Goal: Transaction & Acquisition: Obtain resource

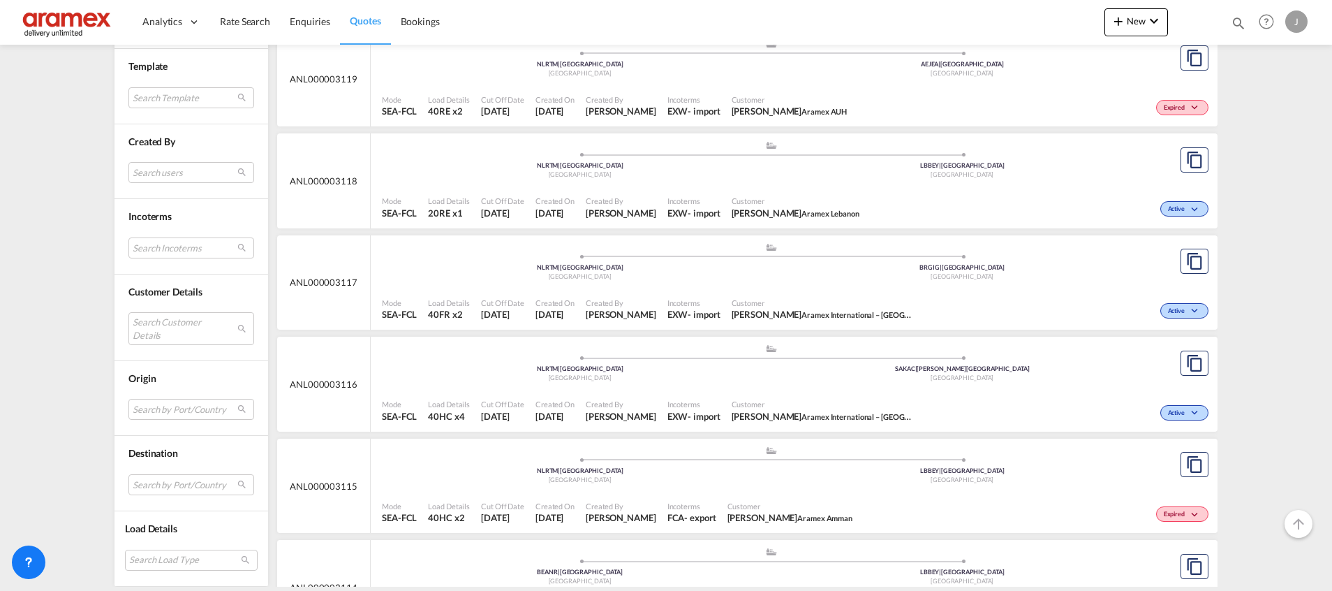
scroll to position [8546, 0]
click at [1186, 360] on md-icon "assets/icons/custom/copyQuote.svg" at bounding box center [1194, 361] width 17 height 17
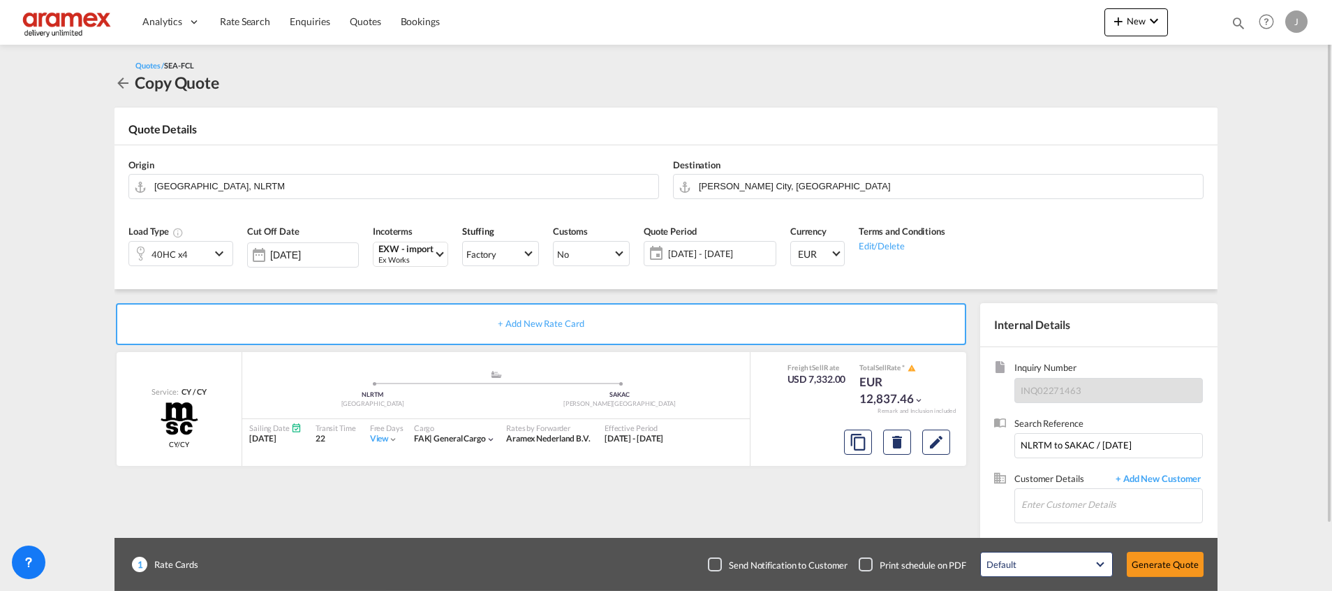
click at [207, 247] on div "40HC x4" at bounding box center [169, 254] width 81 height 24
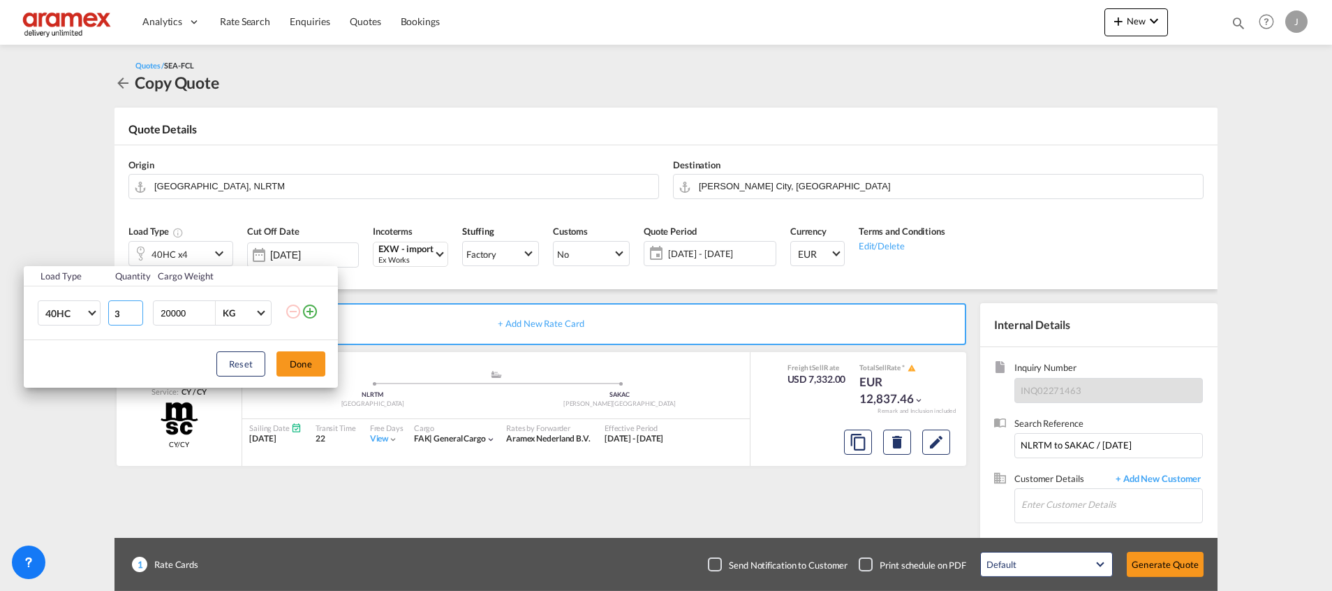
click at [135, 317] on input "3" at bounding box center [125, 312] width 35 height 25
type input "2"
click at [135, 317] on input "2" at bounding box center [125, 312] width 35 height 25
click at [311, 371] on button "Done" at bounding box center [300, 363] width 49 height 25
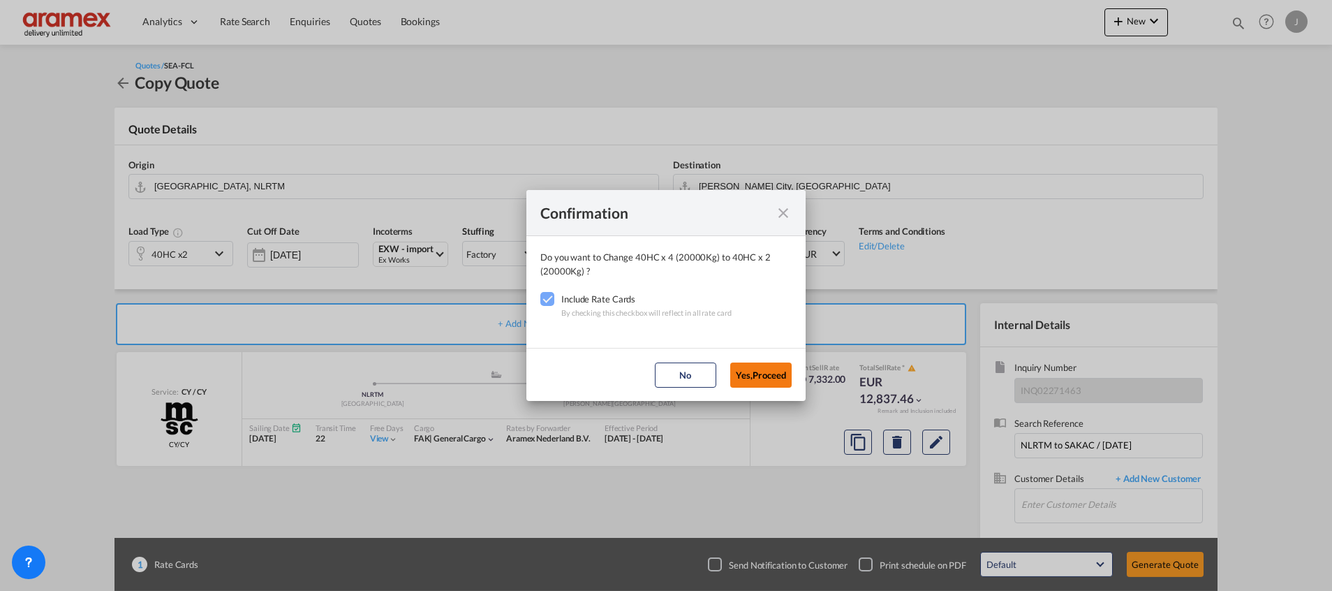
click at [764, 378] on button "Yes,Proceed" at bounding box center [760, 374] width 61 height 25
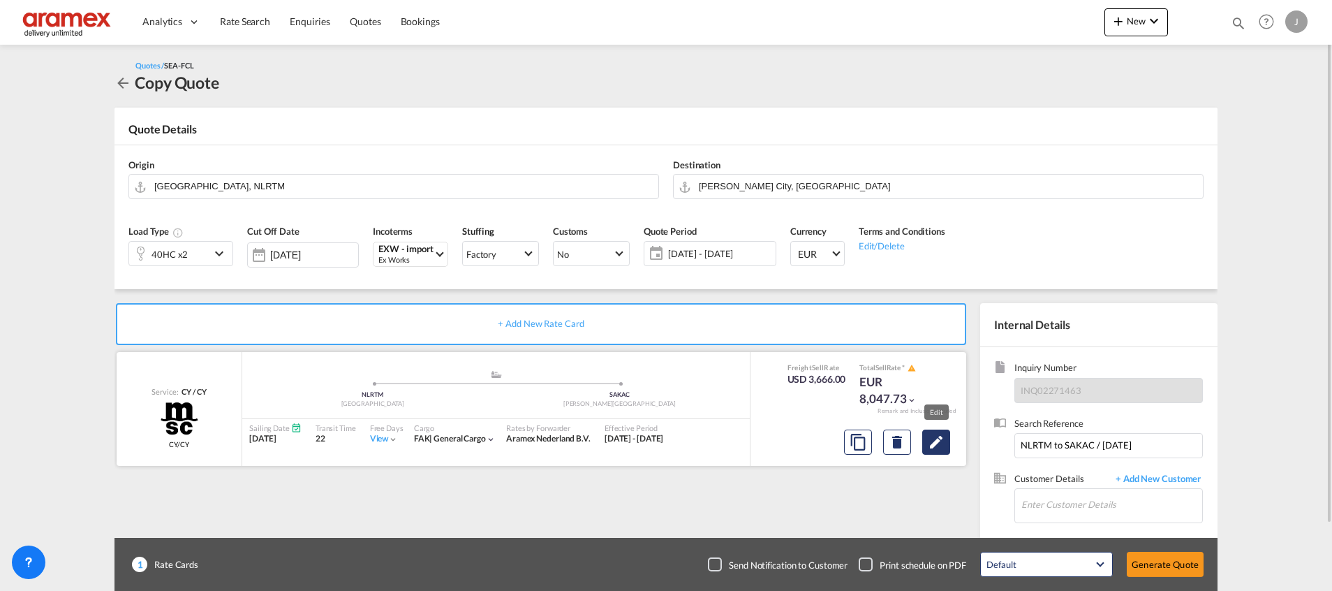
click at [932, 438] on md-icon "Edit" at bounding box center [936, 441] width 17 height 17
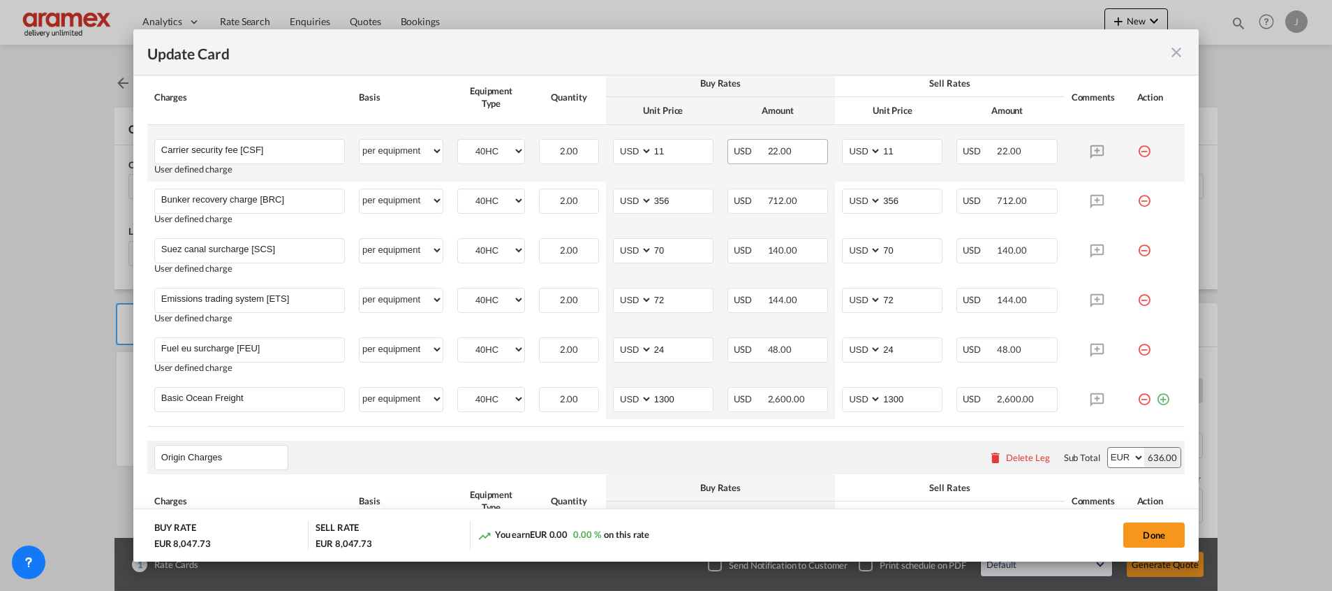
scroll to position [419, 0]
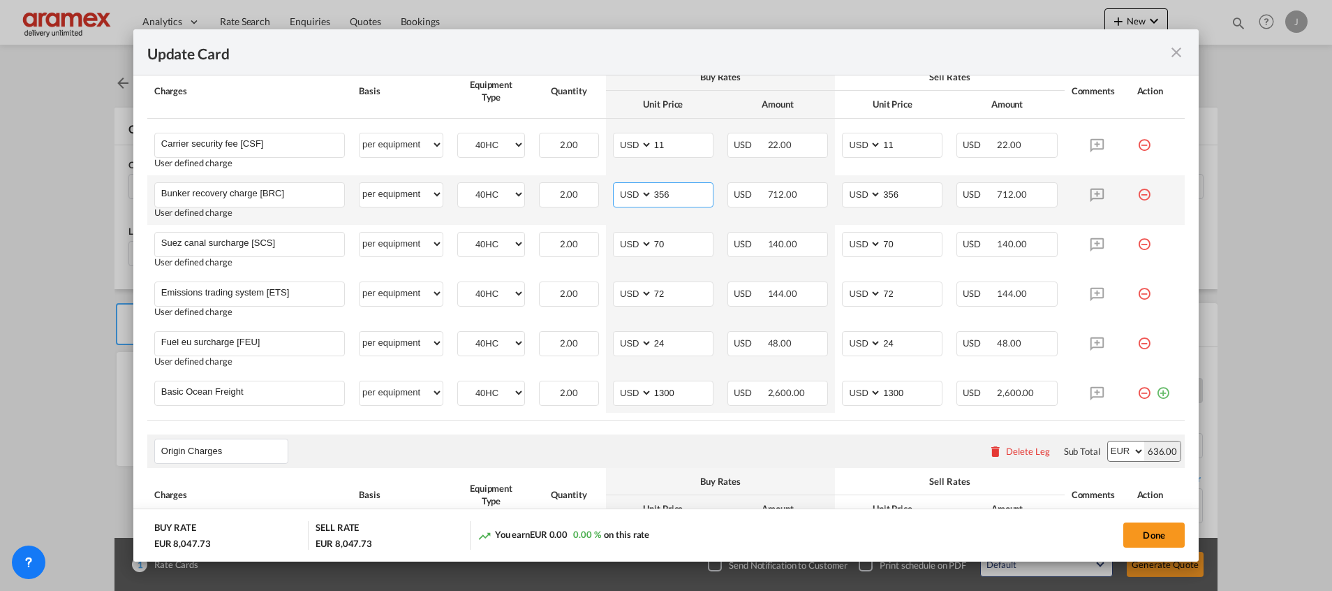
click at [660, 198] on input "356" at bounding box center [683, 193] width 60 height 21
paste input "32"
type input "332"
click at [882, 191] on input "356" at bounding box center [912, 193] width 60 height 21
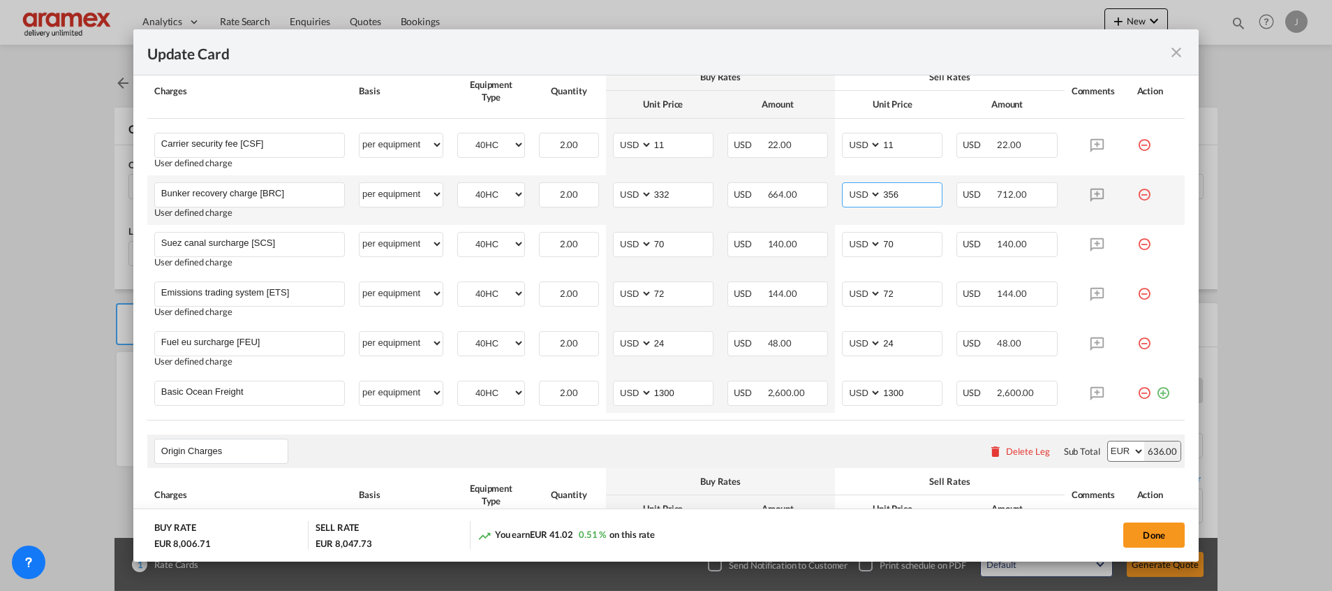
click at [882, 191] on input "356" at bounding box center [912, 193] width 60 height 21
paste input "32"
type input "332"
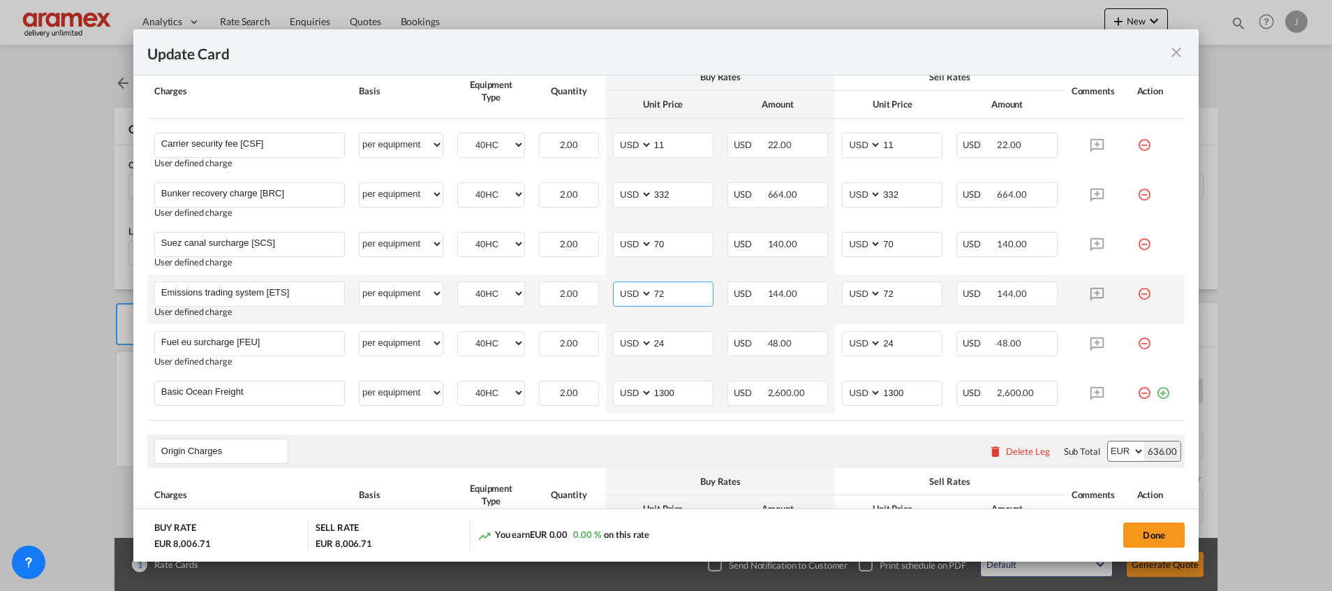
drag, startPoint x: 693, startPoint y: 293, endPoint x: 653, endPoint y: 290, distance: 40.6
click at [627, 290] on md-input-container "AED AFN ALL AMD ANG AOA ARS AUD AWG AZN BAM BBD BDT BGN BHD BIF BMD BND BOB BRL…" at bounding box center [663, 293] width 101 height 25
click at [654, 289] on input "74" at bounding box center [683, 292] width 60 height 21
type input "74"
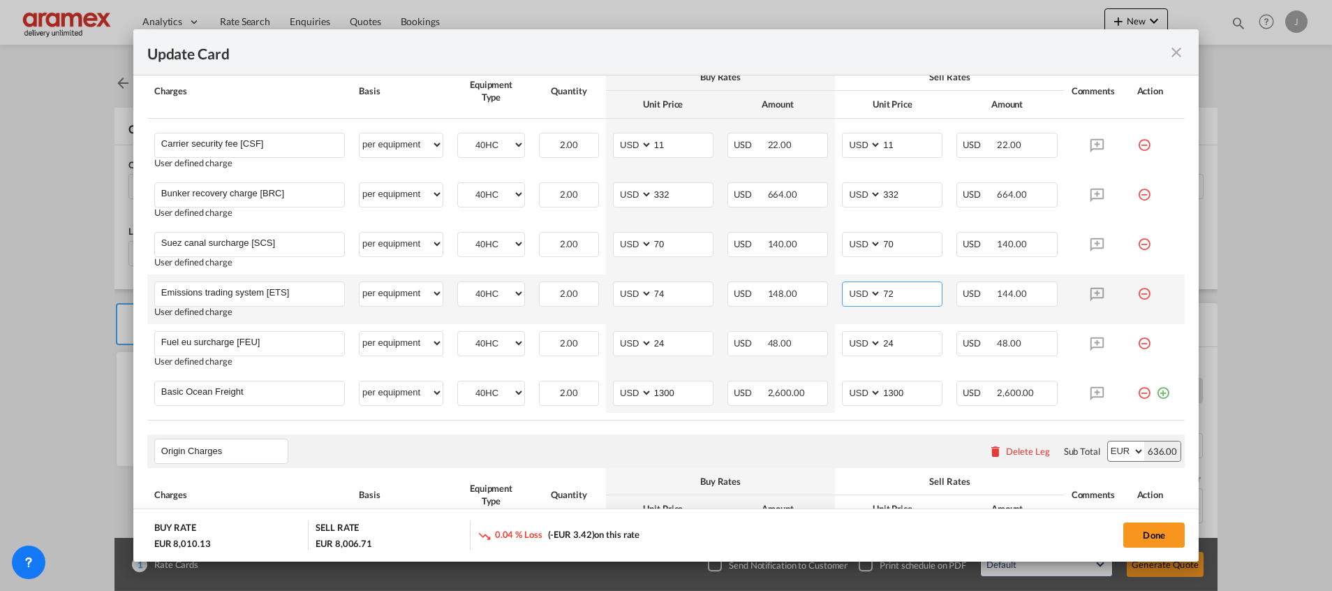
click at [882, 288] on input "72" at bounding box center [912, 292] width 60 height 21
paste input "4"
type input "74"
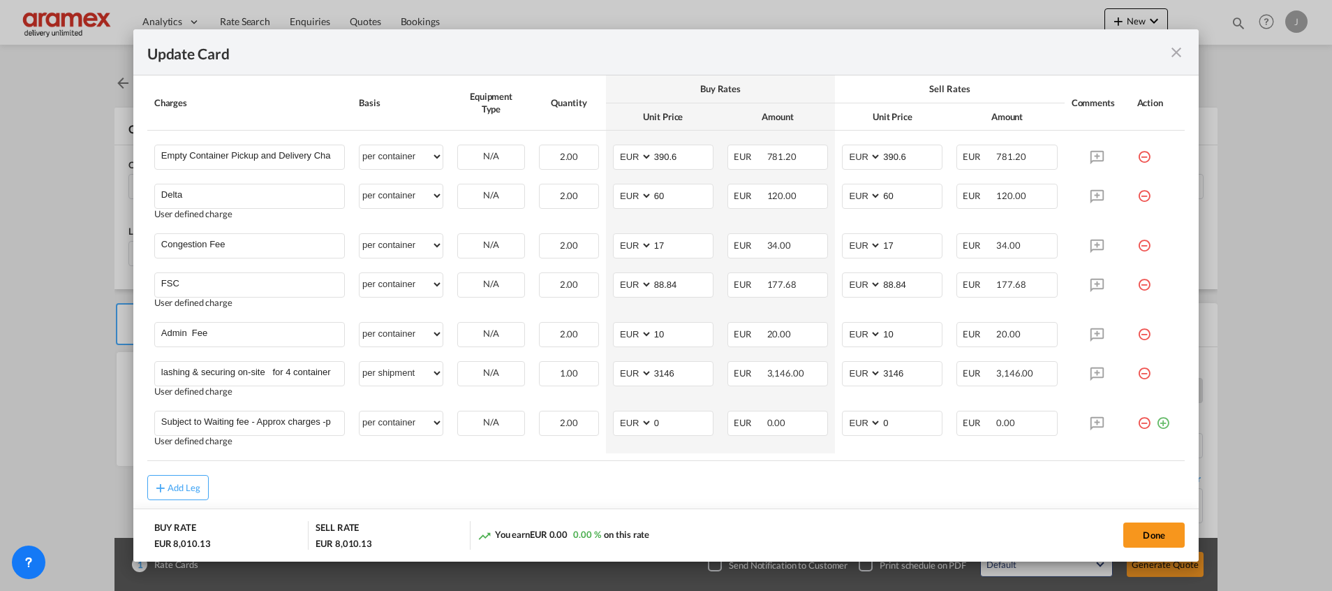
scroll to position [1150, 0]
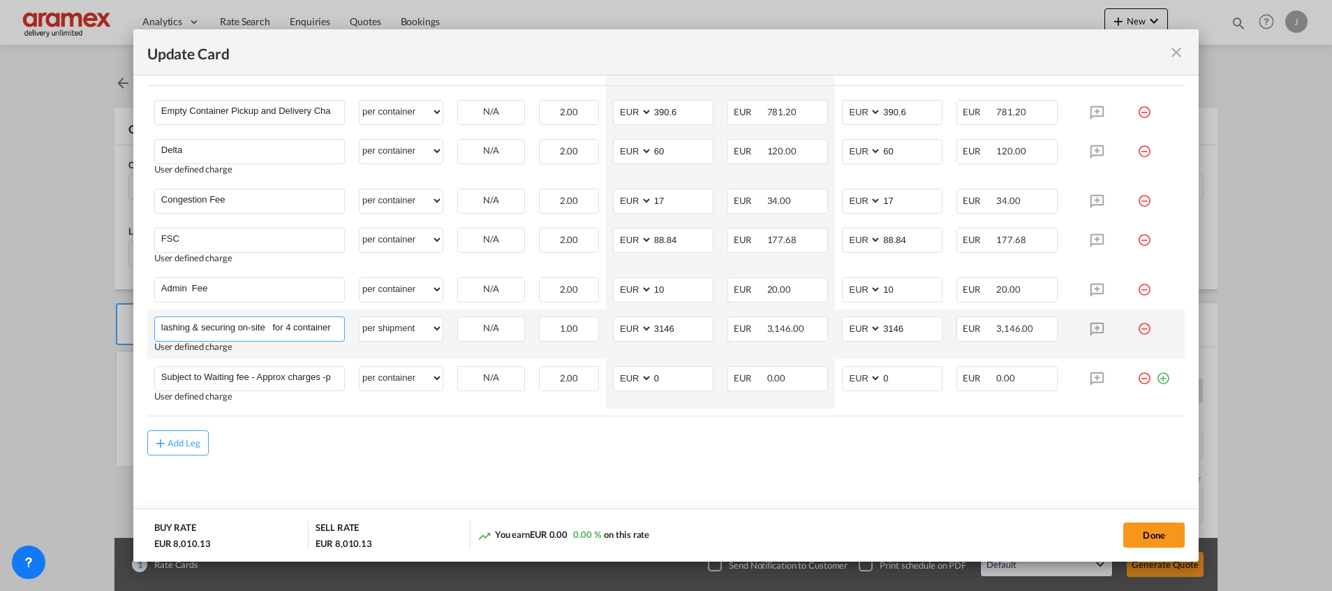
drag, startPoint x: 288, startPoint y: 331, endPoint x: 327, endPoint y: 347, distance: 42.3
click at [288, 331] on input "lashing & securing on-site for 4 container" at bounding box center [252, 327] width 183 height 21
type input "lashing & securing on-site for 2 container"
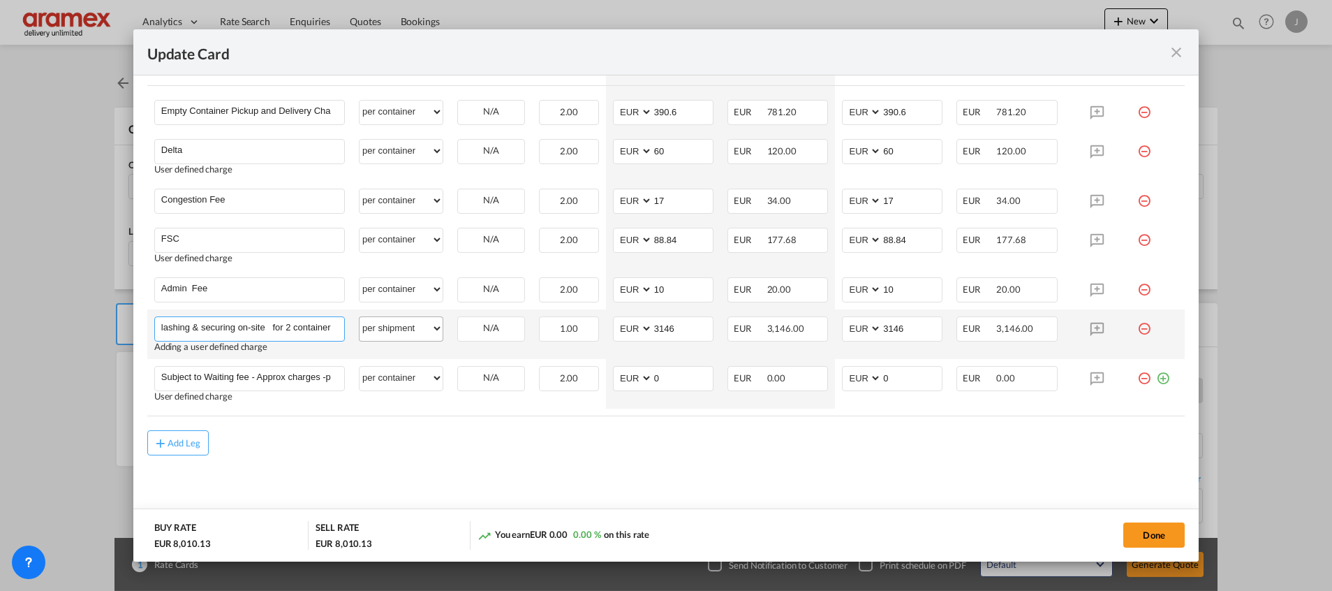
drag, startPoint x: 253, startPoint y: 332, endPoint x: 417, endPoint y: 325, distance: 163.5
click at [417, 325] on tr "lashing & securing on-site for 2 container Please Enter User Defined Charges Ca…" at bounding box center [665, 334] width 1037 height 50
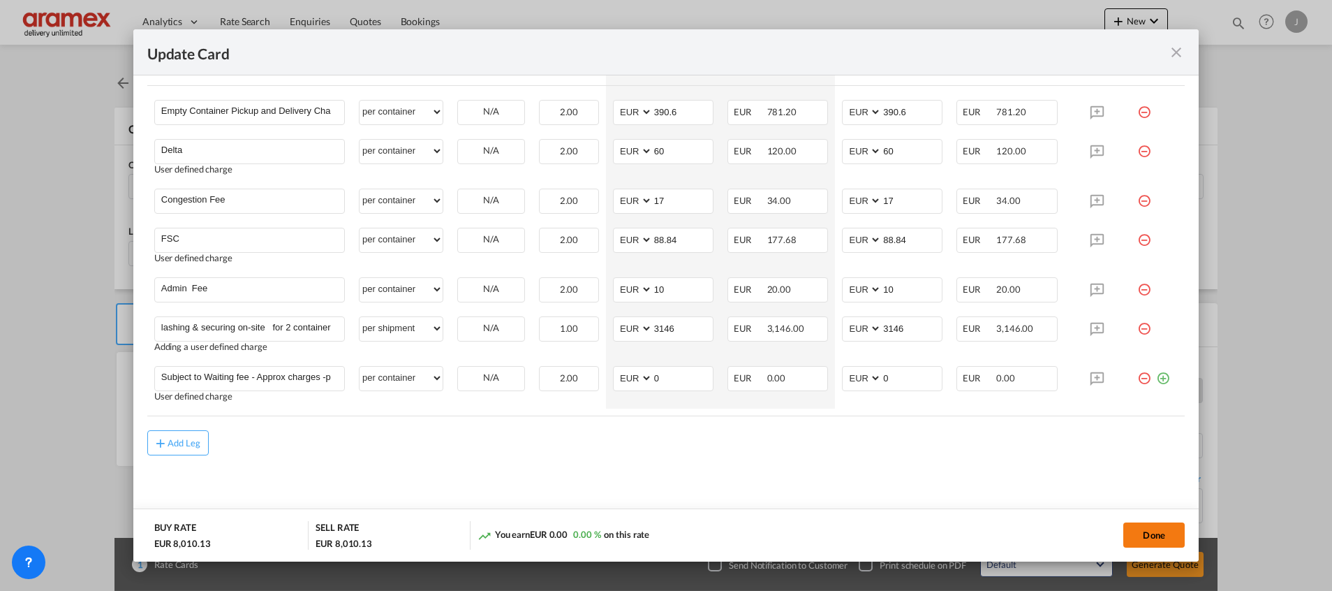
click at [1157, 538] on button "Done" at bounding box center [1153, 534] width 61 height 25
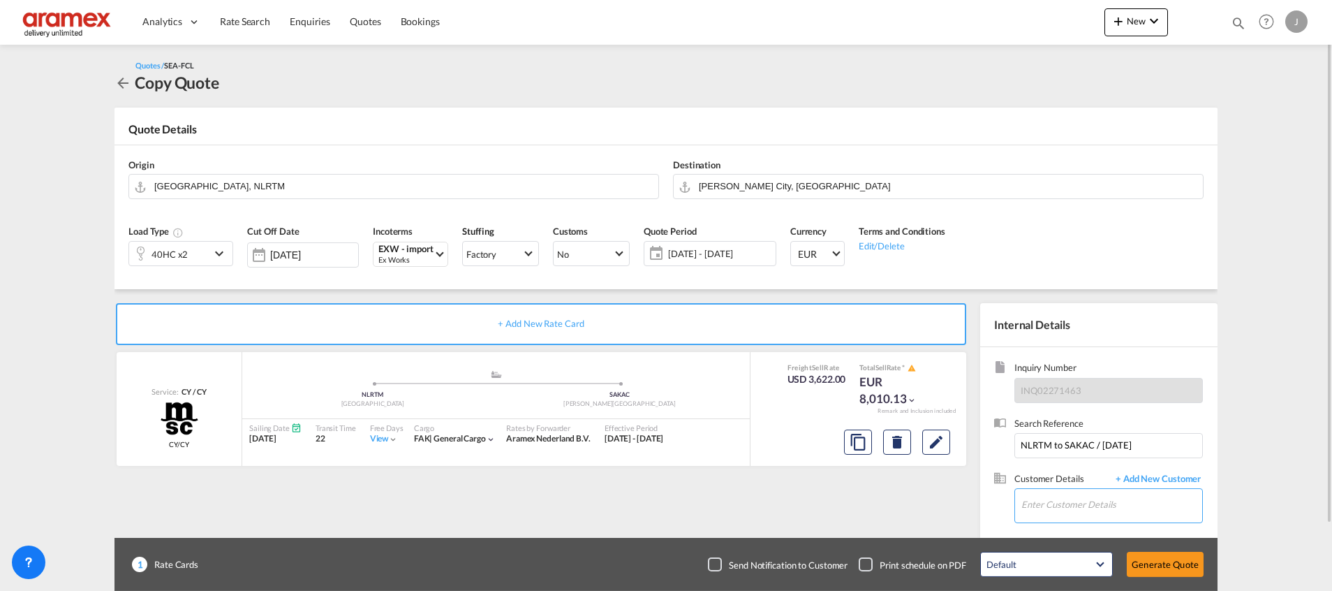
click at [1058, 507] on input "Enter Customer Details" at bounding box center [1111, 504] width 181 height 31
click at [1081, 470] on div "[PERSON_NAME] [PERSON_NAME][EMAIL_ADDRESS][DOMAIN_NAME] | Aramex International …" at bounding box center [1111, 470] width 181 height 38
type input "Aramex International – [GEOGRAPHIC_DATA], [GEOGRAPHIC_DATA], [PERSON_NAME], [EM…"
click at [1171, 563] on button "Generate Quote" at bounding box center [1165, 563] width 77 height 25
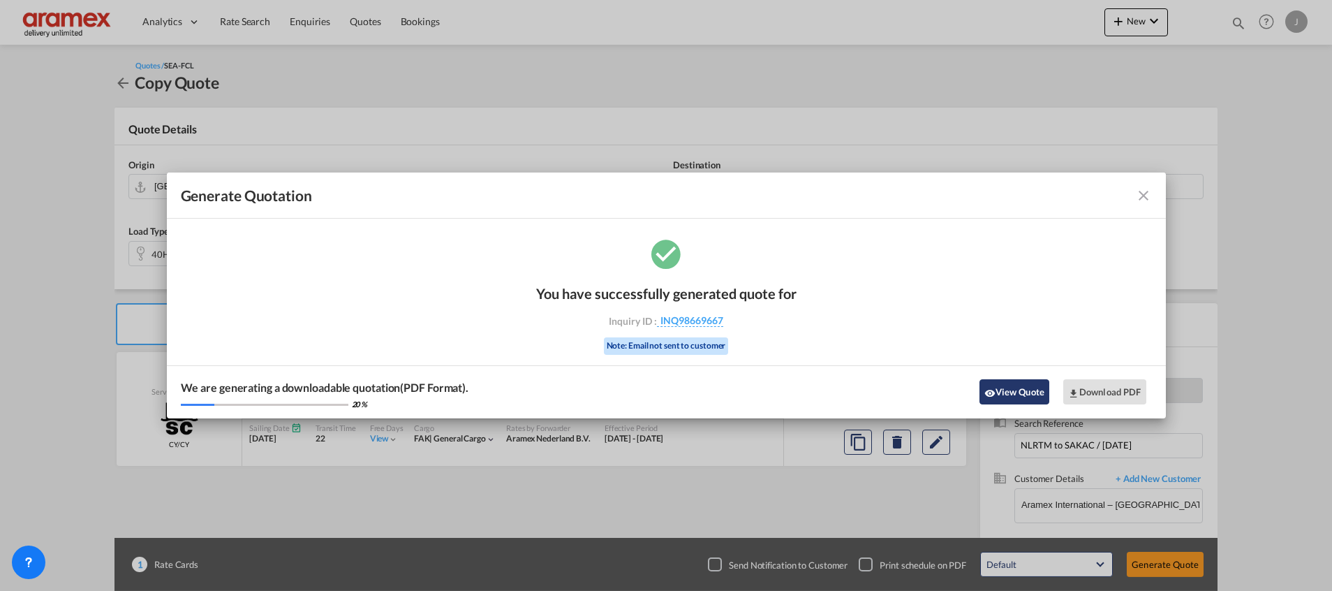
click at [1005, 382] on button "View Quote" at bounding box center [1014, 391] width 70 height 25
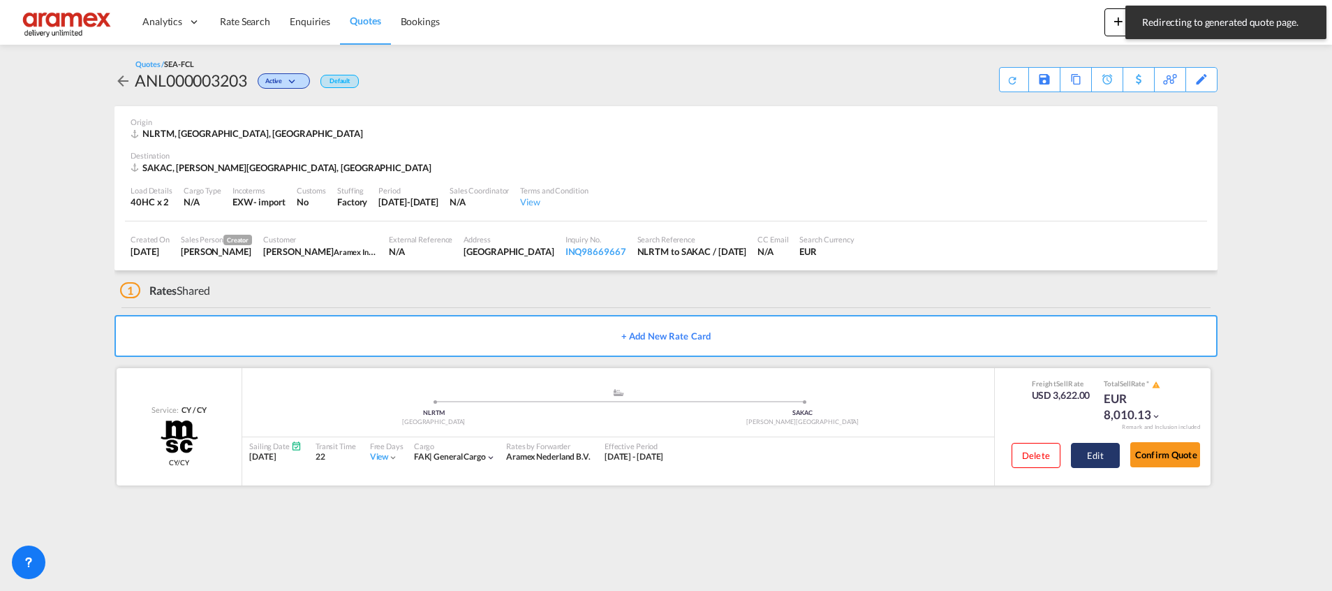
click at [1099, 461] on button "Edit" at bounding box center [1095, 455] width 49 height 25
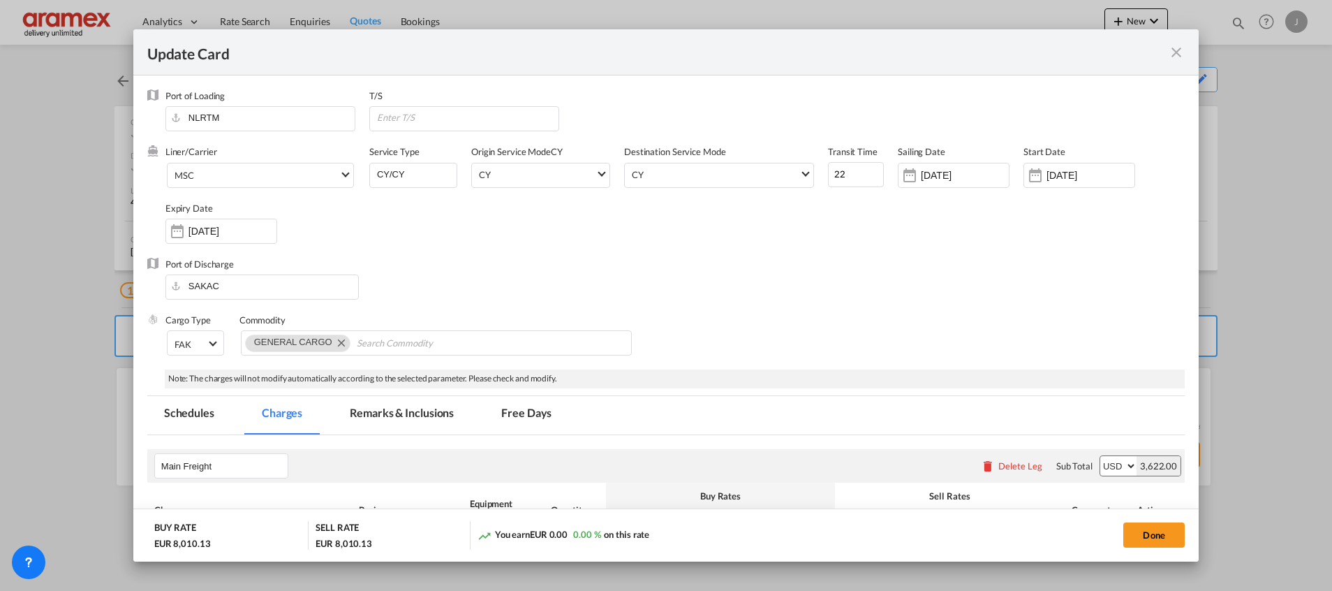
scroll to position [1150, 0]
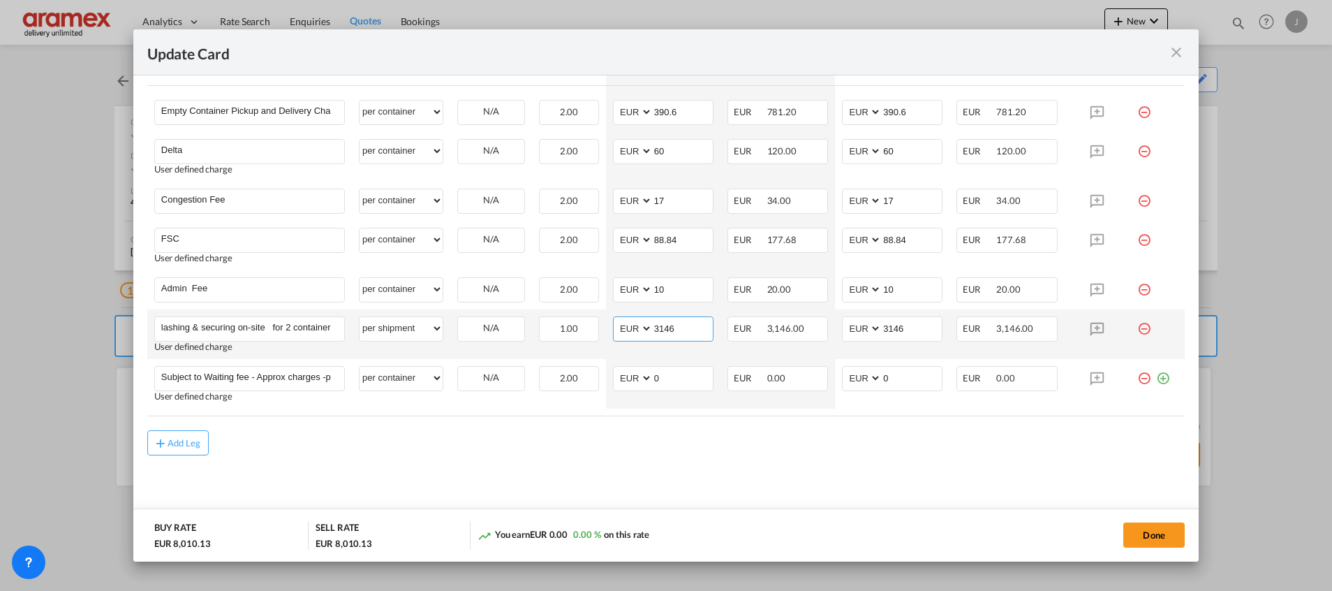
click at [668, 330] on input "3146" at bounding box center [683, 327] width 60 height 21
click at [667, 329] on input "3146" at bounding box center [683, 327] width 60 height 21
type input "0"
click at [895, 331] on input "3146" at bounding box center [912, 327] width 60 height 21
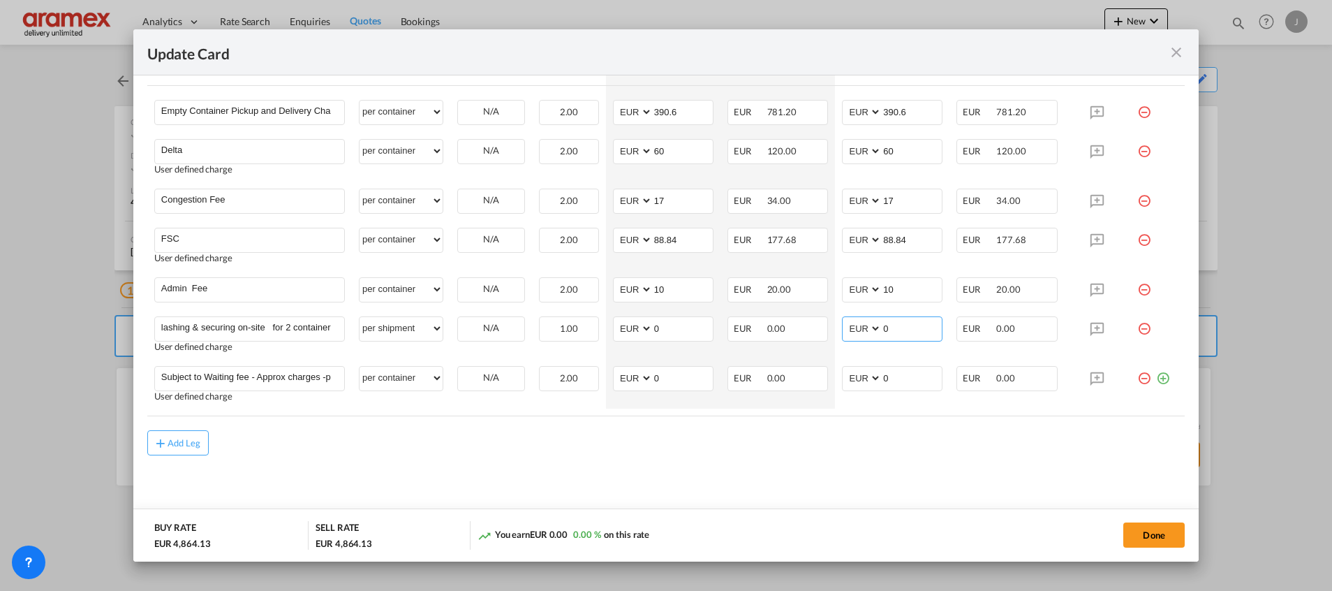
type input "0"
click at [1141, 534] on button "Done" at bounding box center [1153, 534] width 61 height 25
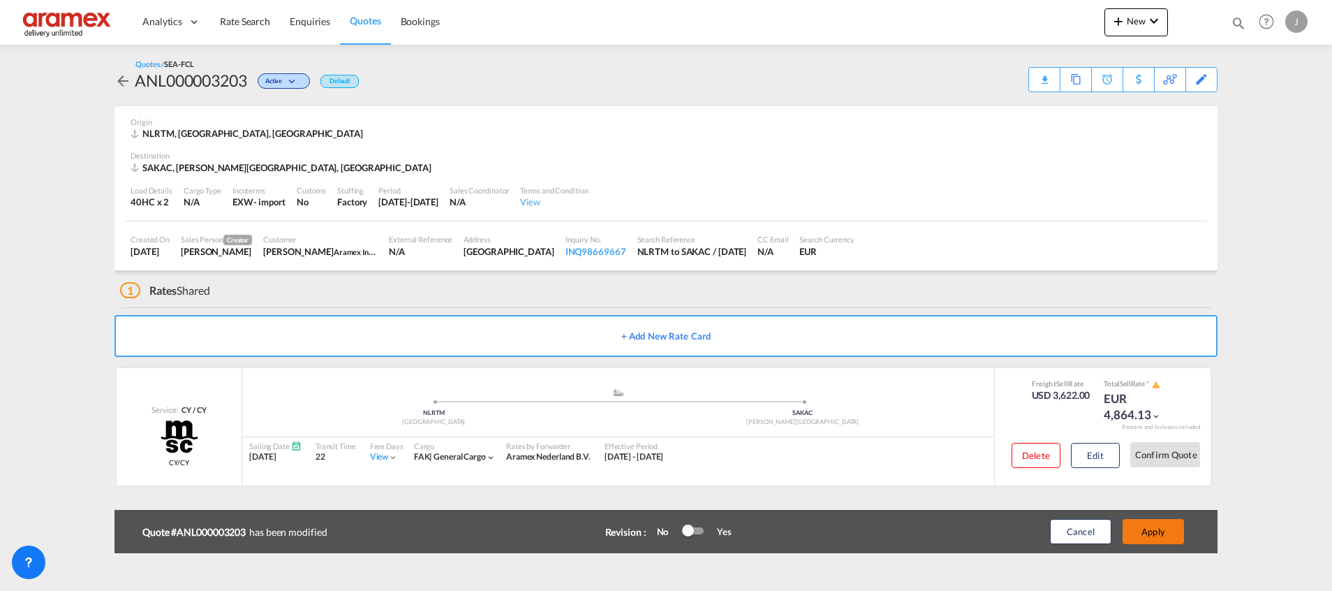
click at [1143, 535] on button "Apply" at bounding box center [1152, 531] width 61 height 25
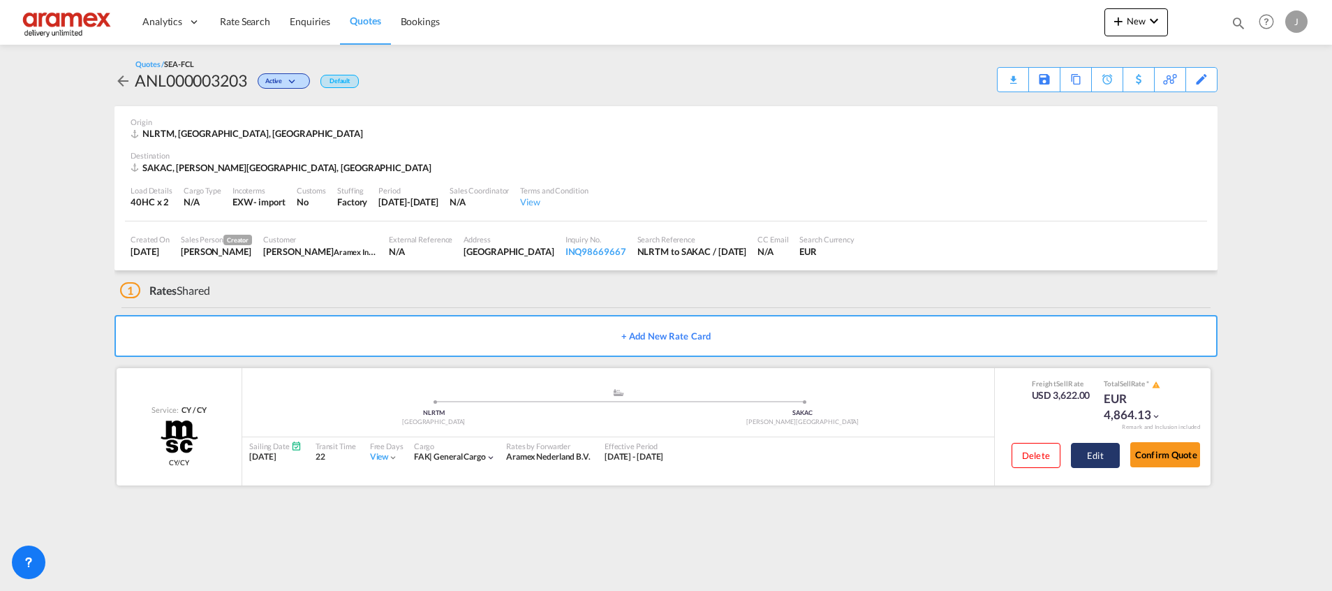
click at [1100, 458] on button "Edit" at bounding box center [1095, 455] width 49 height 25
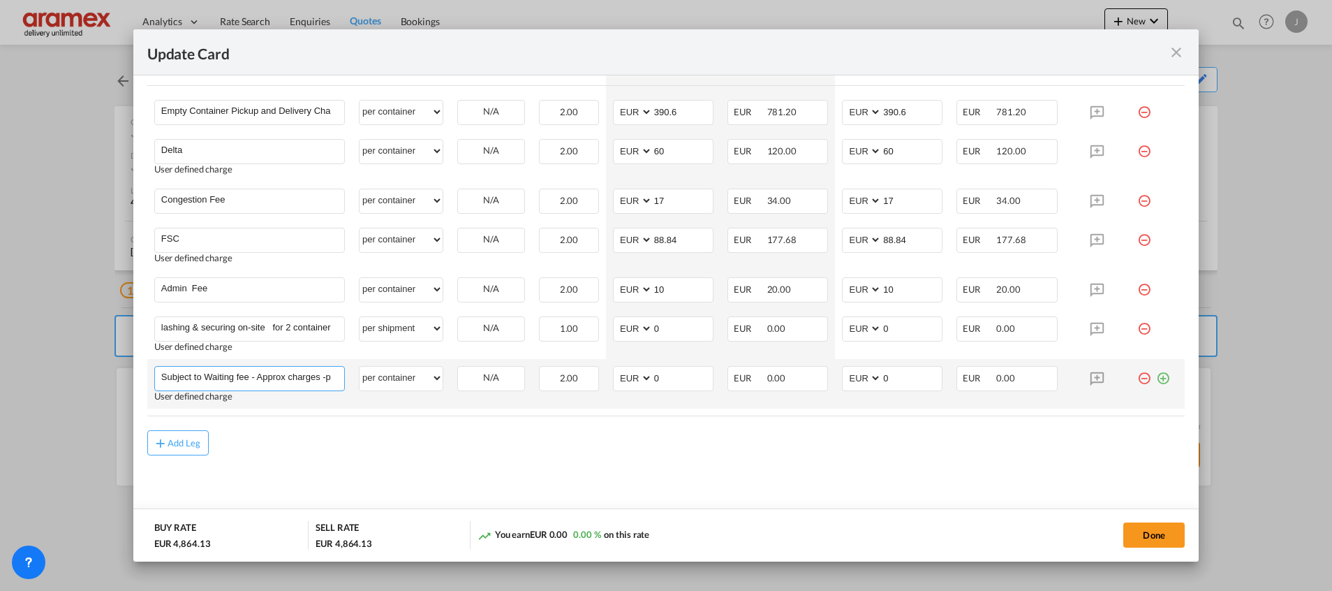
click at [250, 371] on input "Subject to Waiting fee - Approx charges -per hour/part €75,00 per container" at bounding box center [252, 376] width 183 height 21
drag, startPoint x: 207, startPoint y: 376, endPoint x: 349, endPoint y: 371, distance: 142.5
click at [349, 371] on tr "Subject to Waiting fee / Stop charges - Approx charges -per hour/part €75,00 pe…" at bounding box center [665, 384] width 1037 height 50
click at [352, 371] on td "per equipment per container per B/L per shipping bill per shipment % on pickup …" at bounding box center [401, 384] width 98 height 50
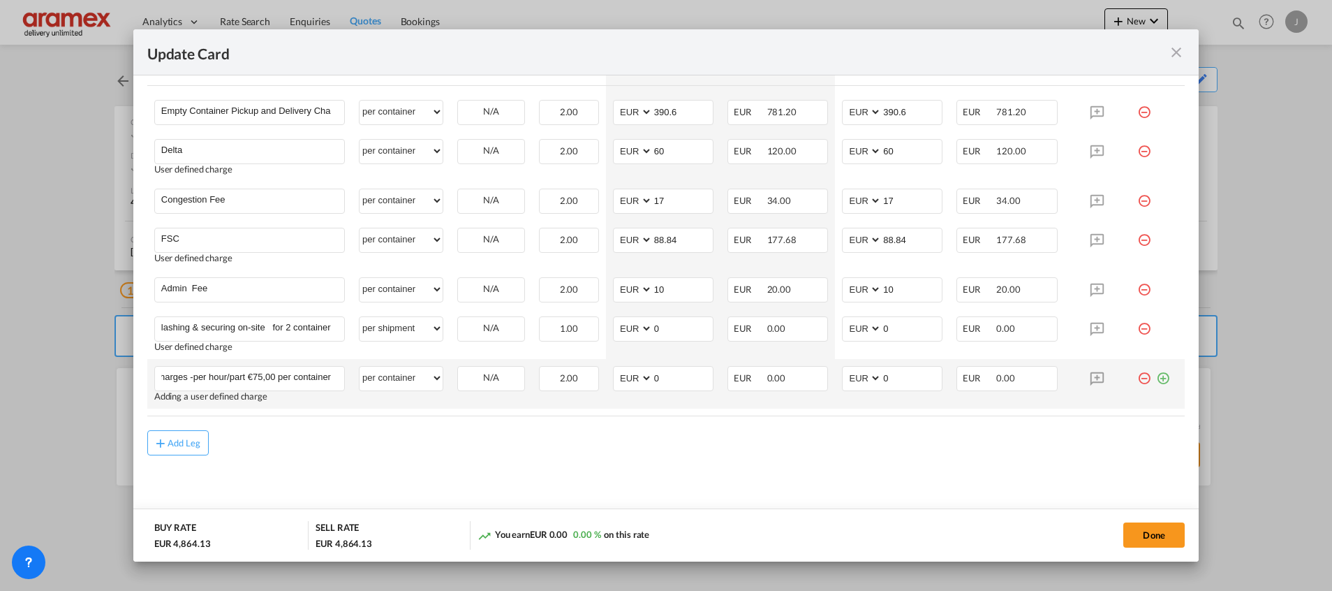
scroll to position [0, 0]
click at [280, 383] on input "Subject to Waiting fee / Stop charges - Approx charges -per hour/part €75,00 pe…" at bounding box center [252, 376] width 183 height 21
drag, startPoint x: 251, startPoint y: 380, endPoint x: 372, endPoint y: 378, distance: 121.5
click at [372, 378] on tr "Subject to Waiting fee / Stop charges - Approx charges -per hour/part €75,00 pe…" at bounding box center [665, 384] width 1037 height 50
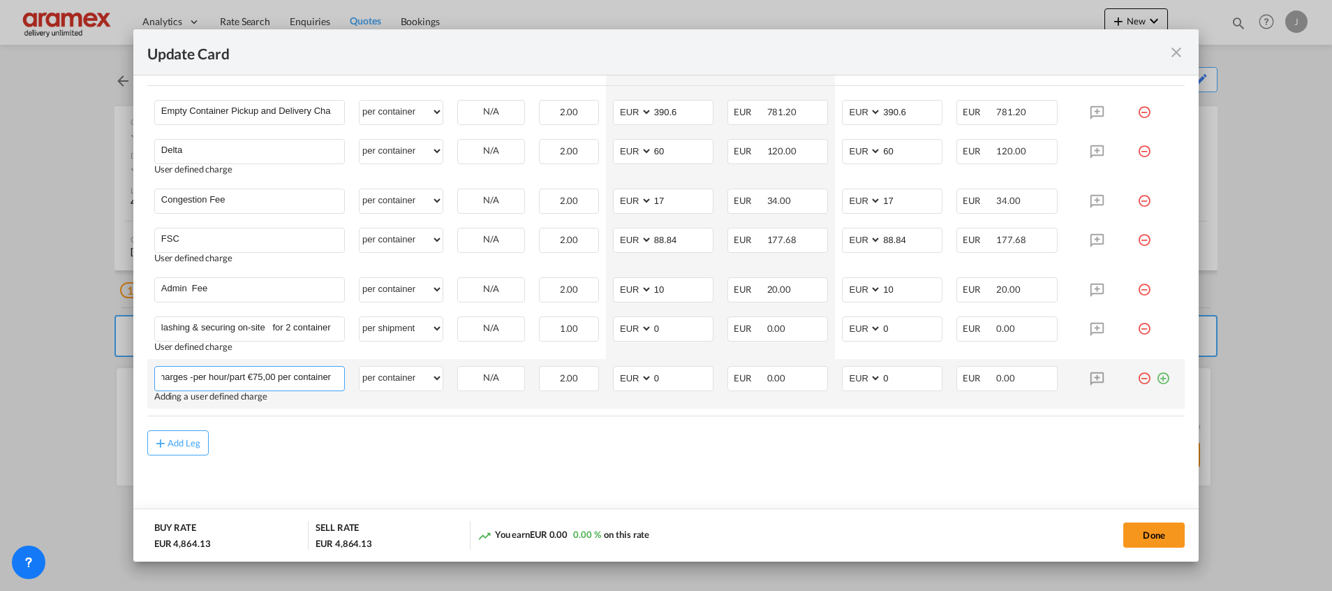
click at [262, 383] on input "Subject to Waiting fee / Stop charges - Approx charges -per hour/part €75,00 pe…" at bounding box center [252, 376] width 183 height 21
drag, startPoint x: 168, startPoint y: 376, endPoint x: 103, endPoint y: 377, distance: 65.6
click at [103, 377] on div "Update Card Port of Loading NLRTM T/S Liner/Carrier MSC Atlantic Container Line…" at bounding box center [666, 295] width 1332 height 591
click at [190, 377] on input "Subject to Waiting fee / Stop charges - Approx charges -per hour/part €75,00 pe…" at bounding box center [252, 376] width 183 height 21
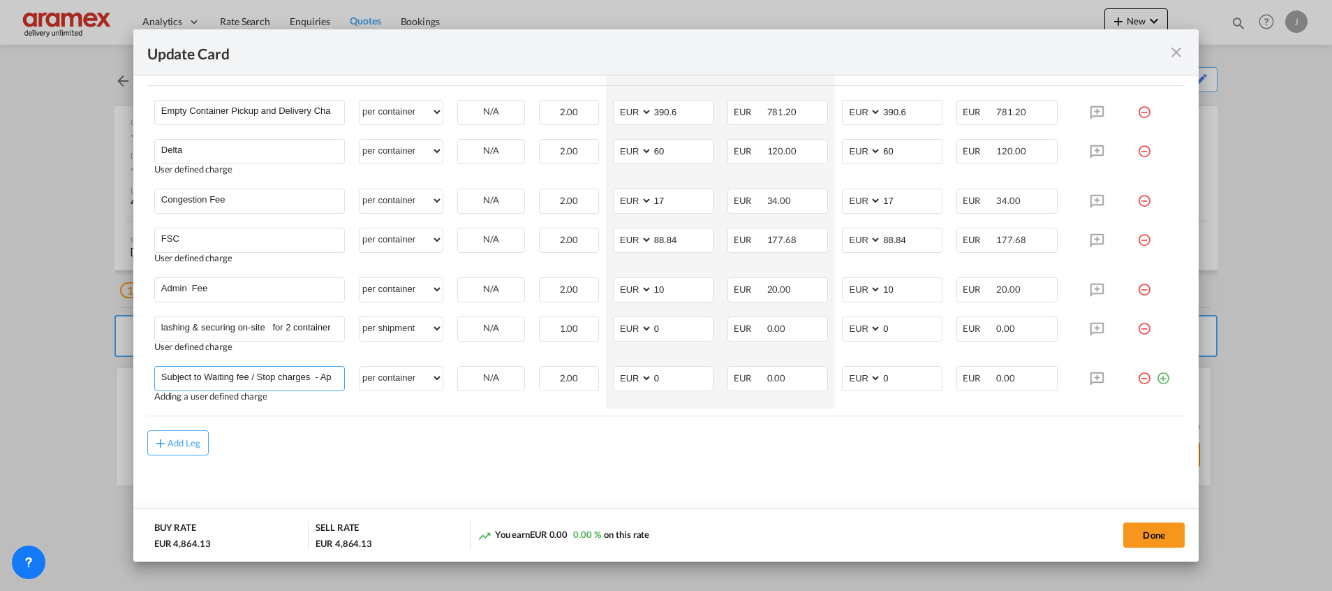
drag, startPoint x: 240, startPoint y: 377, endPoint x: 66, endPoint y: 377, distance: 173.8
click at [66, 377] on div "Update Card Port of Loading NLRTM T/S Liner/Carrier MSC Atlantic Container Line…" at bounding box center [666, 295] width 1332 height 591
drag, startPoint x: 318, startPoint y: 377, endPoint x: 441, endPoint y: 380, distance: 123.6
click at [441, 380] on tr "Subject to Waiting fee / Stop charges - Approx charges -per hour/part €75,00 pe…" at bounding box center [665, 384] width 1037 height 50
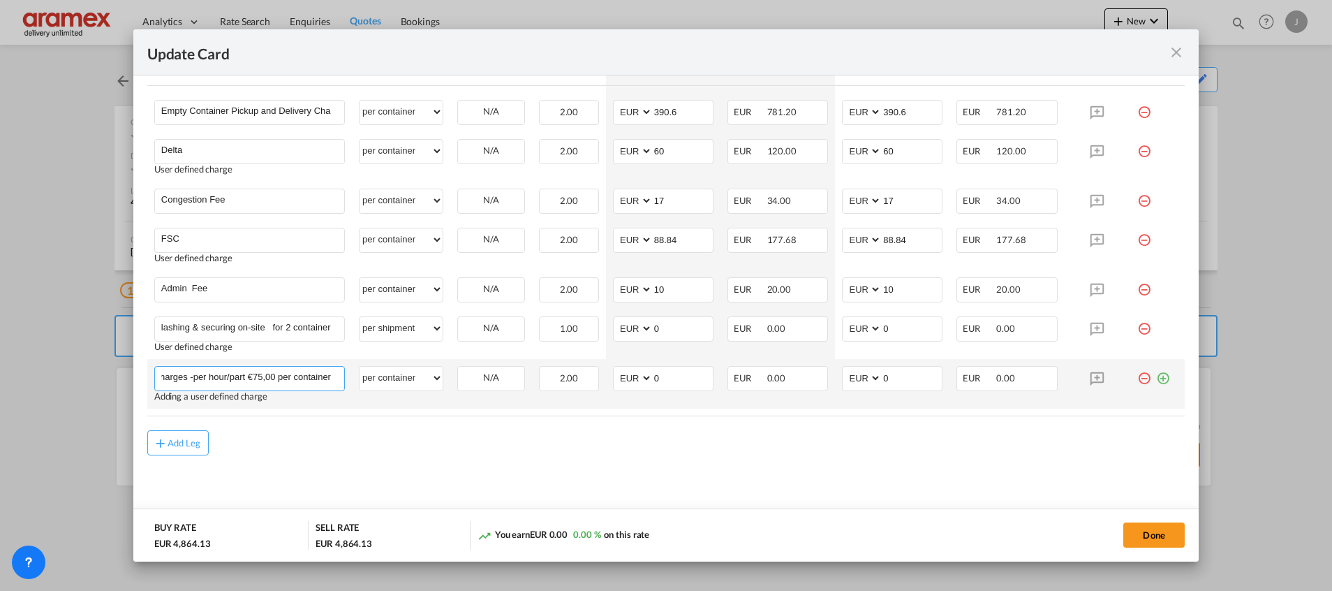
click at [333, 373] on input "Subject to Waiting fee / Stop charges - Approx charges -per hour/part €75,00 pe…" at bounding box center [252, 376] width 183 height 21
drag, startPoint x: 297, startPoint y: 378, endPoint x: 482, endPoint y: 375, distance: 184.3
click at [482, 375] on tr "Subject to Waiting fee / Stop charges - Approx charges -per hour/part €75,00 pe…" at bounding box center [665, 384] width 1037 height 50
click at [322, 376] on input "Subject to Waiting fee / Stop charges - Approx charges -per hour/part €75,00 pe…" at bounding box center [252, 376] width 183 height 21
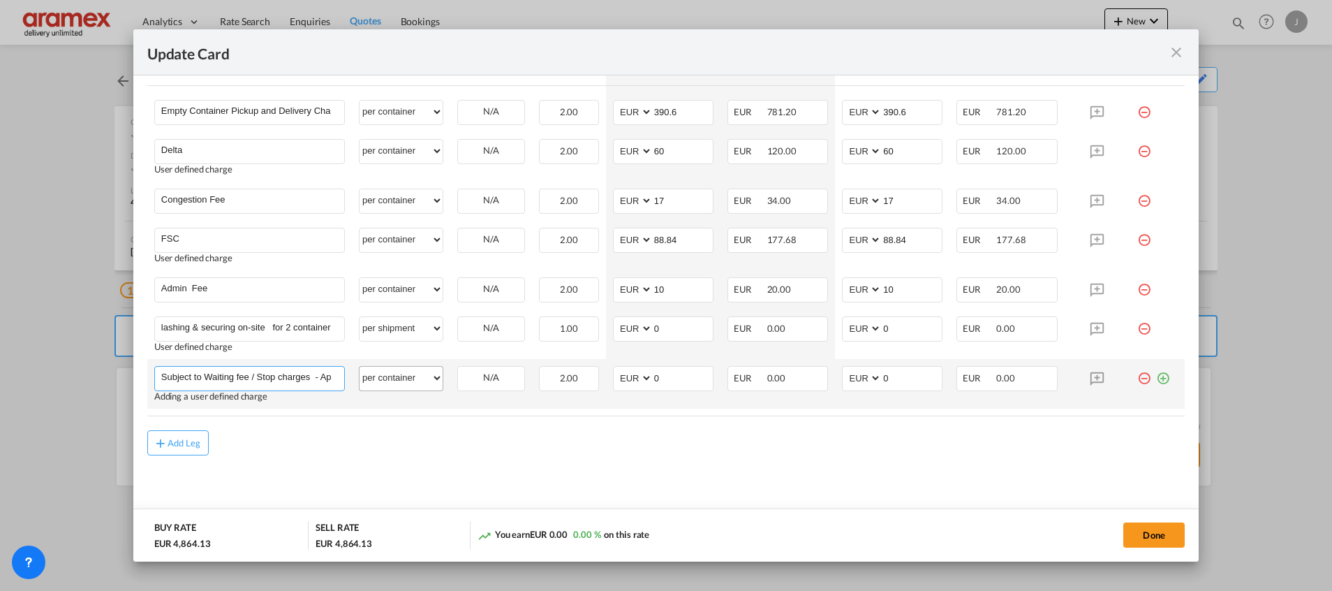
scroll to position [0, 366]
drag, startPoint x: 309, startPoint y: 380, endPoint x: 429, endPoint y: 373, distance: 120.9
click at [429, 373] on tr "Subject to Waiting fee / Stop charges - Approx charges -per hour/part €75,00 pe…" at bounding box center [665, 384] width 1037 height 50
click at [311, 378] on input "Subject to Waiting fee / Stop charges - Approx charges -per hour/part €75,00 pe…" at bounding box center [252, 376] width 183 height 21
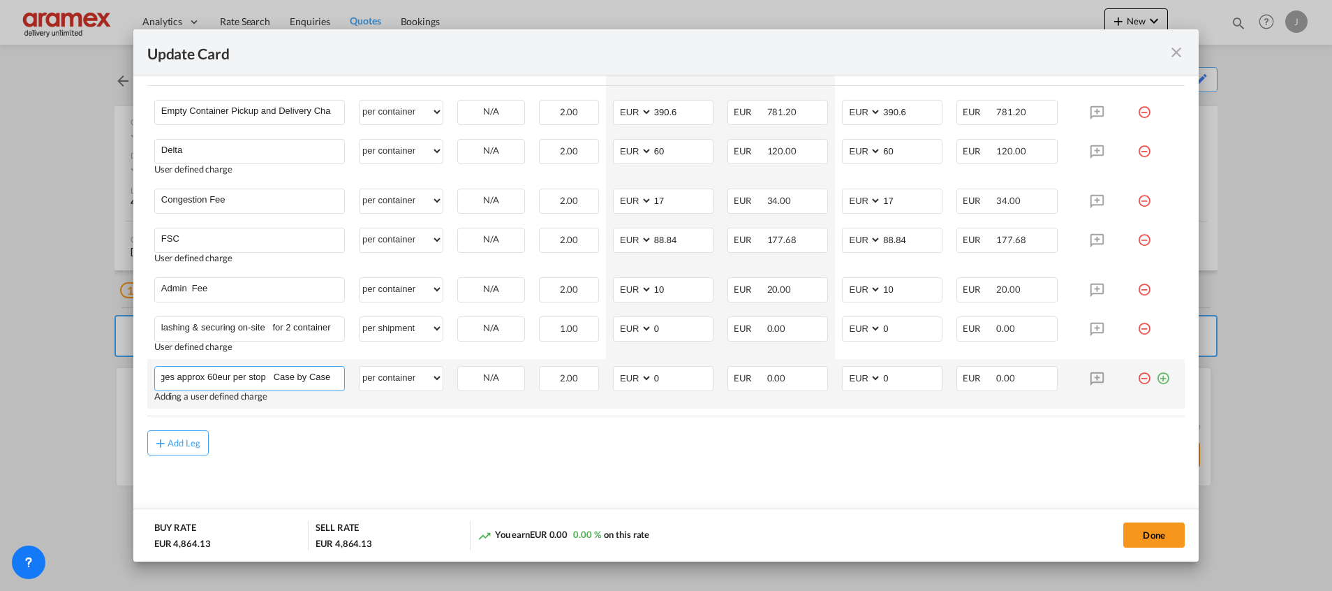
drag, startPoint x: 306, startPoint y: 376, endPoint x: 432, endPoint y: 365, distance: 126.1
click at [432, 365] on tr "Subject to Waiting fee / Stop charges - Approx charges -per hour/part €75,00 pe…" at bounding box center [665, 384] width 1037 height 50
click at [296, 385] on input "Subject to Waiting fee / Stop charges - Approx charges -per hour/part €75,00 pe…" at bounding box center [252, 376] width 183 height 21
drag, startPoint x: 258, startPoint y: 379, endPoint x: 374, endPoint y: 378, distance: 115.9
click at [374, 378] on tr "Subject to Waiting fee / Stop charges - Approx charges -per hour/part €75,00 pe…" at bounding box center [665, 384] width 1037 height 50
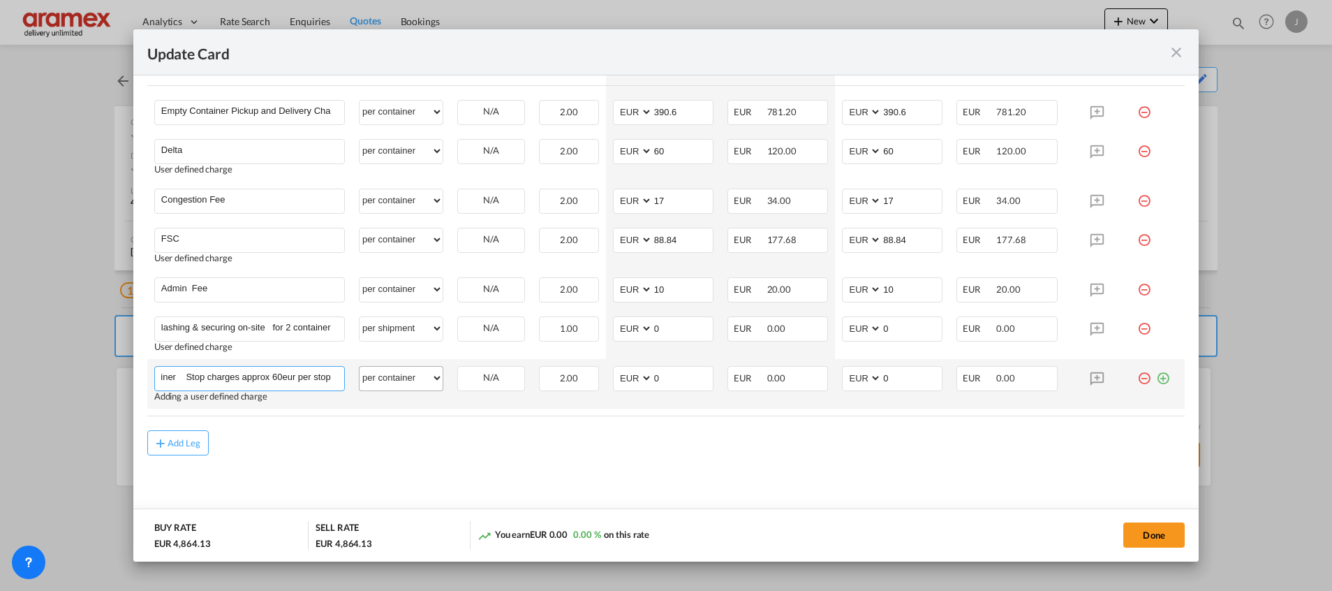
scroll to position [0, 355]
type input "Subject to Waiting fee / Stop charges - Approx charges -per hour/part €75,00 pe…"
click at [1171, 537] on button "Done" at bounding box center [1153, 534] width 61 height 25
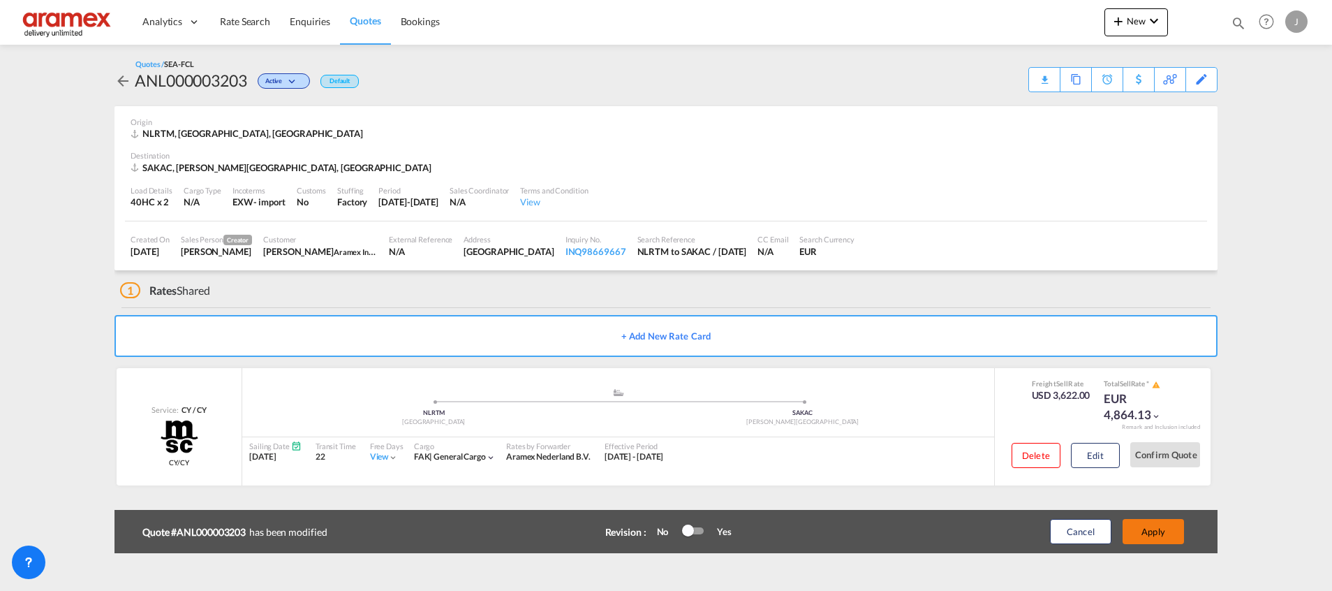
click at [1154, 525] on button "Apply" at bounding box center [1152, 531] width 61 height 25
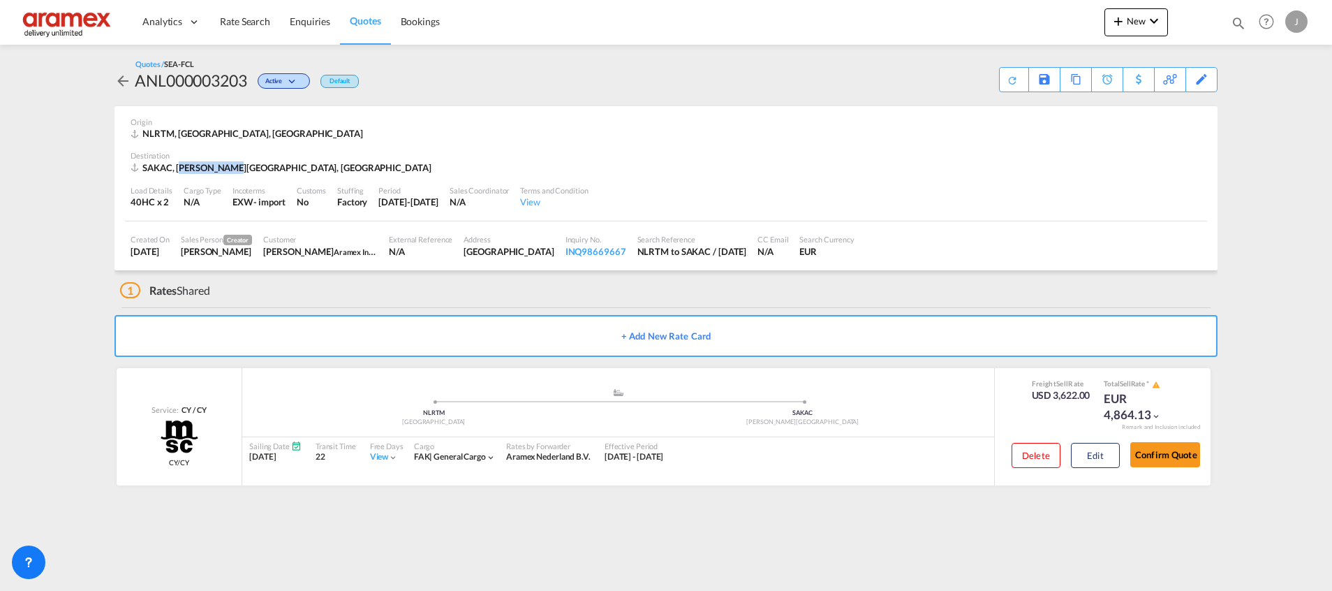
drag, startPoint x: 179, startPoint y: 170, endPoint x: 199, endPoint y: 175, distance: 20.1
click at [228, 172] on div "SAKAC, [PERSON_NAME][GEOGRAPHIC_DATA], [GEOGRAPHIC_DATA]" at bounding box center [283, 167] width 304 height 13
click at [179, 172] on div "SAKAC, [PERSON_NAME][GEOGRAPHIC_DATA], [GEOGRAPHIC_DATA]" at bounding box center [283, 167] width 304 height 13
drag, startPoint x: 230, startPoint y: 167, endPoint x: 229, endPoint y: 207, distance: 40.5
click at [175, 172] on div "SAKAC, [PERSON_NAME][GEOGRAPHIC_DATA], [GEOGRAPHIC_DATA]" at bounding box center [283, 167] width 304 height 13
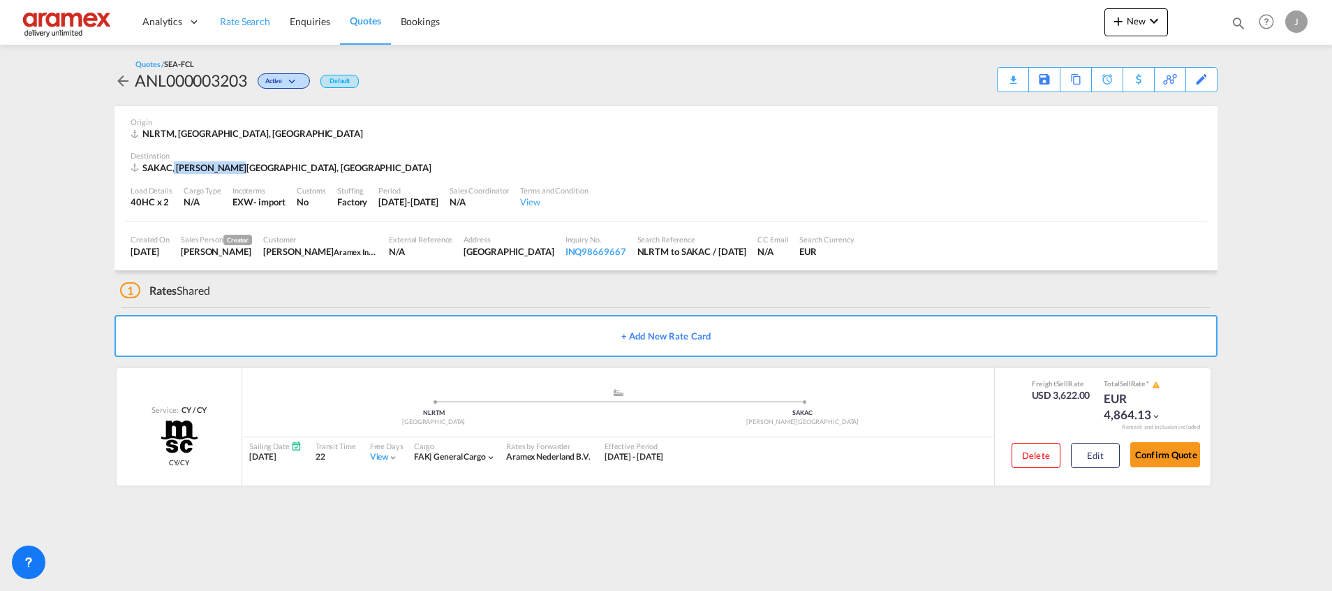
copy div "King Abdullah"
click at [257, 25] on span "Rate Search" at bounding box center [245, 21] width 50 height 12
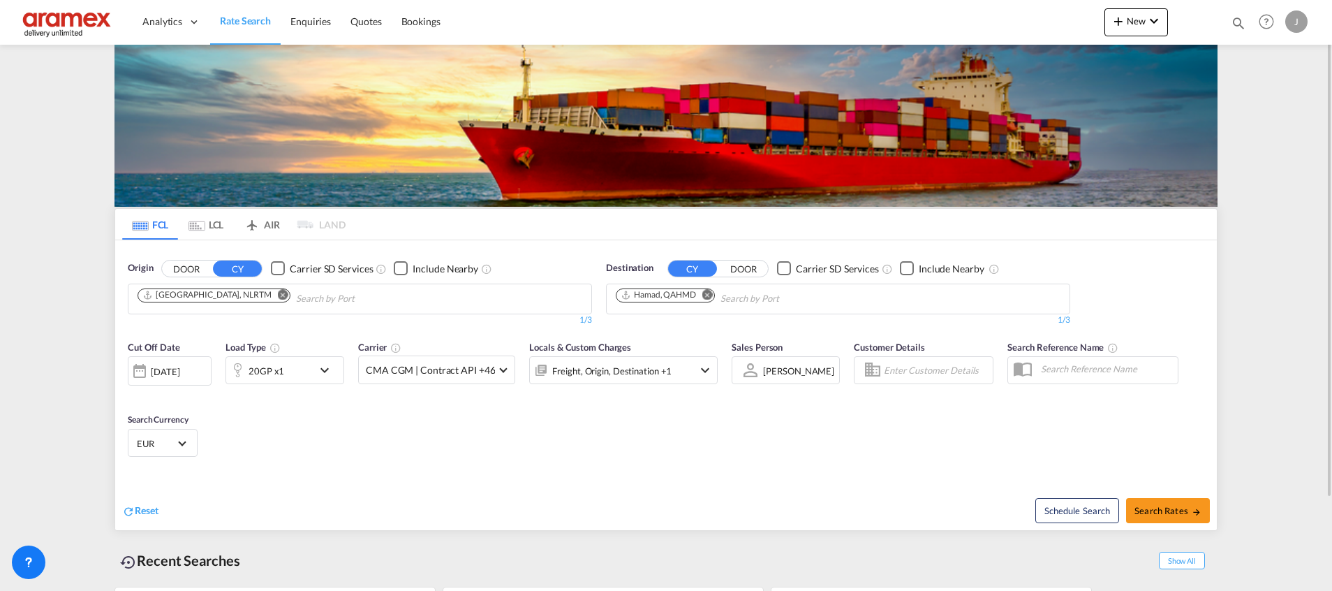
click at [711, 295] on md-icon "Remove" at bounding box center [707, 294] width 10 height 10
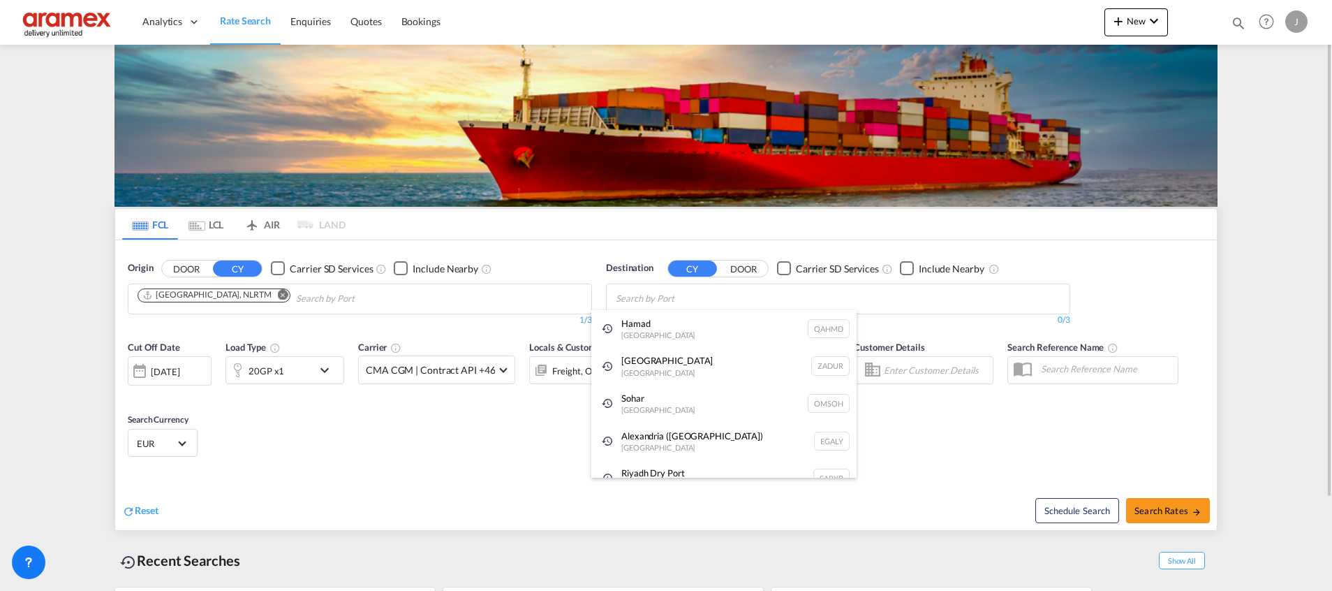
paste input "King Abdullah"
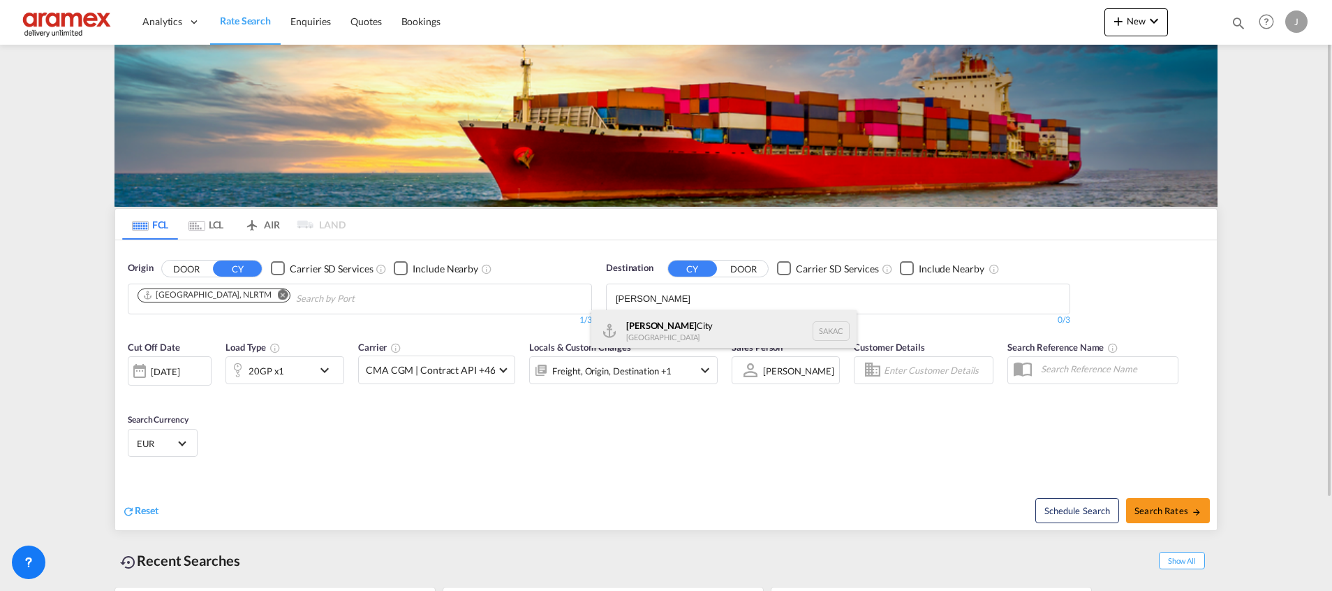
type input "King Abdullah"
click at [673, 325] on div "King Abdullah City Saudi Arabia SAKAC" at bounding box center [723, 331] width 265 height 42
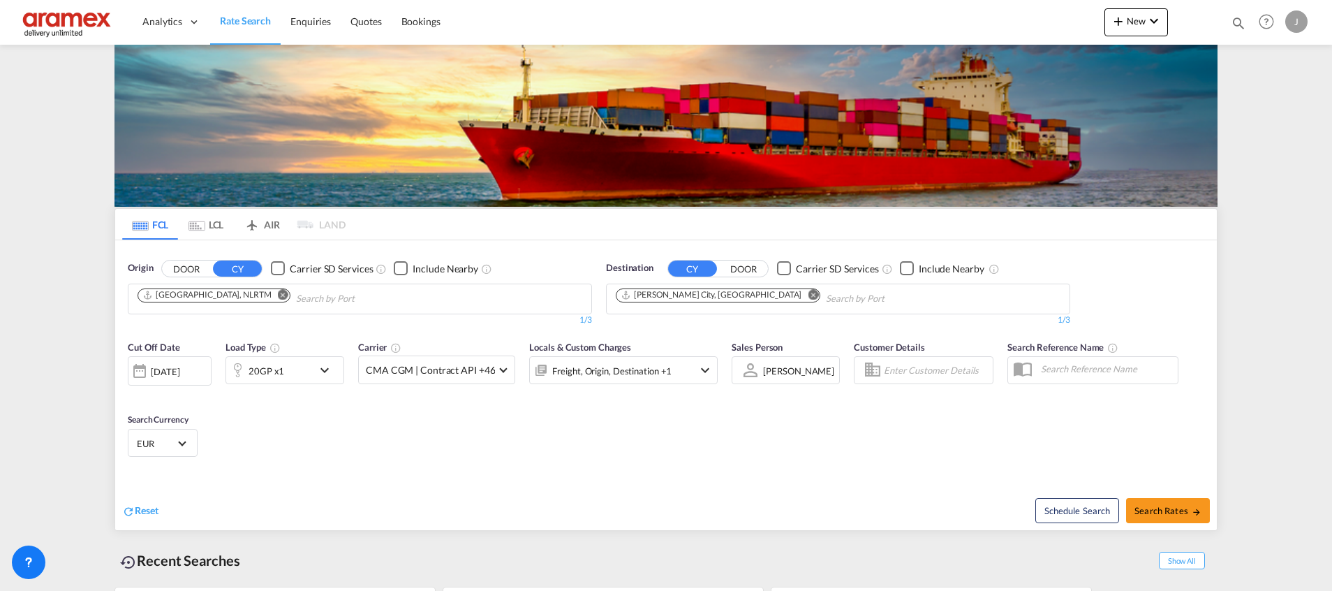
click at [285, 371] on div "20GP x1" at bounding box center [269, 370] width 87 height 28
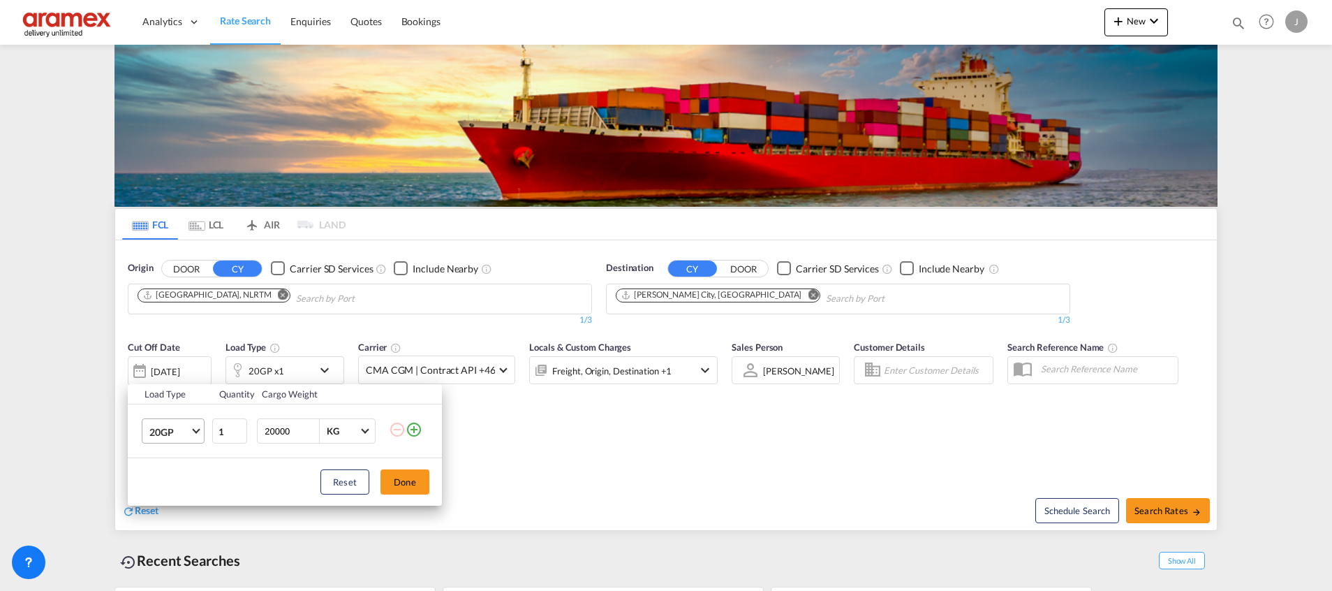
click at [175, 432] on span "20GP" at bounding box center [169, 432] width 40 height 14
click at [172, 489] on div "40HC" at bounding box center [162, 489] width 26 height 14
type input "2"
click at [239, 429] on input "2" at bounding box center [229, 430] width 35 height 25
click at [420, 480] on button "Done" at bounding box center [404, 481] width 49 height 25
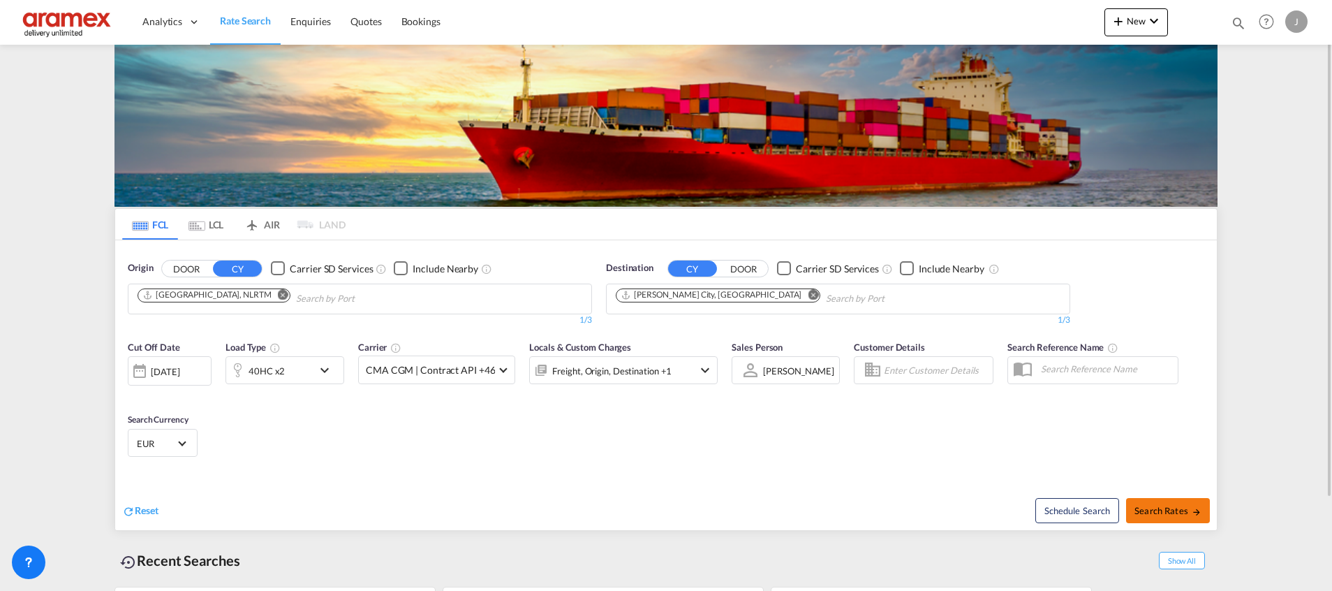
click at [1168, 510] on span "Search Rates" at bounding box center [1167, 510] width 67 height 11
type input "NLRTM to SAKAC / 30 Sep 2025"
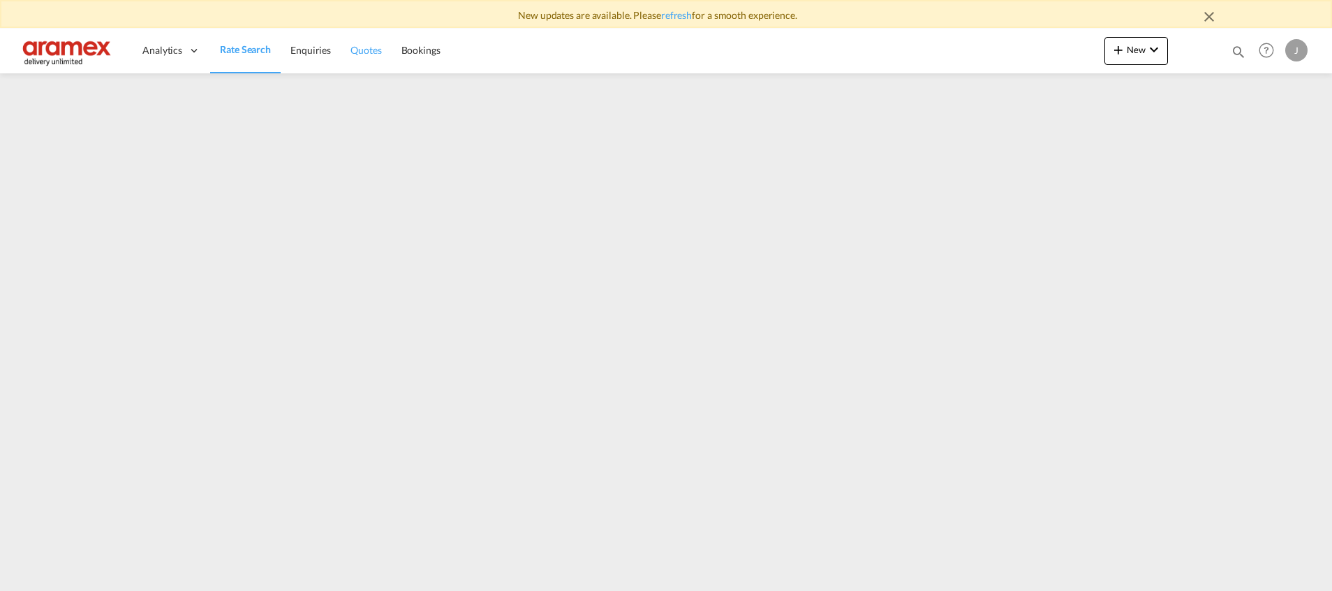
click at [362, 54] on span "Quotes" at bounding box center [365, 50] width 31 height 12
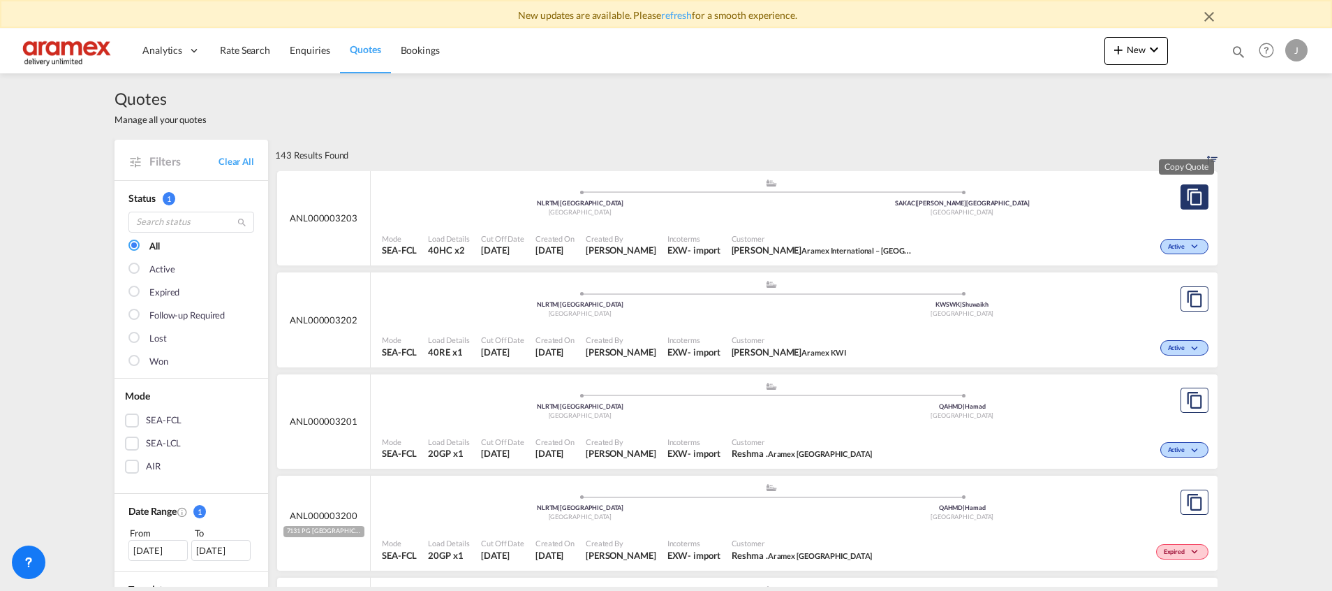
click at [1192, 195] on md-icon "assets/icons/custom/copyQuote.svg" at bounding box center [1194, 196] width 17 height 17
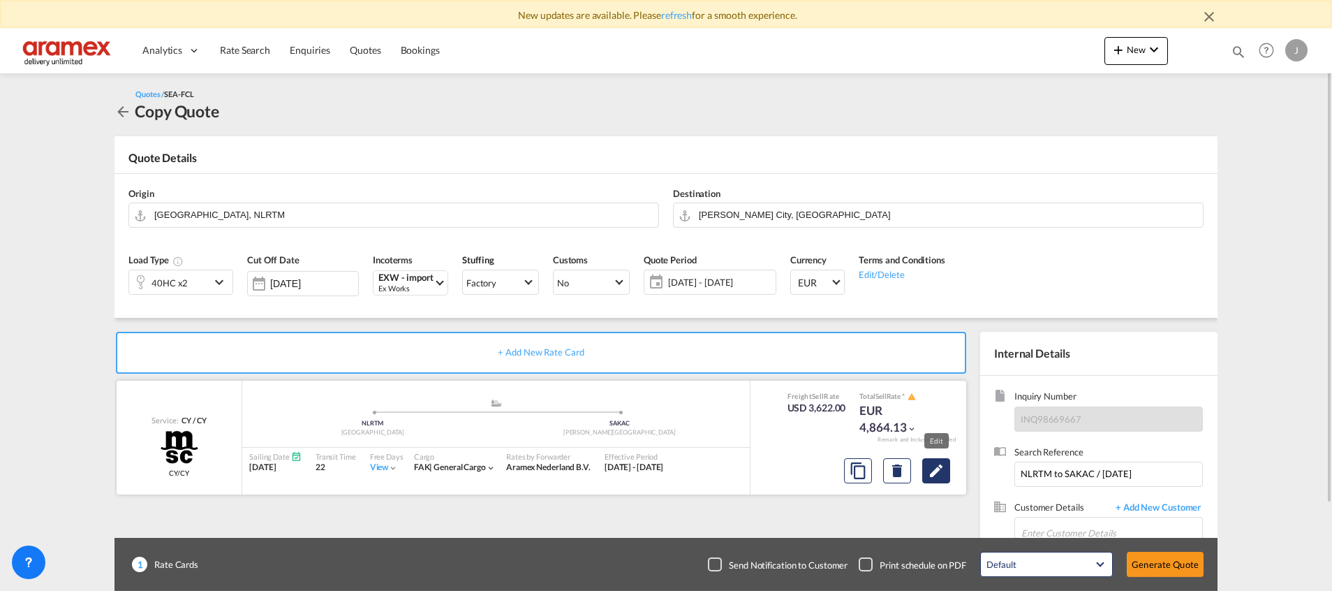
click at [933, 473] on md-icon "Edit" at bounding box center [936, 470] width 17 height 17
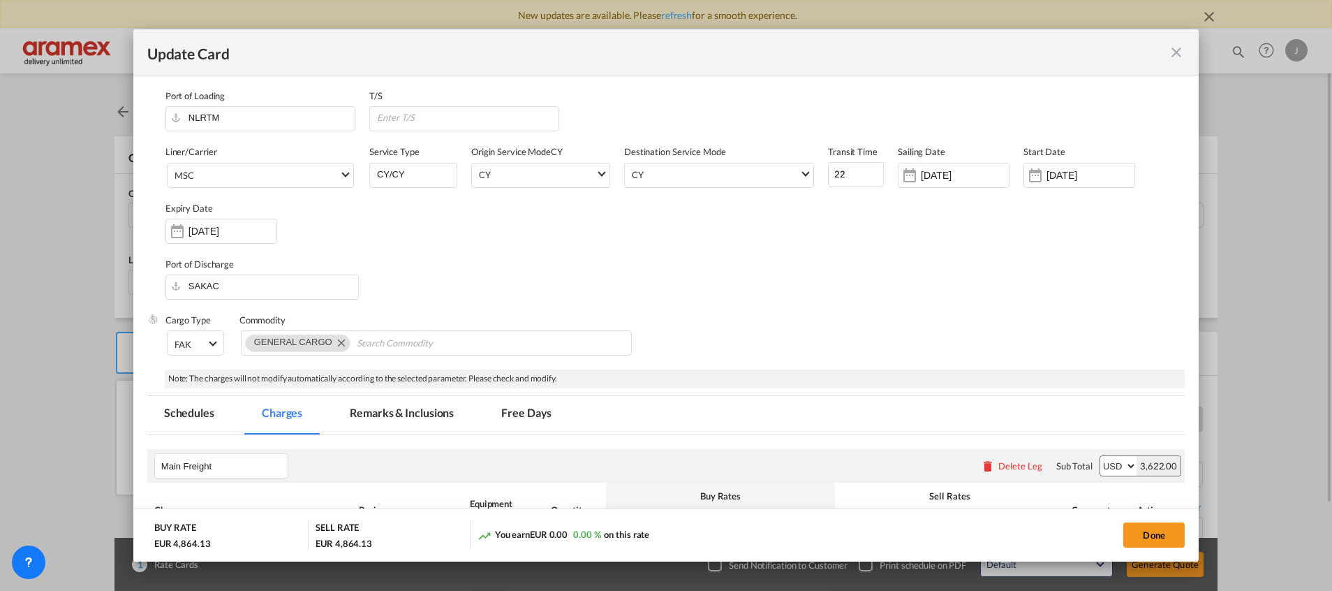
click at [272, 172] on span "MSC" at bounding box center [257, 175] width 165 height 13
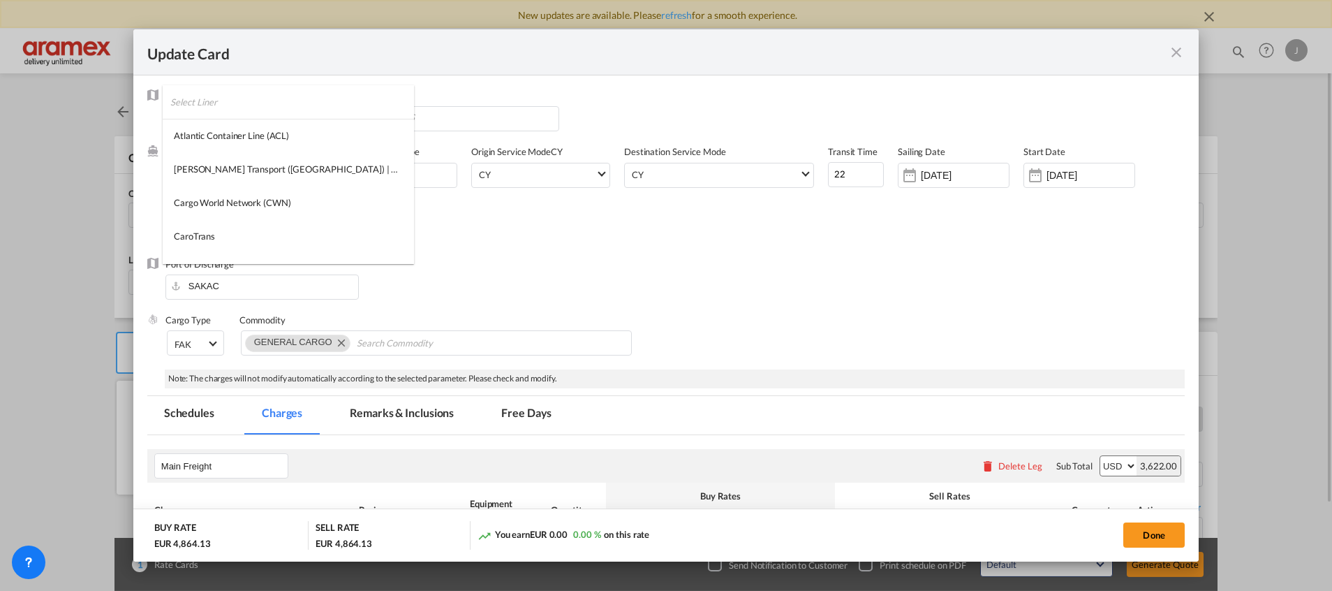
select select "per equipment"
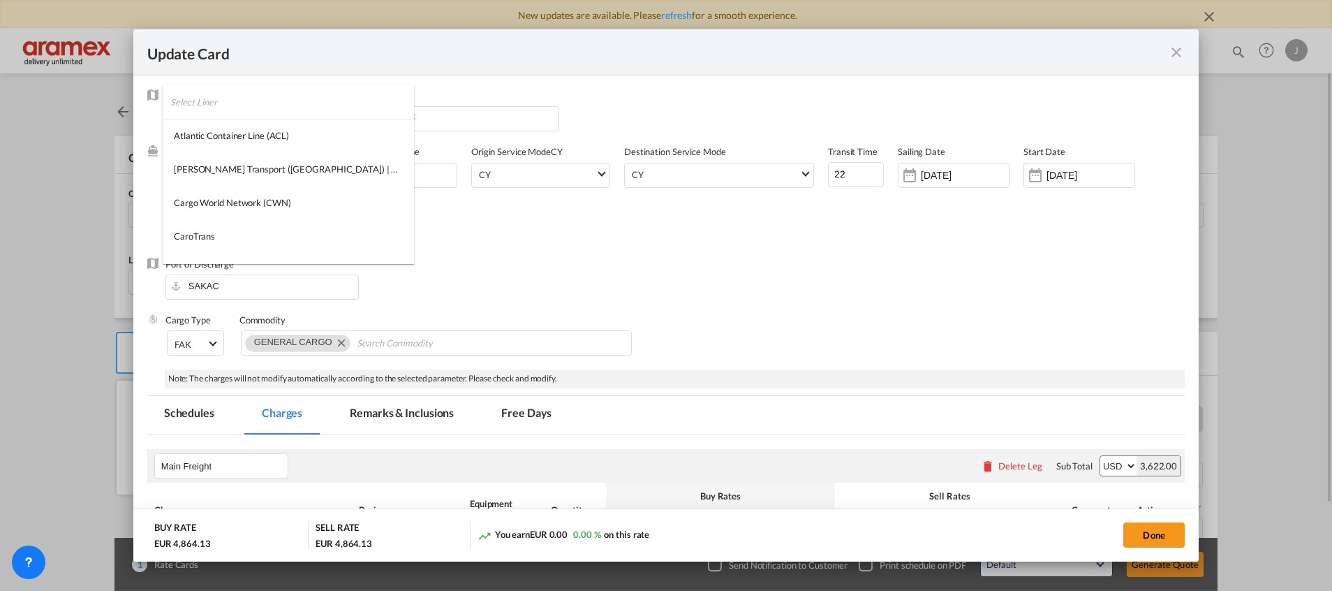
select select "per equipment"
select select "per shipment"
select select "per container"
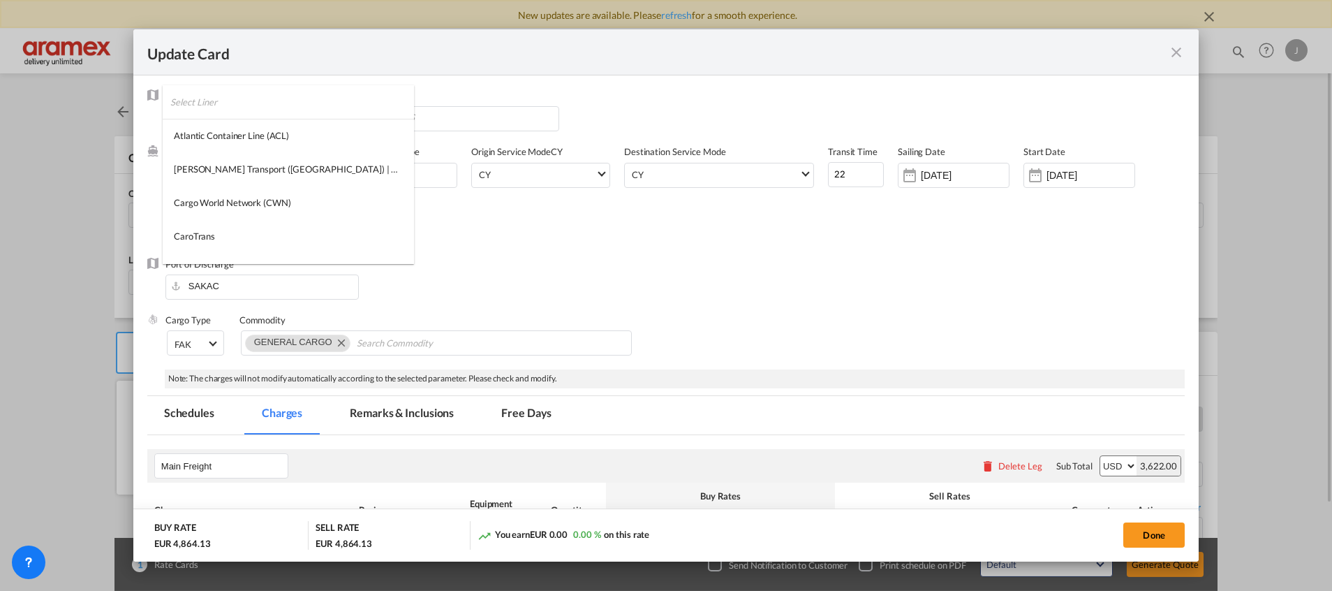
select select "per container"
select select "per shipment"
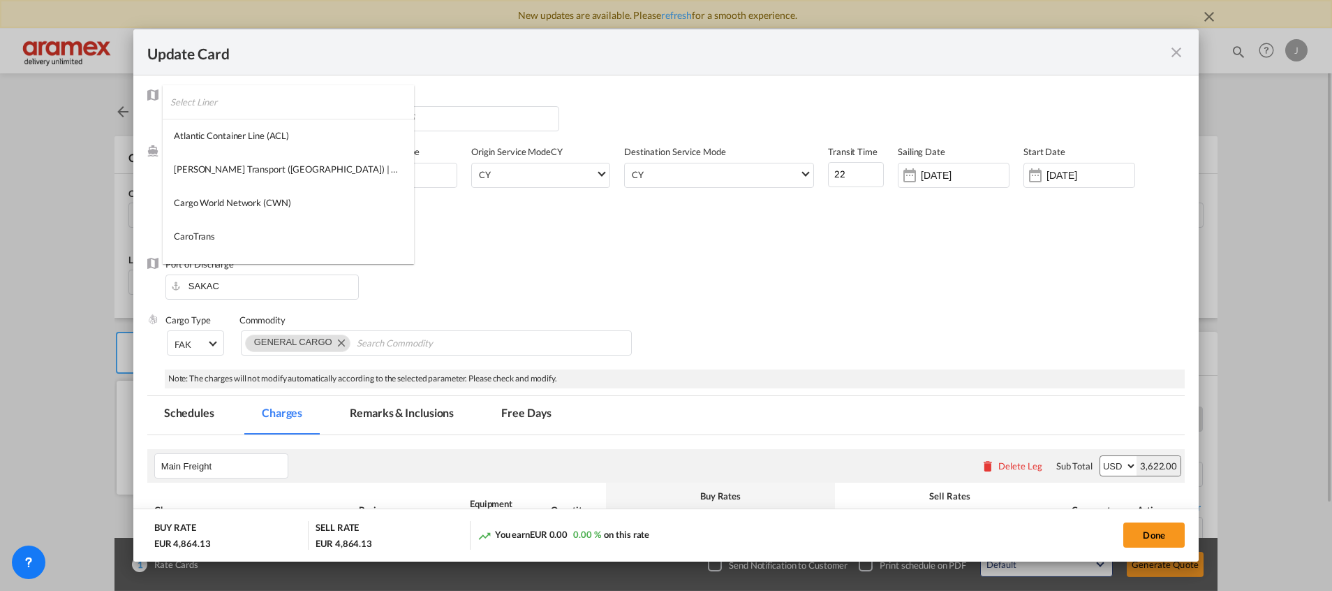
select select "per container"
click at [1171, 49] on md-backdrop at bounding box center [666, 295] width 1332 height 591
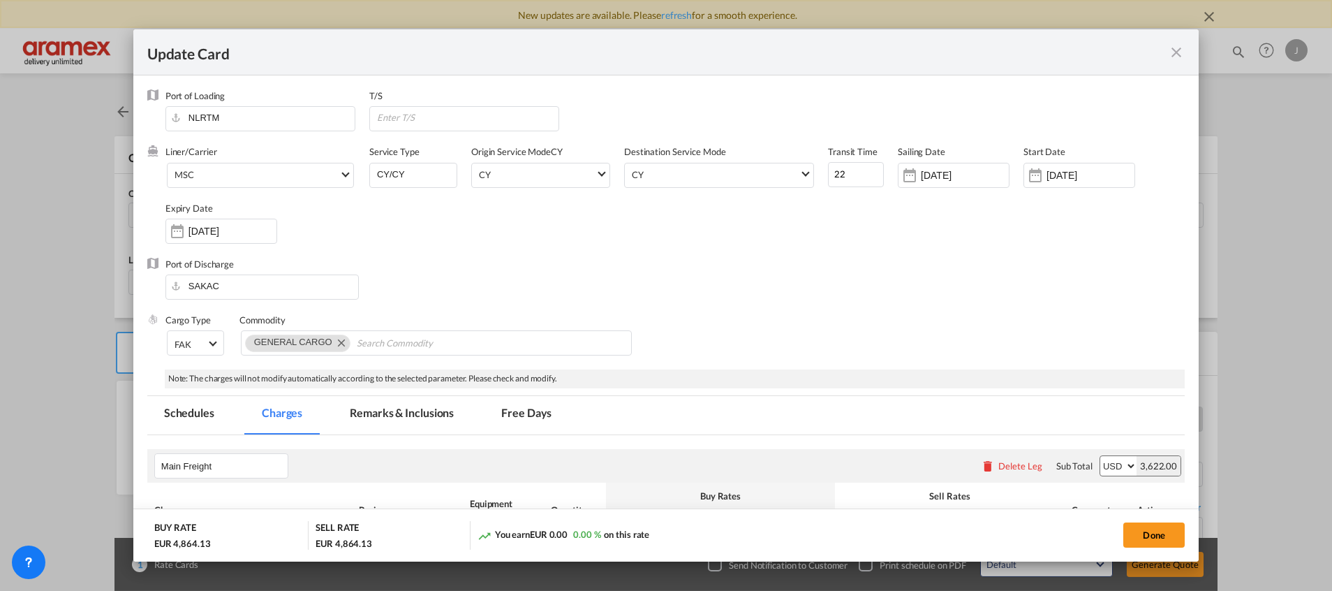
click at [1176, 55] on md-icon "icon-close fg-AAA8AD m-0 pointer" at bounding box center [1176, 52] width 17 height 17
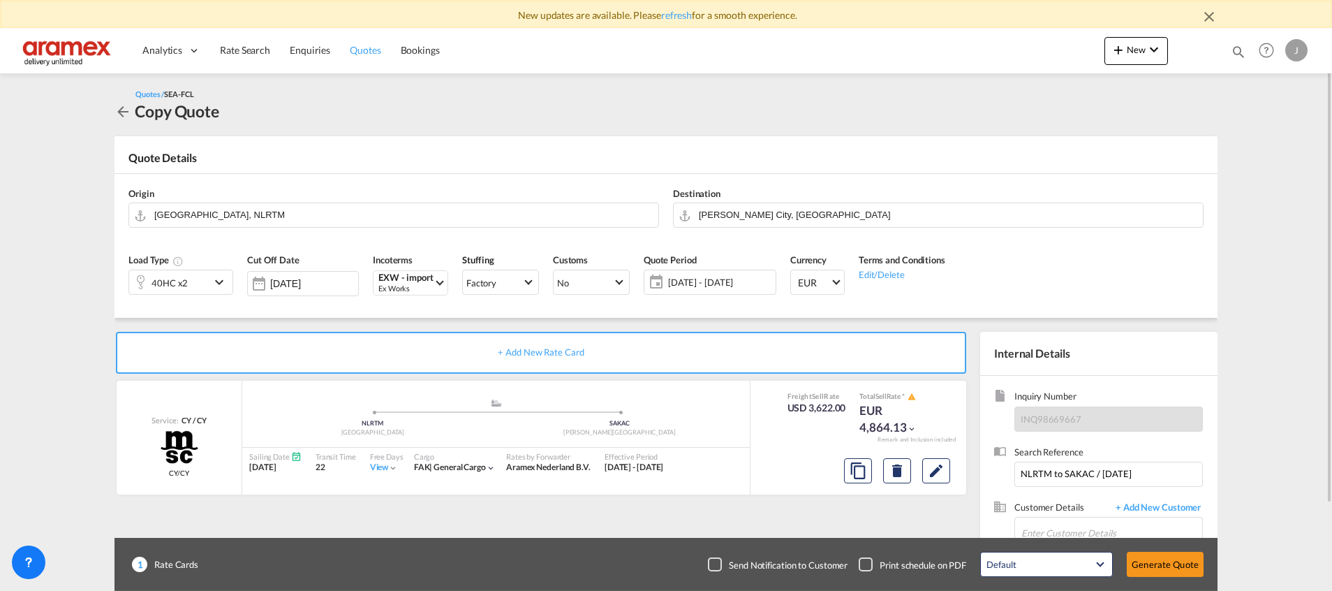
click at [365, 39] on link "Quotes" at bounding box center [365, 50] width 50 height 45
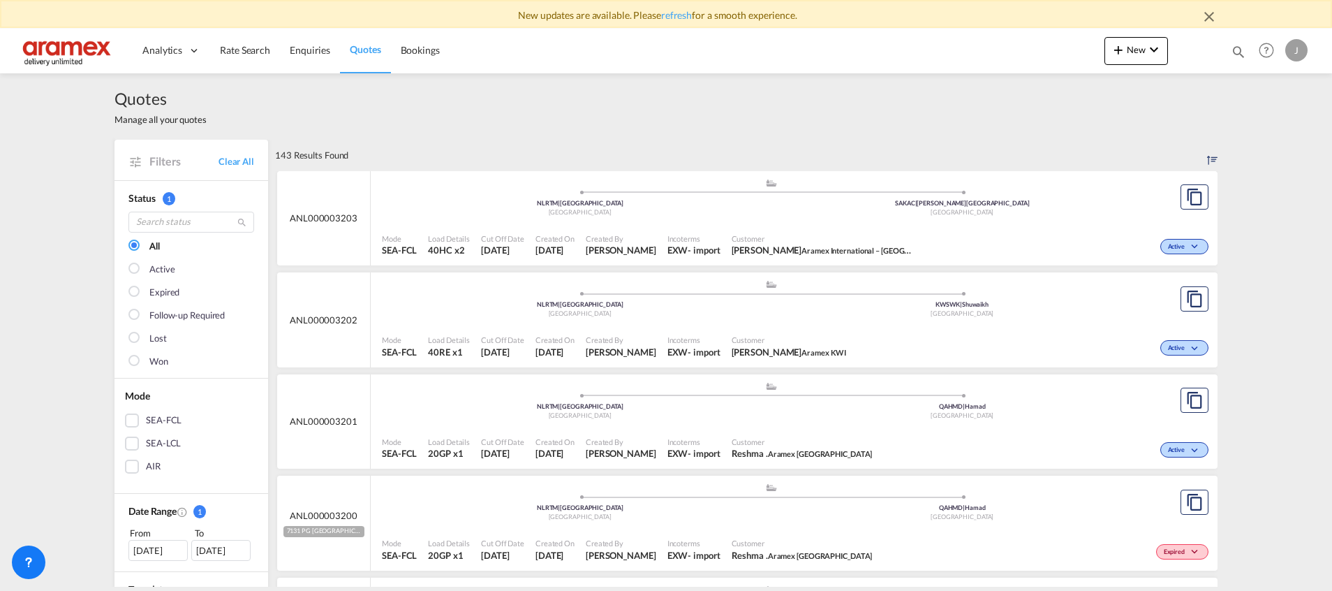
click at [996, 234] on div "Active" at bounding box center [1065, 245] width 293 height 35
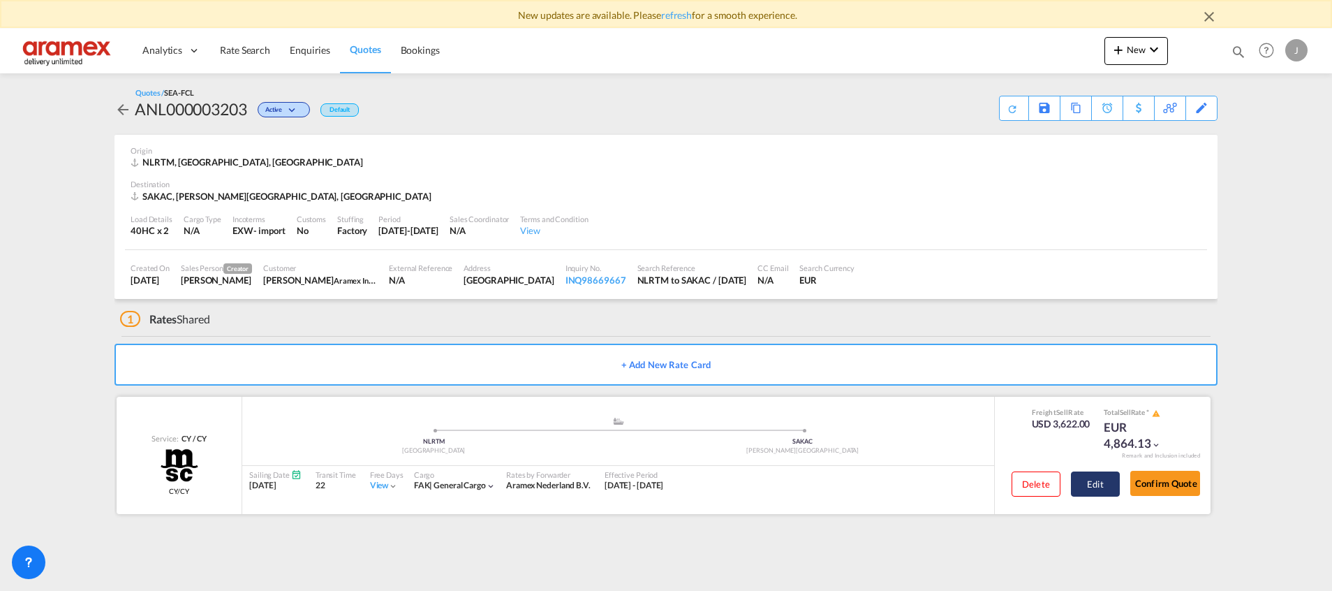
click at [1093, 487] on button "Edit" at bounding box center [1095, 483] width 49 height 25
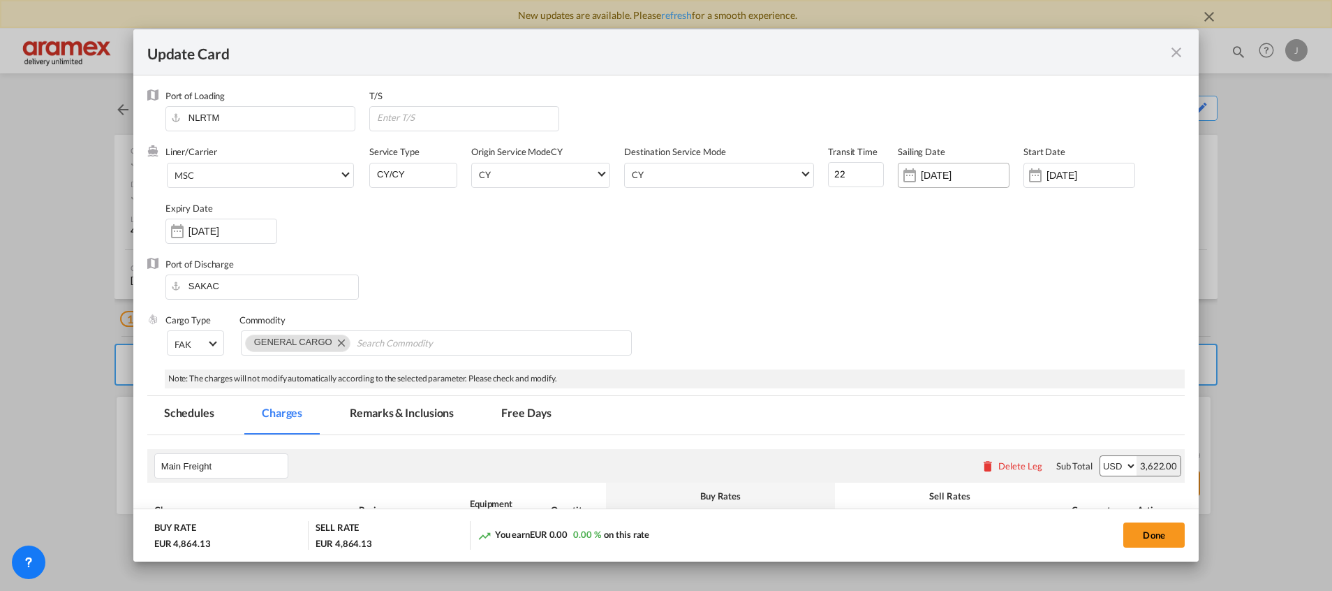
click at [935, 174] on input "[DATE]" at bounding box center [965, 175] width 88 height 11
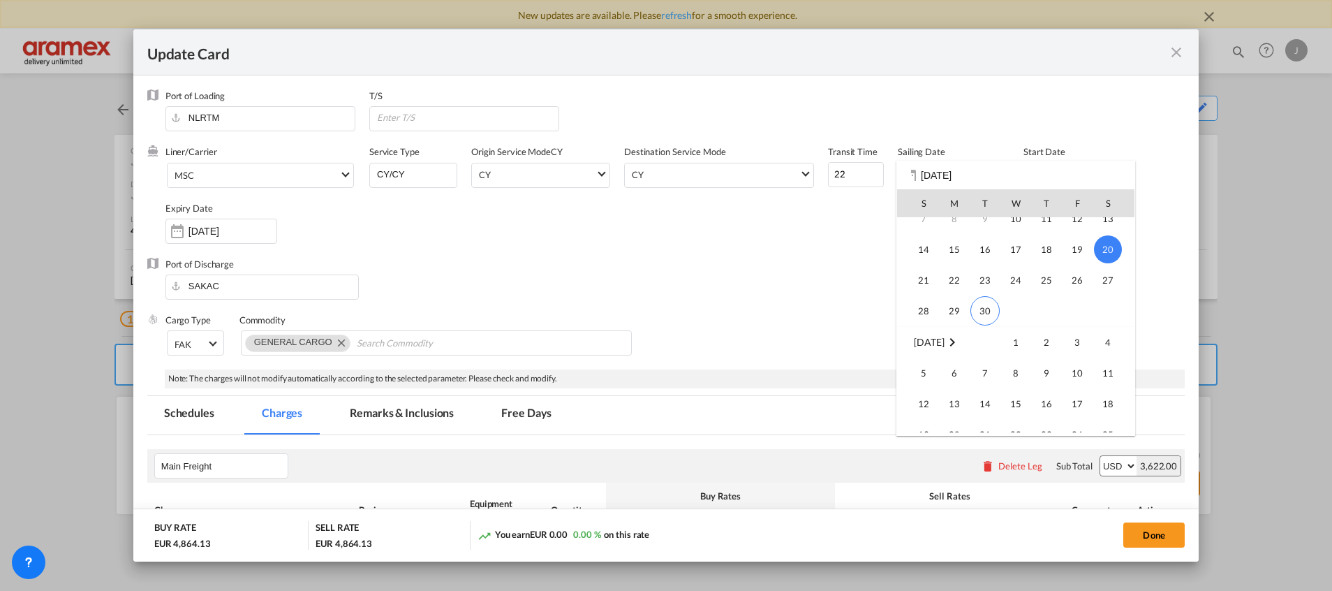
scroll to position [105, 0]
click at [1014, 342] on span "8" at bounding box center [1016, 344] width 28 height 28
type input "[DATE]"
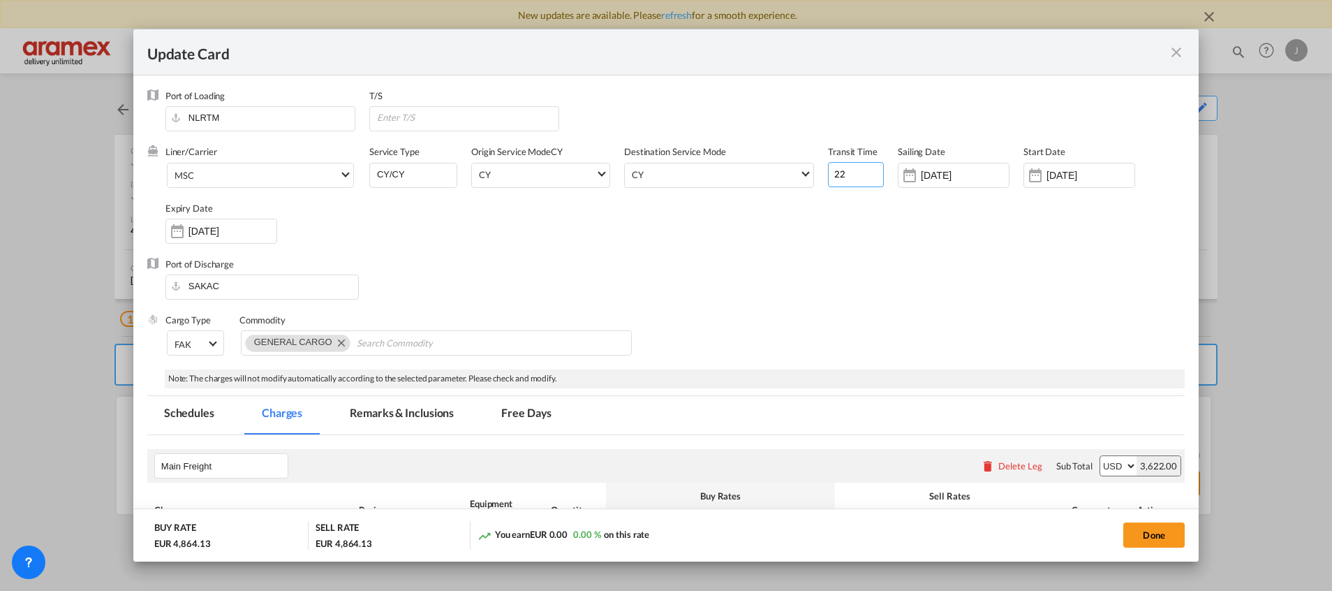
drag, startPoint x: 840, startPoint y: 173, endPoint x: 806, endPoint y: 177, distance: 33.7
click at [806, 177] on div "Liner/Carrier MSC Atlantic Container Line (ACL) [PERSON_NAME] Transport ([GEOGR…" at bounding box center [674, 201] width 1019 height 112
type input "18"
click at [1046, 177] on input "[DATE]" at bounding box center [1090, 175] width 88 height 11
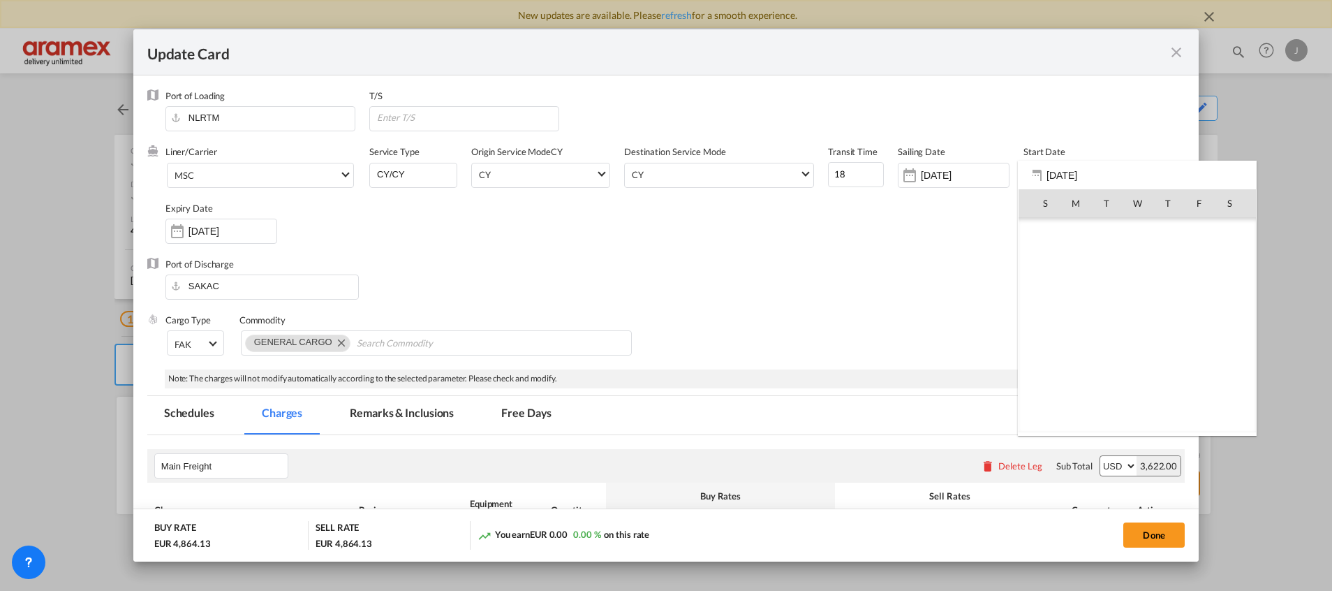
scroll to position [323354, 0]
click at [1106, 385] on span "30" at bounding box center [1106, 386] width 29 height 29
type input "[DATE]"
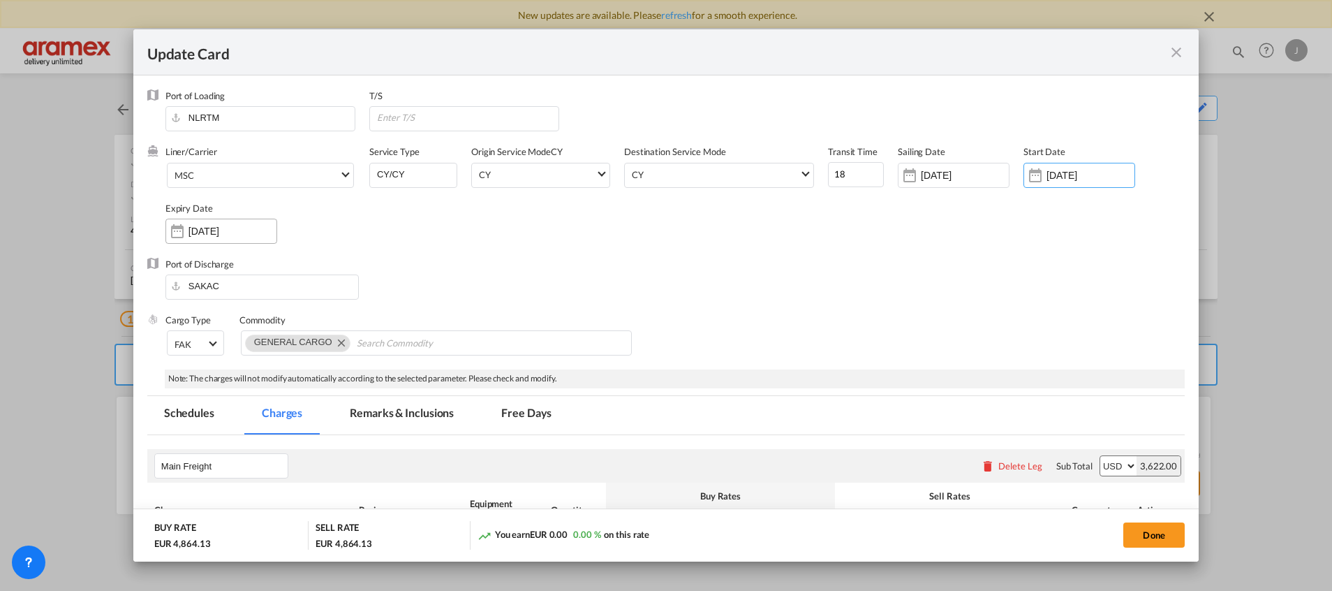
click at [202, 232] on input "[DATE]" at bounding box center [232, 230] width 88 height 11
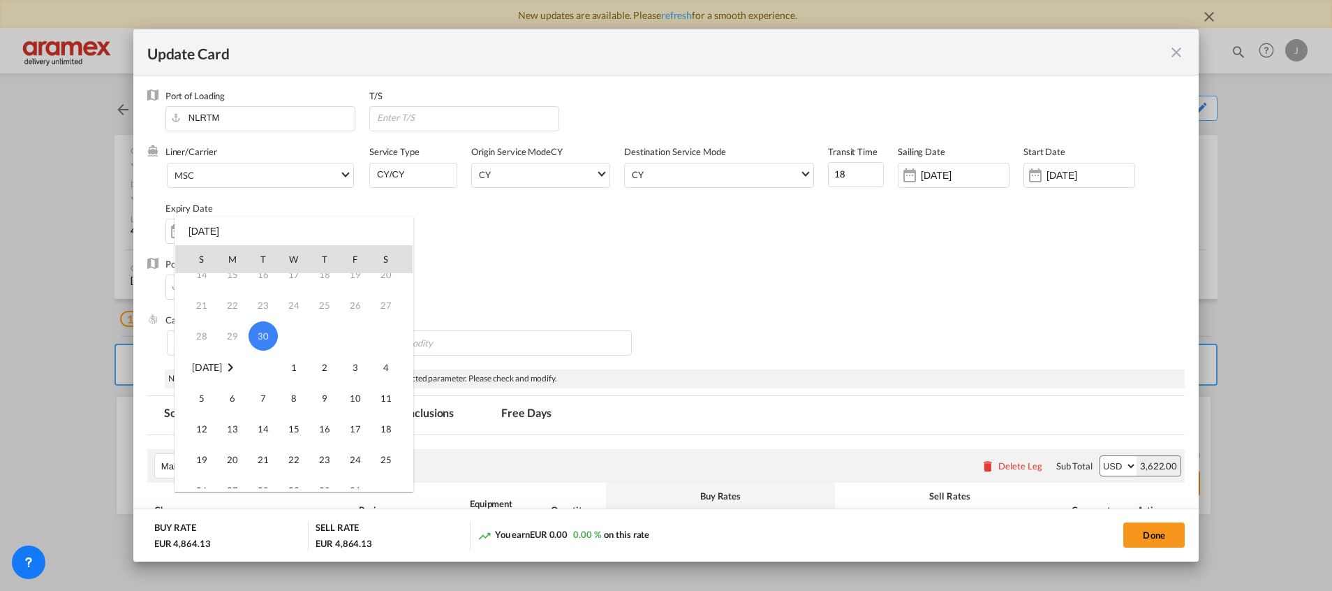
scroll to position [209, 0]
drag, startPoint x: 352, startPoint y: 389, endPoint x: 239, endPoint y: 359, distance: 116.8
click at [239, 359] on tbody "[DATE] 1 2 3 4 5 6 7 8 9 10 11 12 13 14 15 16 17 18 19 20 21 22 23 24 25 26 27 …" at bounding box center [293, 341] width 237 height 185
click at [239, 359] on span "20" at bounding box center [232, 357] width 28 height 28
type input "[DATE]"
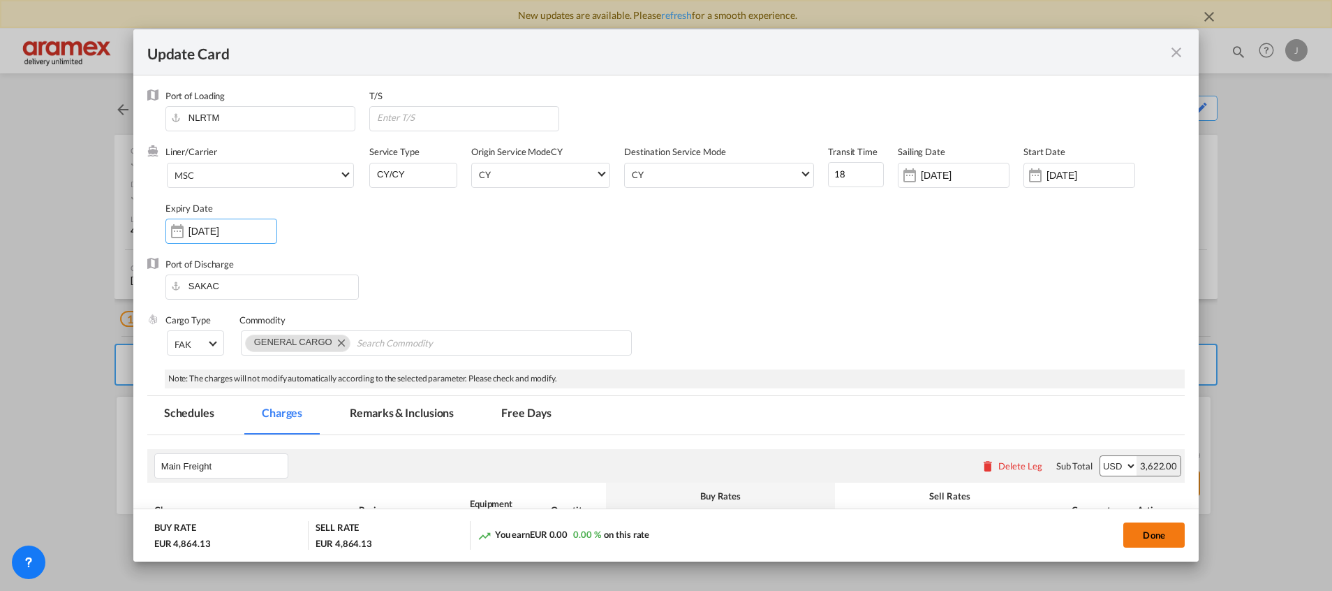
click at [1159, 533] on button "Done" at bounding box center [1153, 534] width 61 height 25
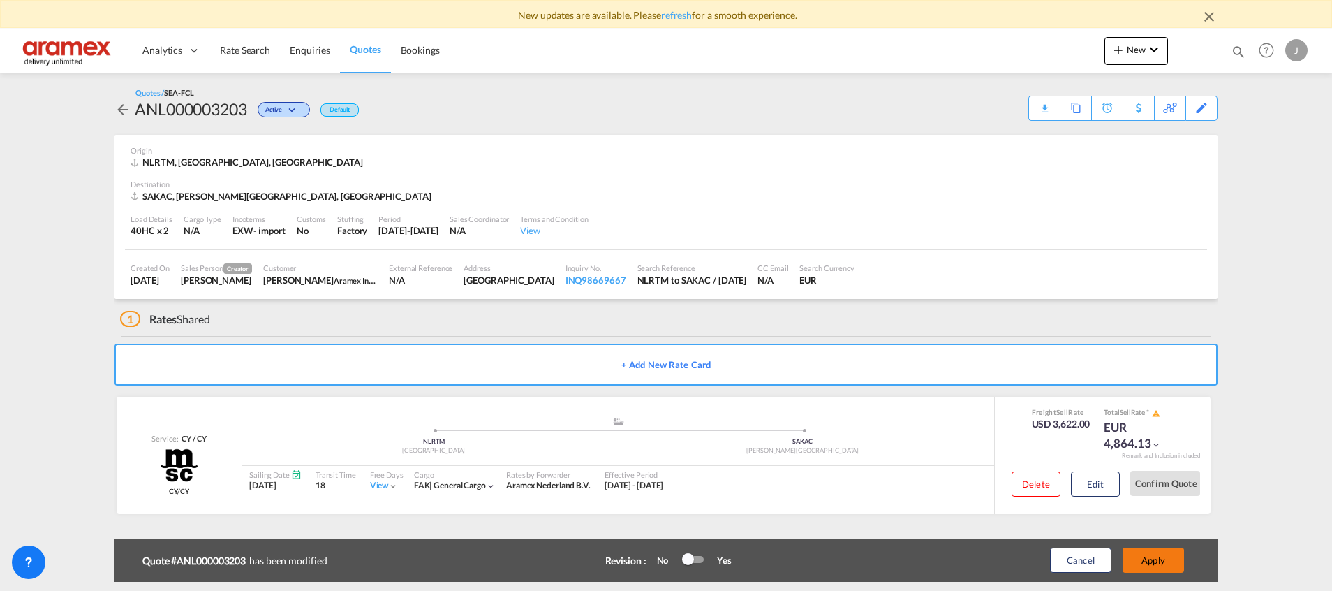
click at [1149, 556] on button "Apply" at bounding box center [1152, 559] width 61 height 25
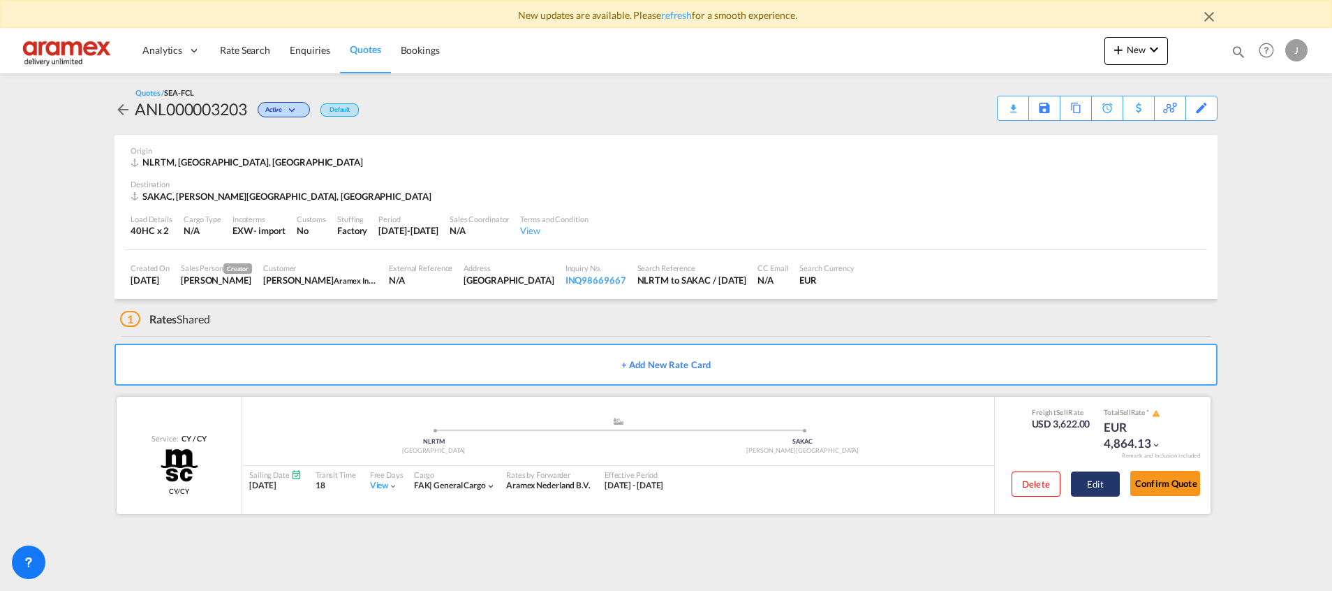
click at [1099, 482] on button "Edit" at bounding box center [1095, 483] width 49 height 25
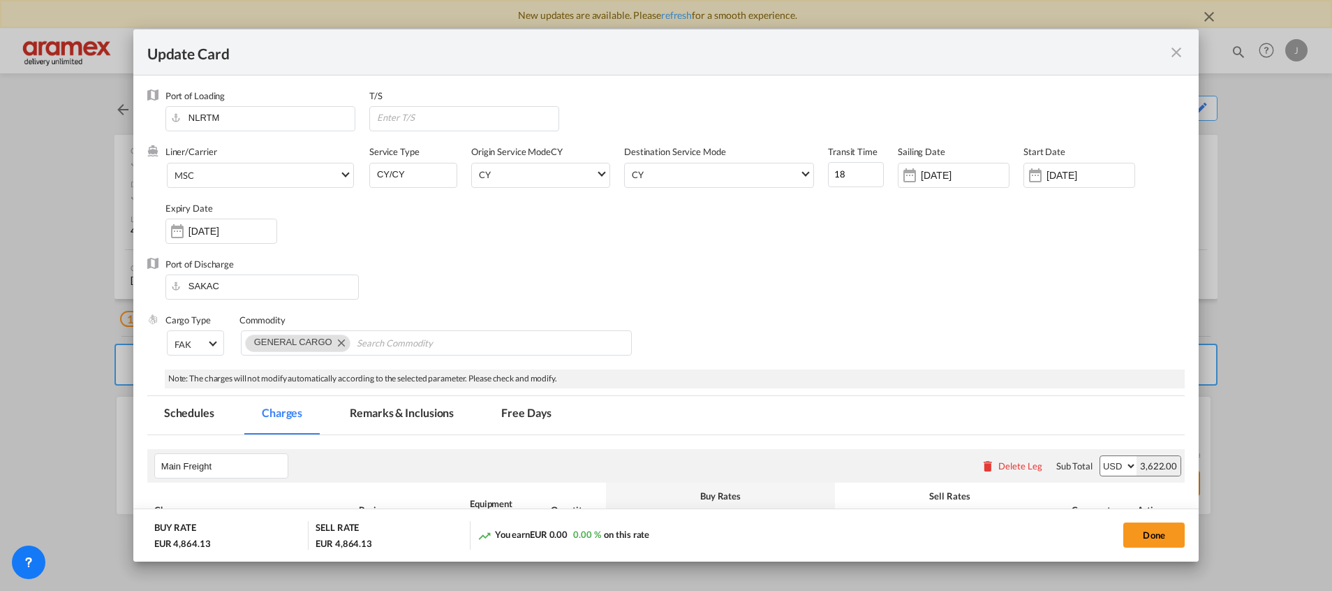
click at [1178, 53] on md-icon "icon-close fg-AAA8AD m-0 pointer" at bounding box center [1176, 52] width 17 height 17
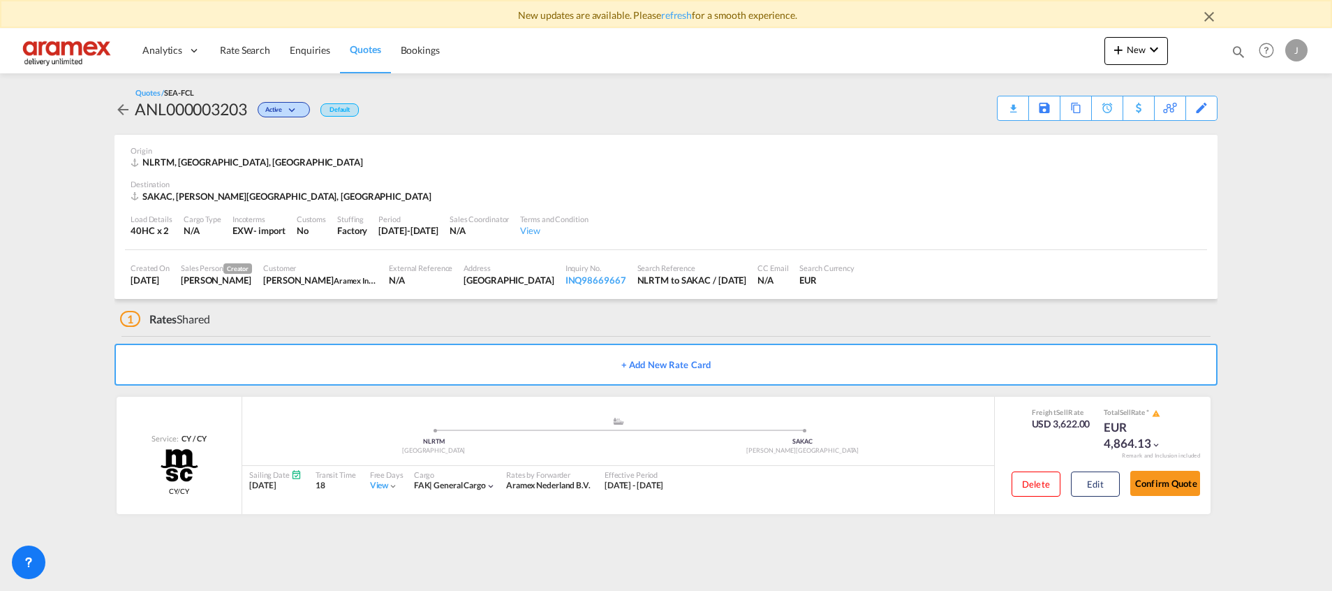
drag, startPoint x: 1210, startPoint y: 9, endPoint x: 1210, endPoint y: 17, distance: 7.7
click at [1210, 17] on md-icon "icon-close" at bounding box center [1209, 16] width 17 height 17
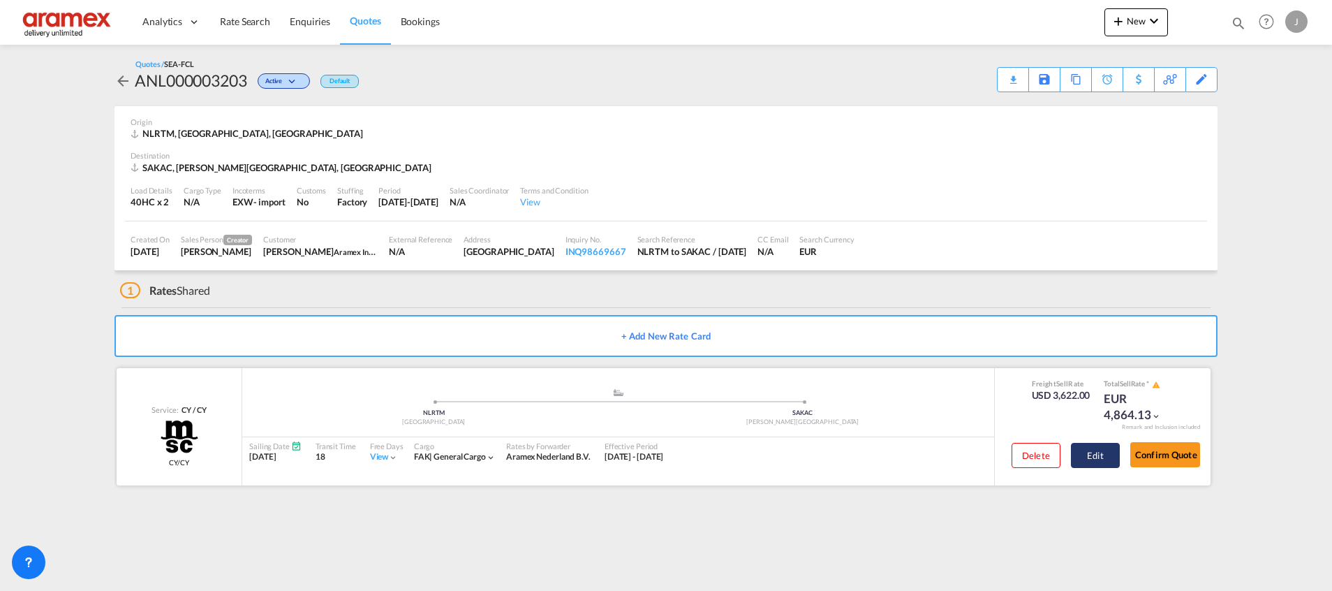
click at [1100, 454] on button "Edit" at bounding box center [1095, 455] width 49 height 25
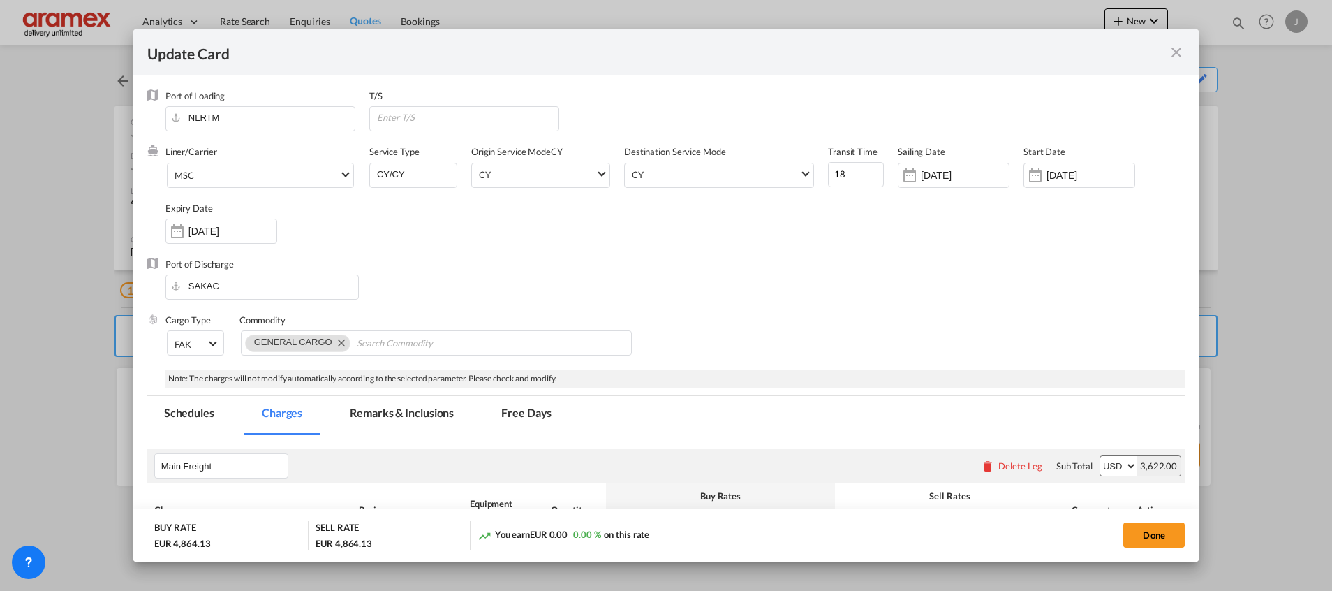
click at [1182, 50] on md-icon "icon-close fg-AAA8AD m-0 pointer" at bounding box center [1176, 52] width 17 height 17
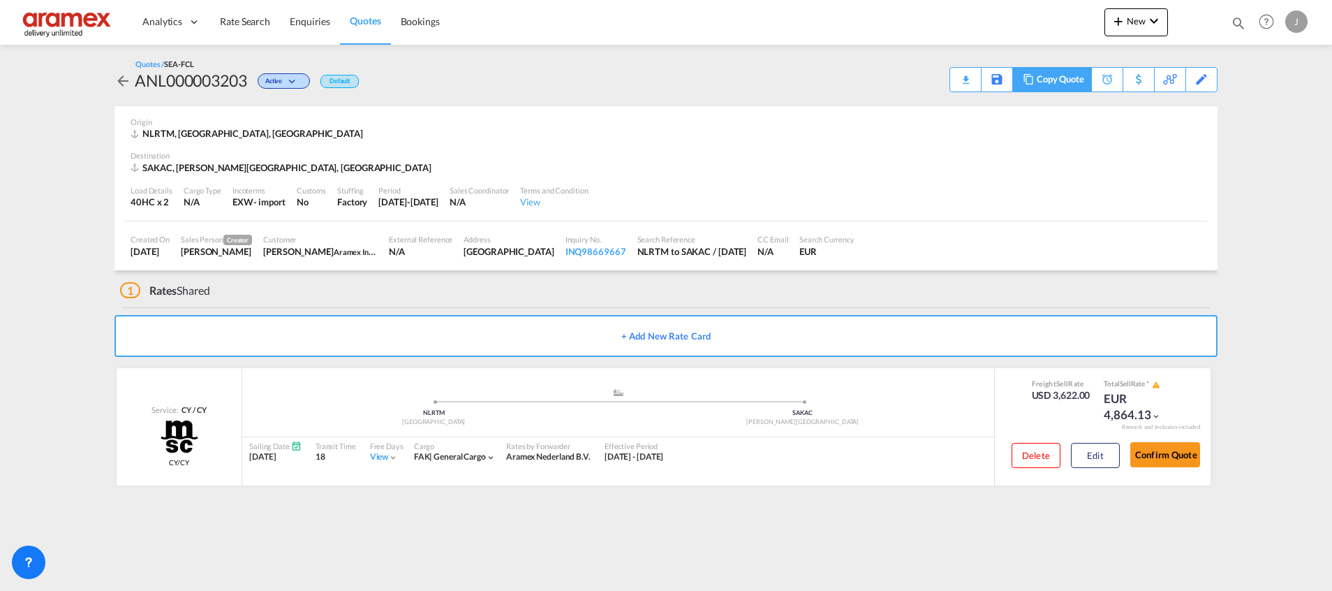
click at [1028, 82] on md-icon at bounding box center [1028, 79] width 17 height 10
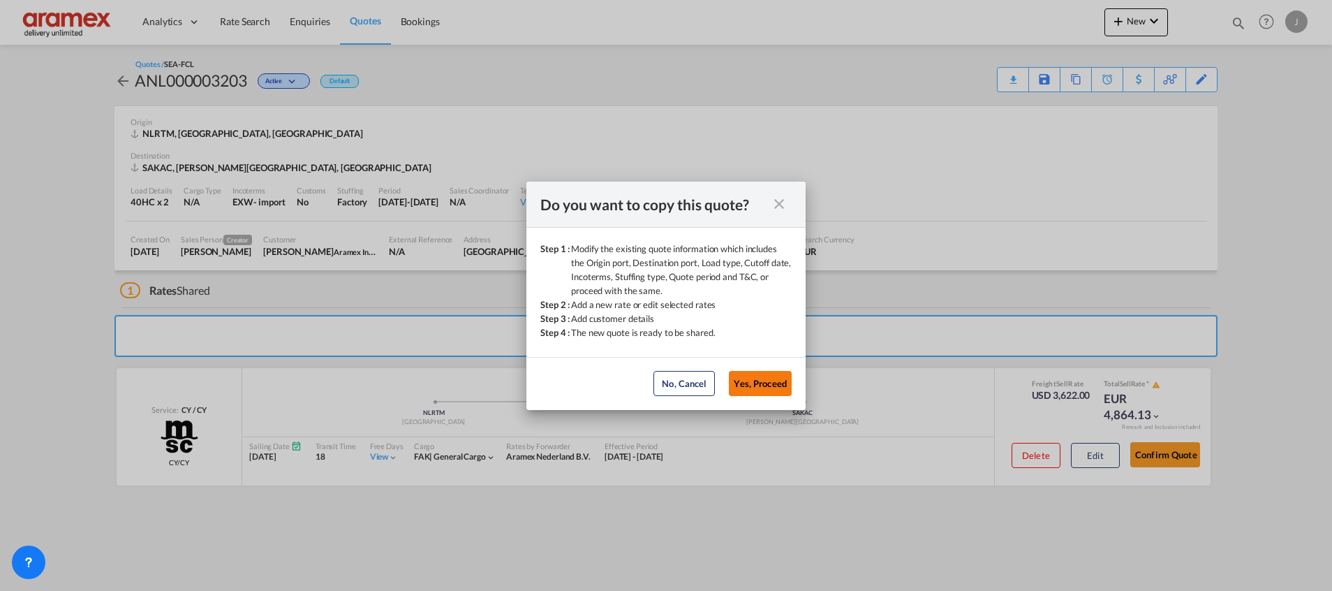
click at [770, 387] on button "Yes, Proceed" at bounding box center [760, 383] width 63 height 25
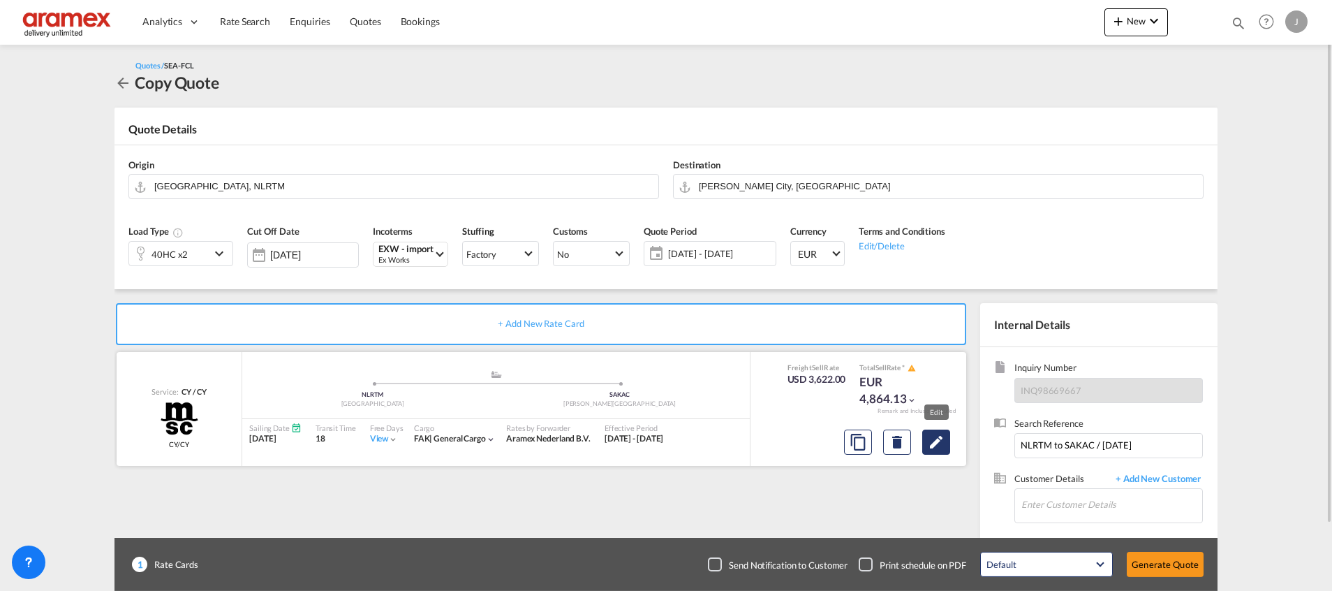
click at [942, 442] on md-icon "Edit" at bounding box center [936, 441] width 17 height 17
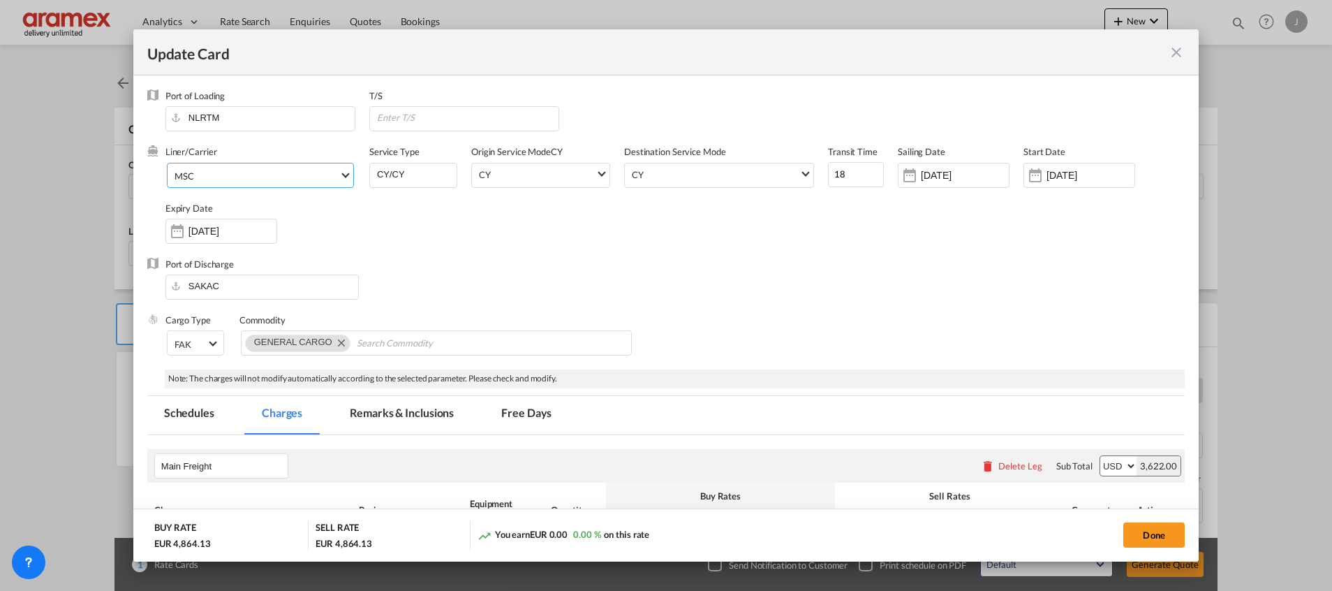
click at [236, 166] on md-select-value "MSC" at bounding box center [263, 174] width 180 height 22
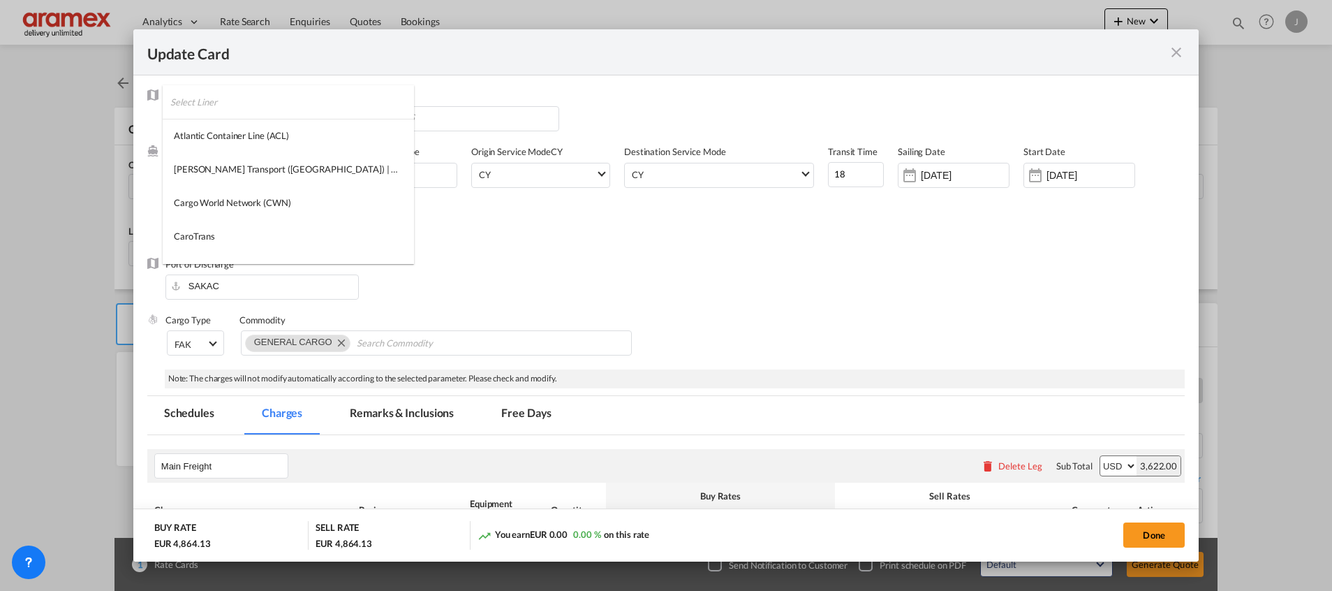
scroll to position [1402, 0]
type md-option "41"
type md-option "2"
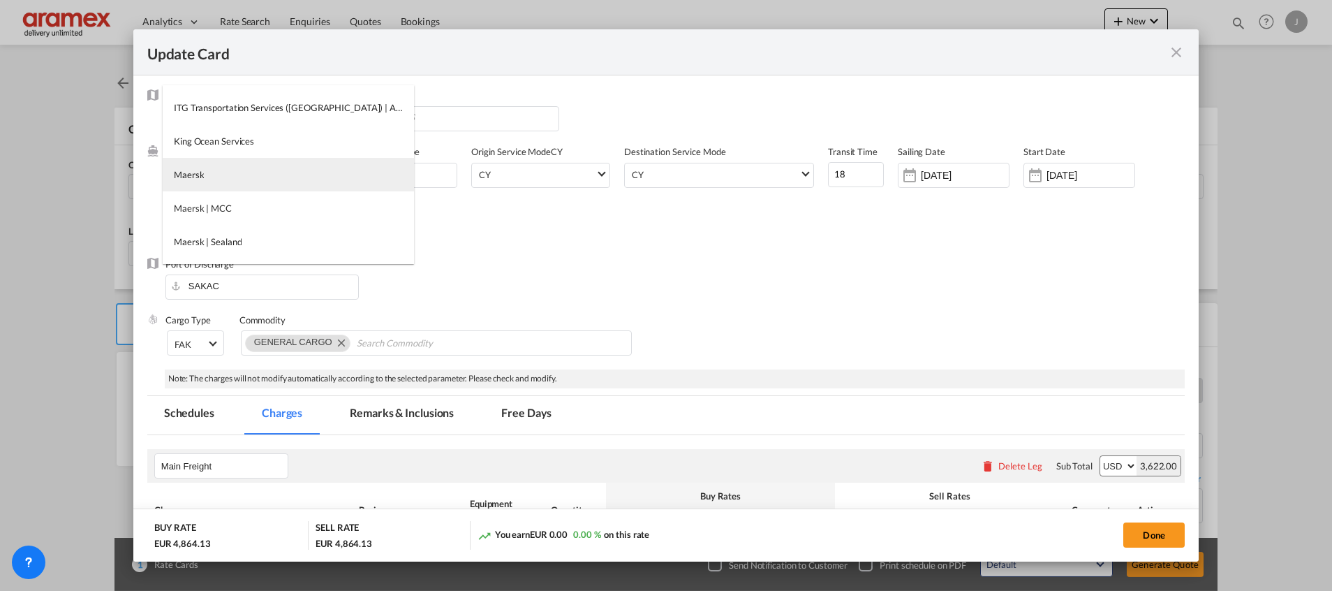
click at [245, 175] on md-option "Maersk" at bounding box center [288, 175] width 251 height 34
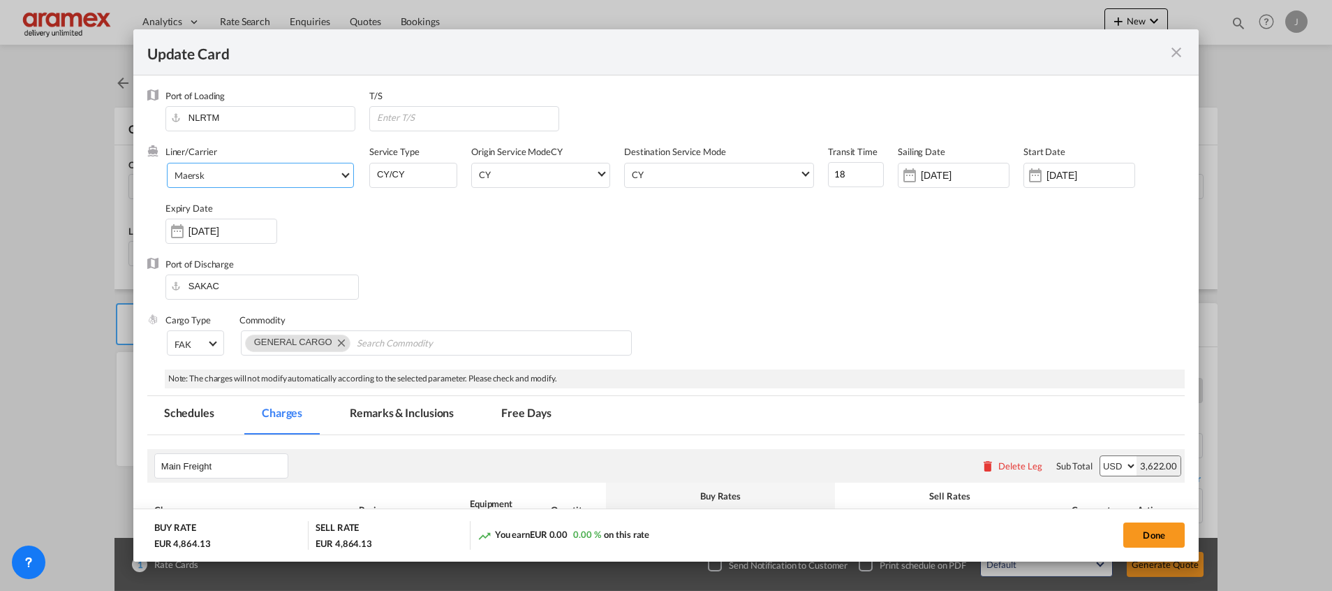
click at [274, 175] on span "Maersk" at bounding box center [257, 175] width 165 height 13
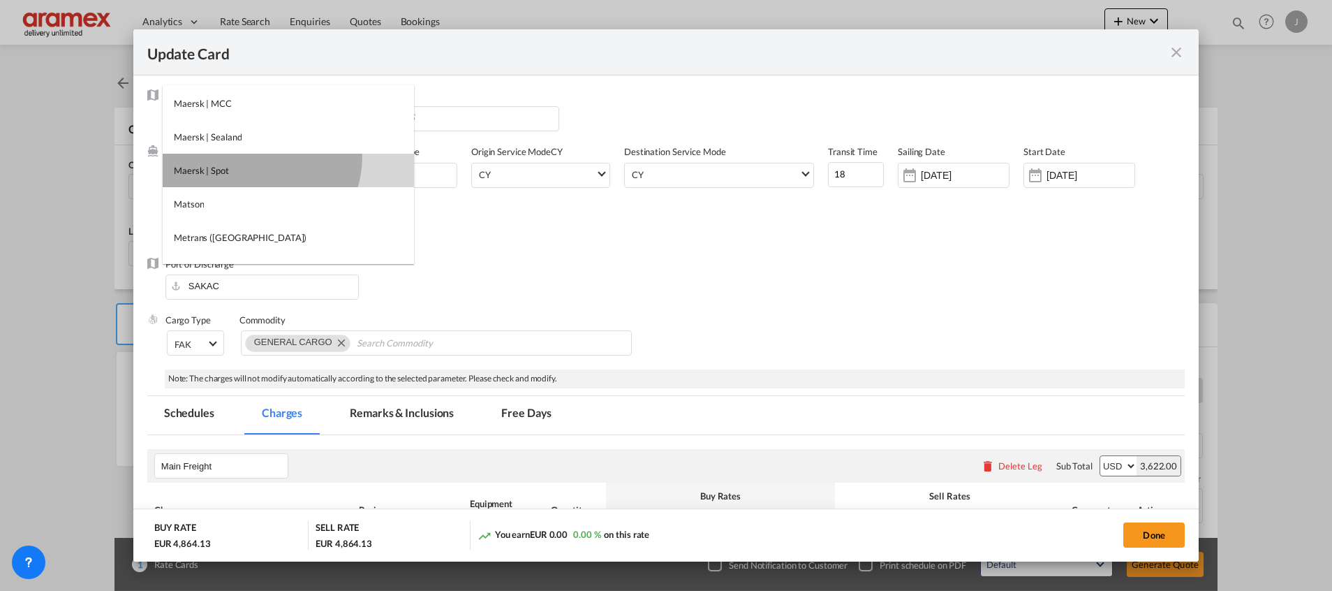
click at [260, 158] on md-option "Maersk | Spot" at bounding box center [288, 171] width 251 height 34
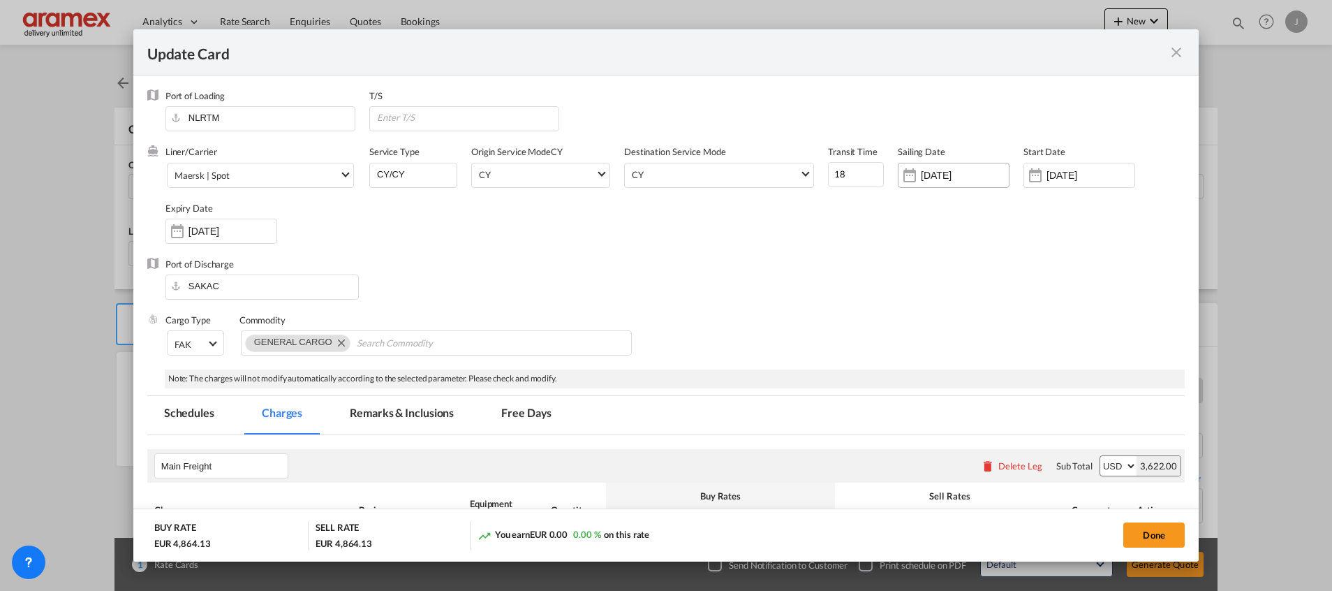
click at [942, 177] on input "[DATE]" at bounding box center [965, 175] width 88 height 11
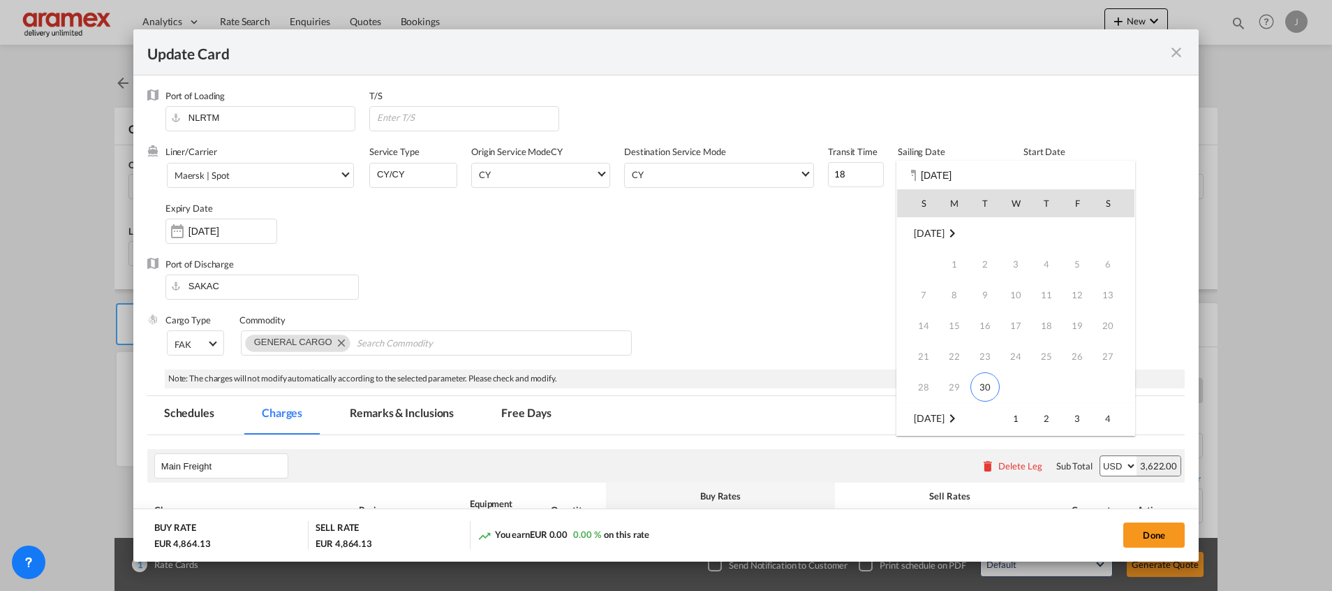
scroll to position [185, 0]
click at [930, 325] on span "19" at bounding box center [924, 325] width 28 height 28
type input "[DATE]"
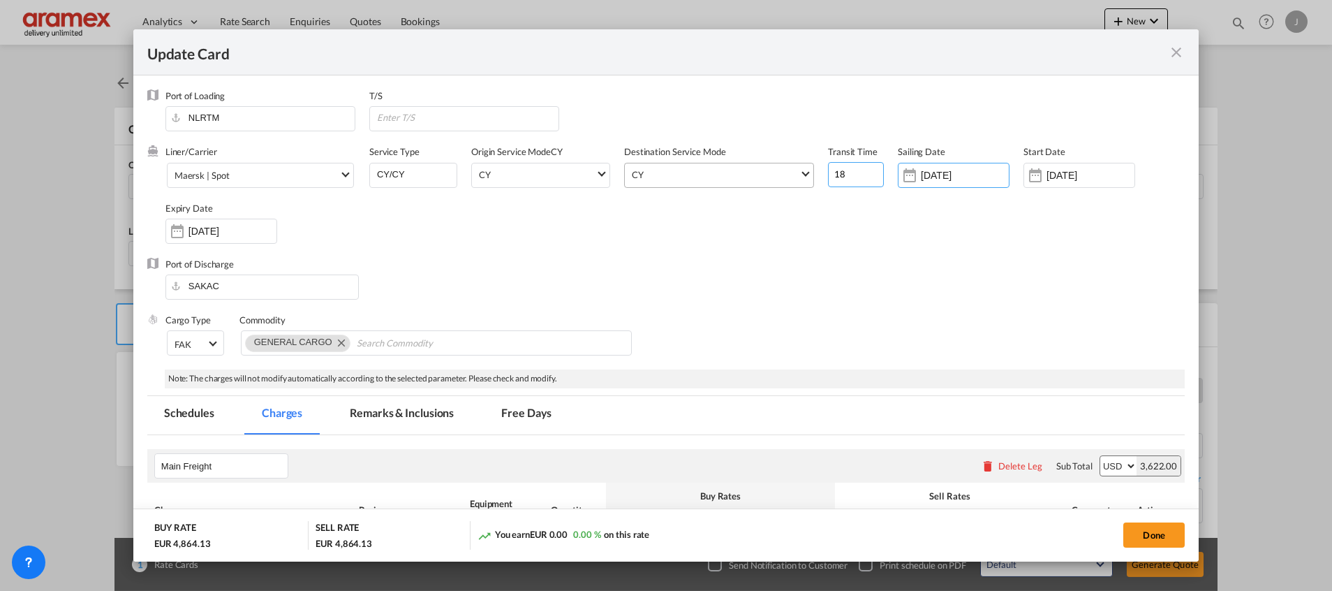
drag, startPoint x: 840, startPoint y: 168, endPoint x: 786, endPoint y: 169, distance: 54.5
click at [786, 169] on div "Liner/Carrier Maersk | Spot Service Type CY/CY Origin Service Mode [GEOGRAPHIC_…" at bounding box center [674, 201] width 1019 height 112
type input "38"
click at [872, 249] on div "Liner/Carrier Maersk | Spot Service Type CY/CY Origin Service Mode [GEOGRAPHIC_…" at bounding box center [674, 201] width 1019 height 112
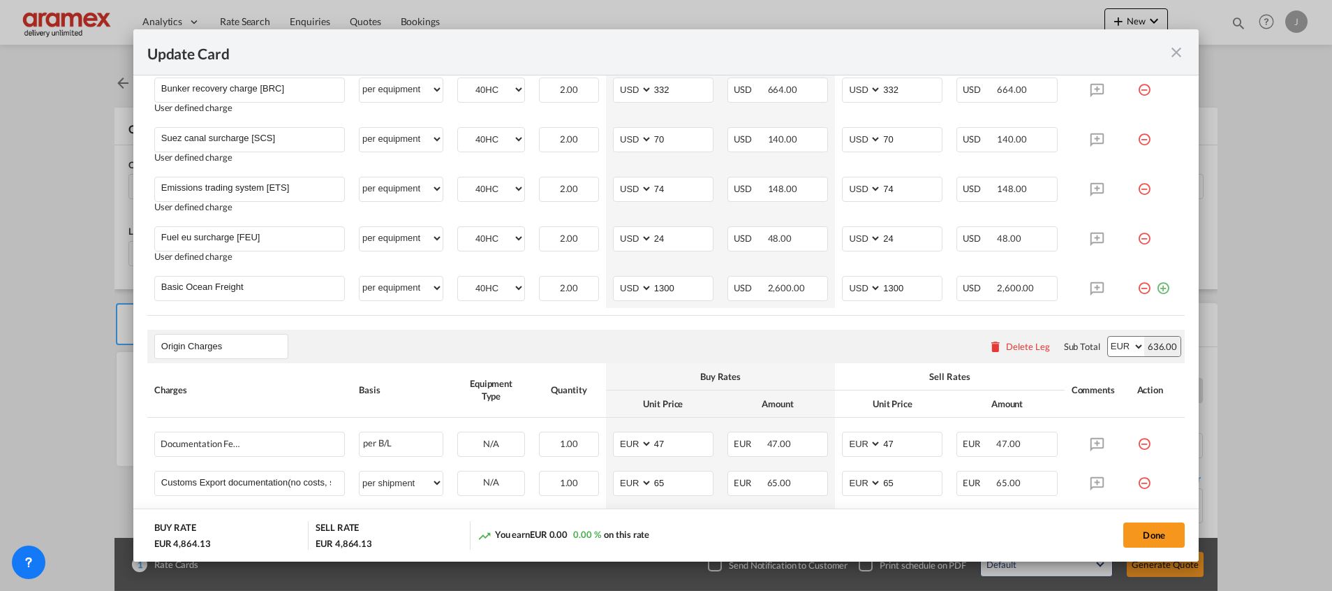
scroll to position [314, 0]
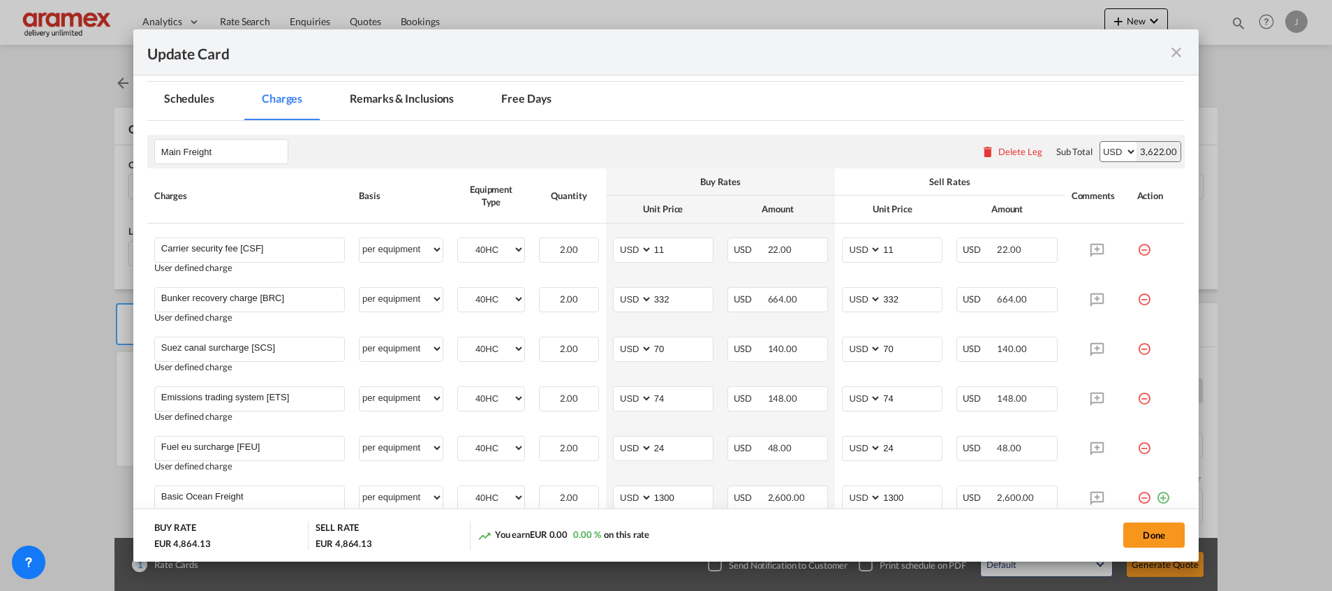
click at [1000, 152] on div "Delete Leg" at bounding box center [1020, 151] width 44 height 11
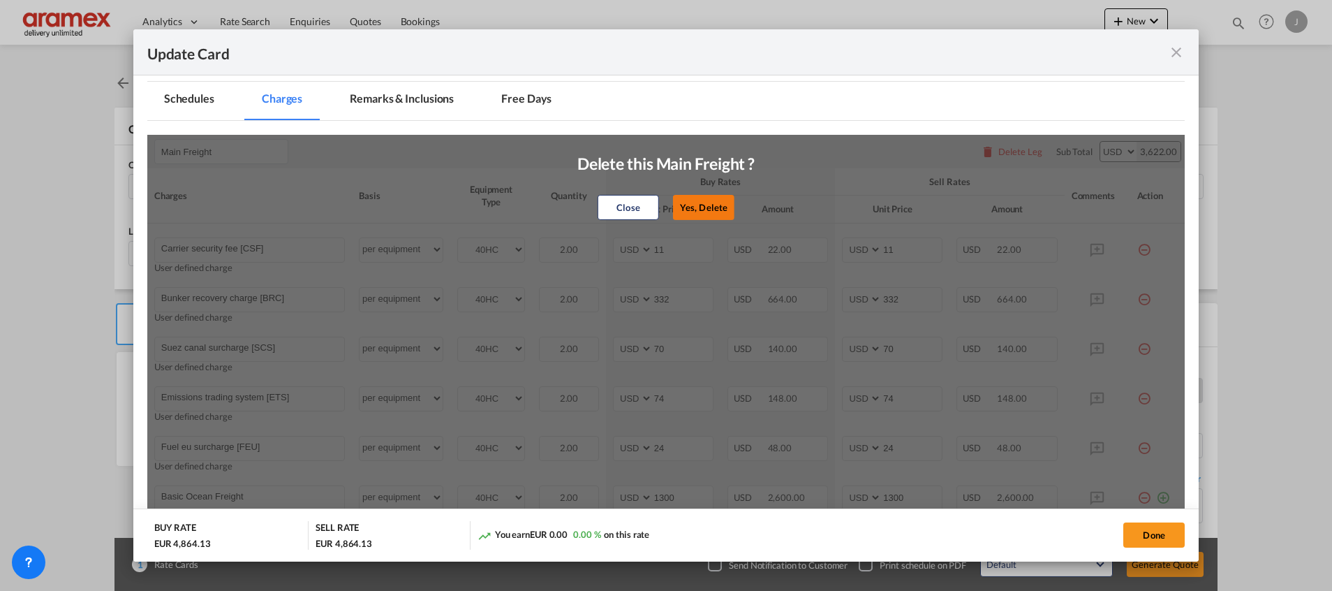
click at [697, 205] on button "Yes, Delete" at bounding box center [703, 207] width 61 height 25
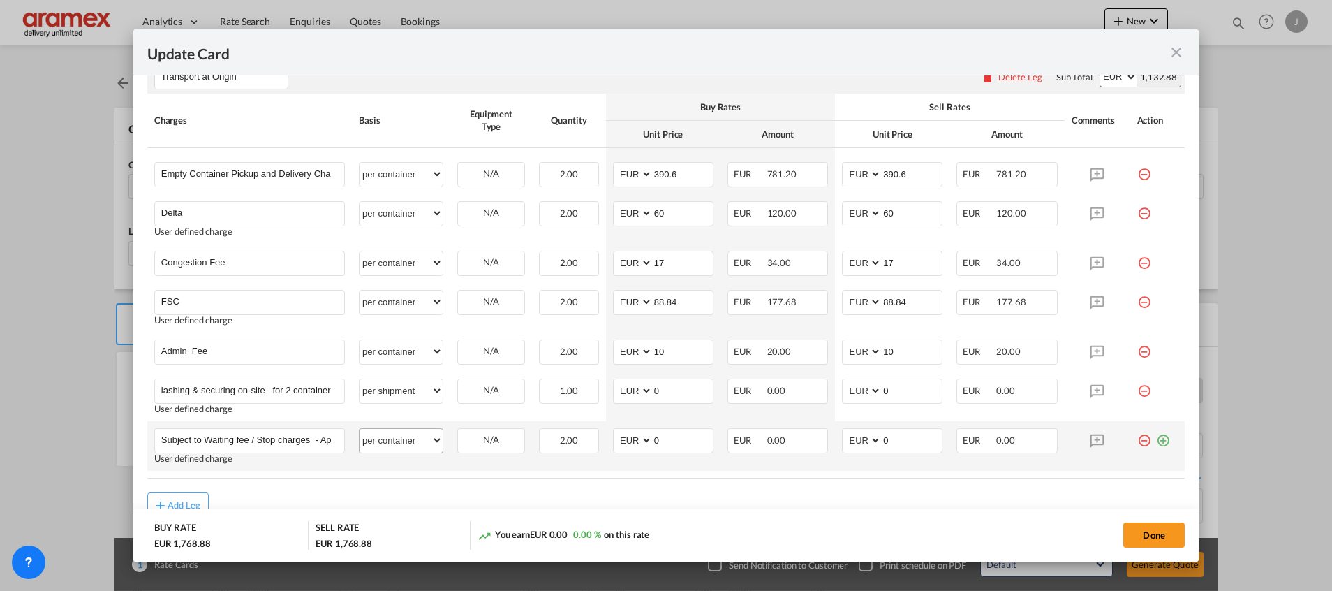
scroll to position [746, 0]
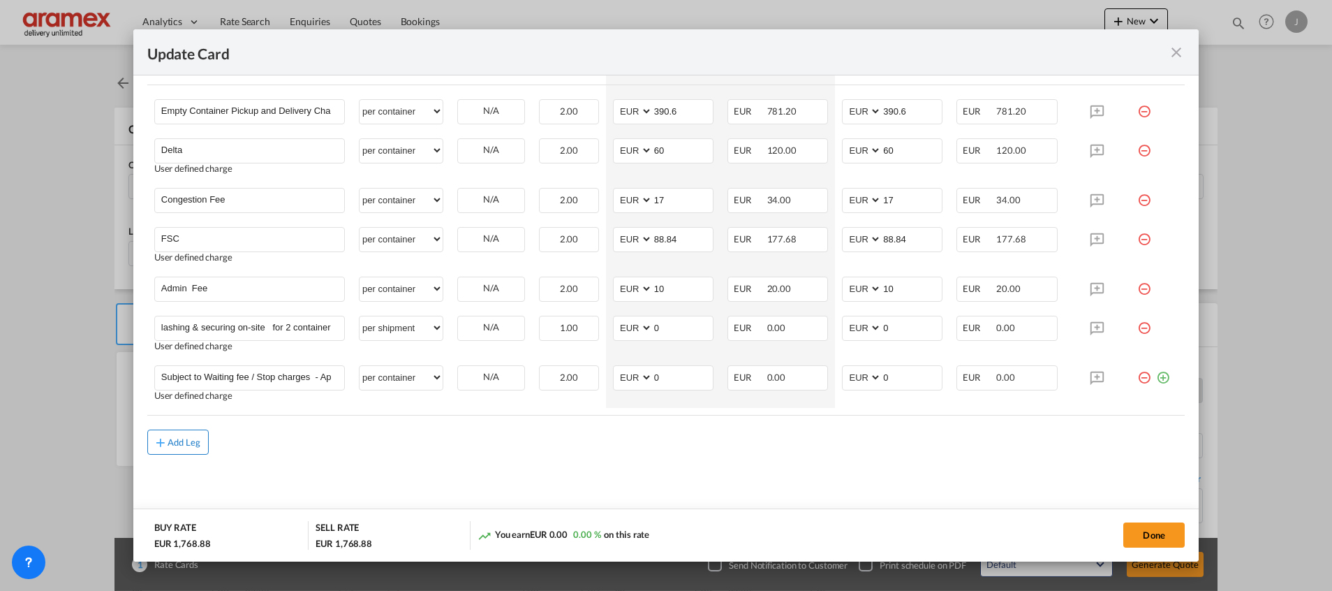
click at [184, 438] on div "Add Leg" at bounding box center [185, 442] width 34 height 8
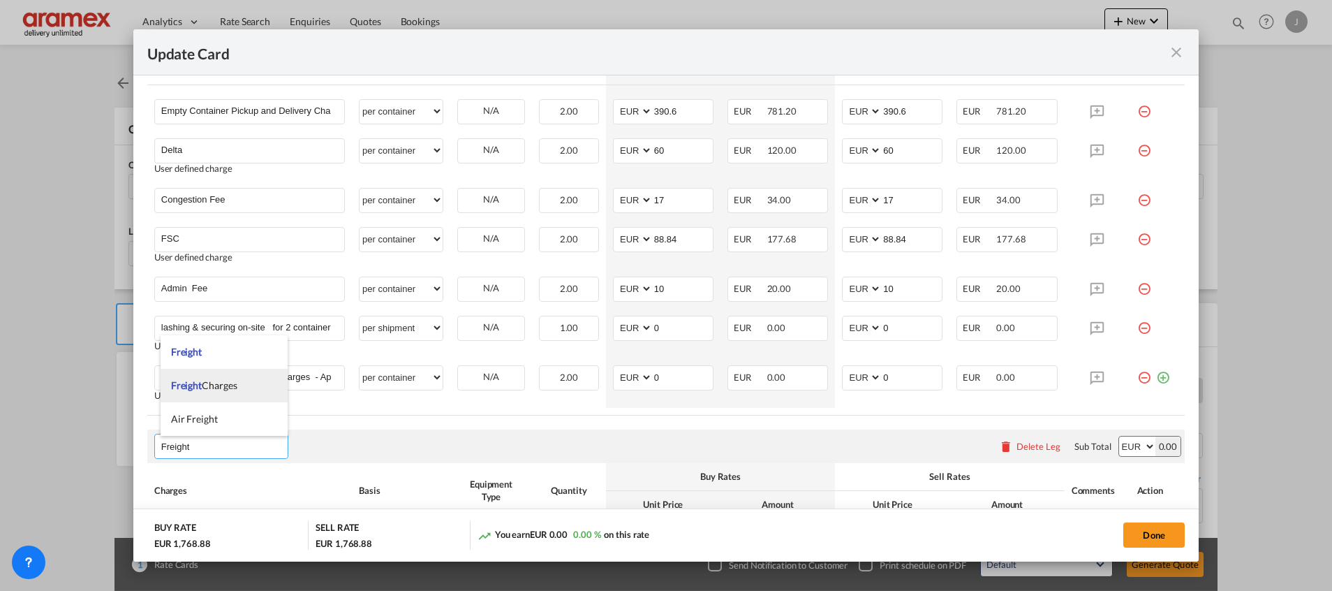
click at [220, 391] on span "Freight Charges" at bounding box center [204, 385] width 66 height 12
type input "Freight Charges"
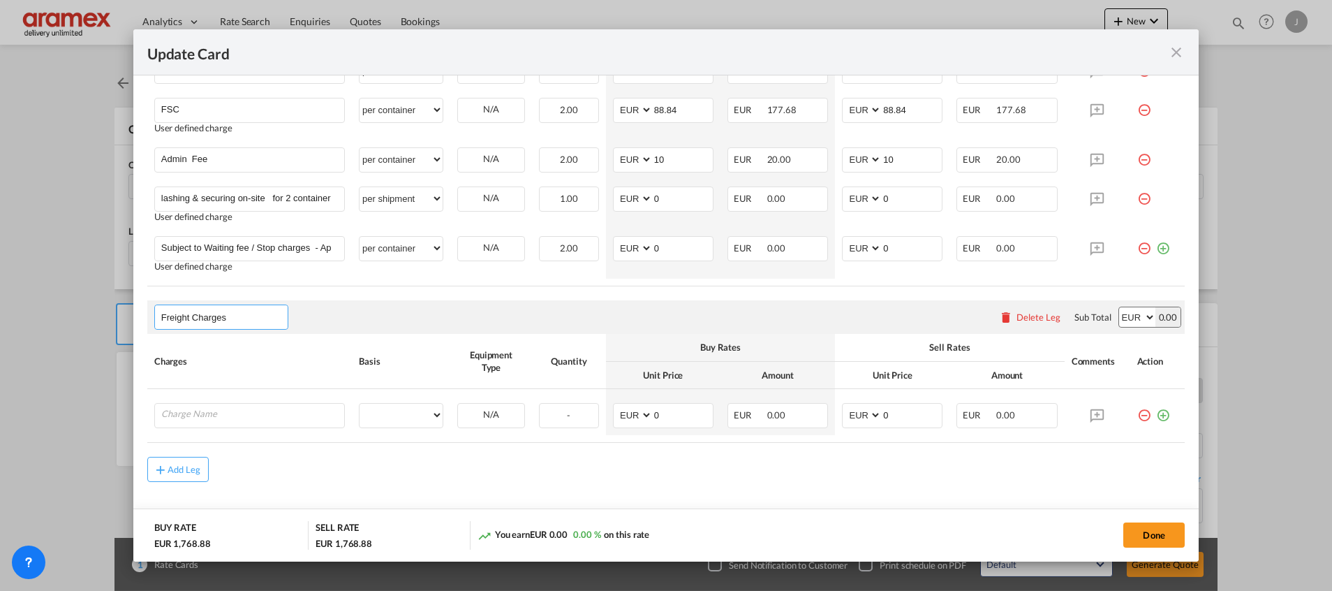
scroll to position [902, 0]
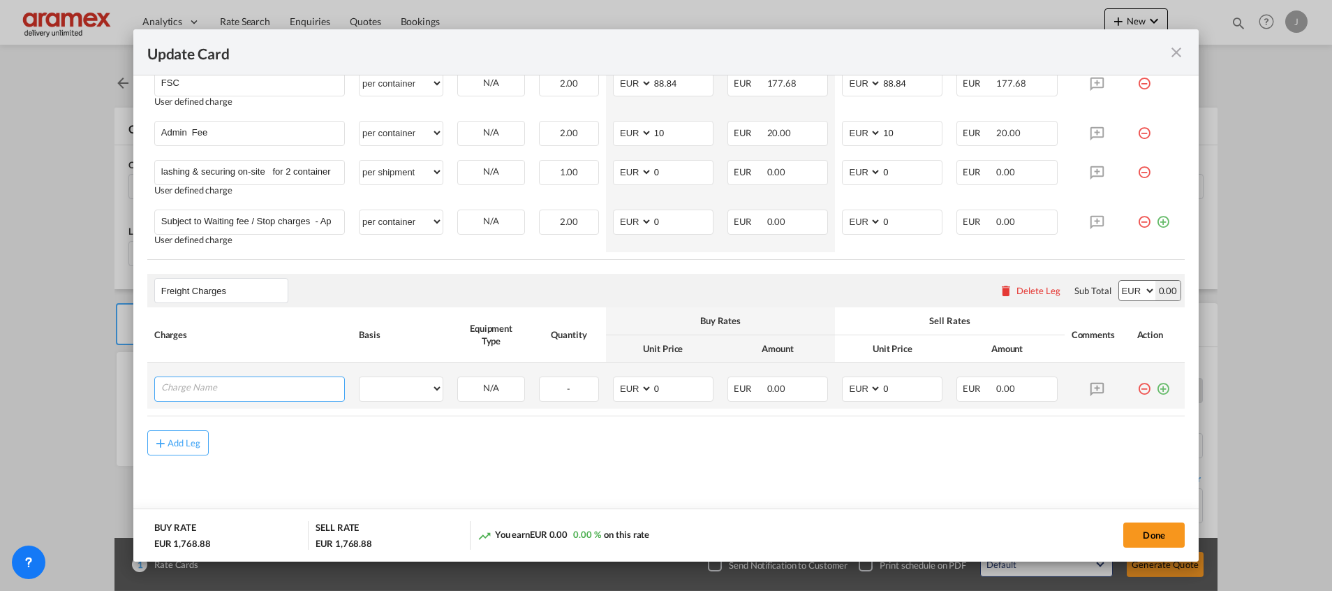
click at [246, 392] on input "Charge Name" at bounding box center [252, 387] width 183 height 21
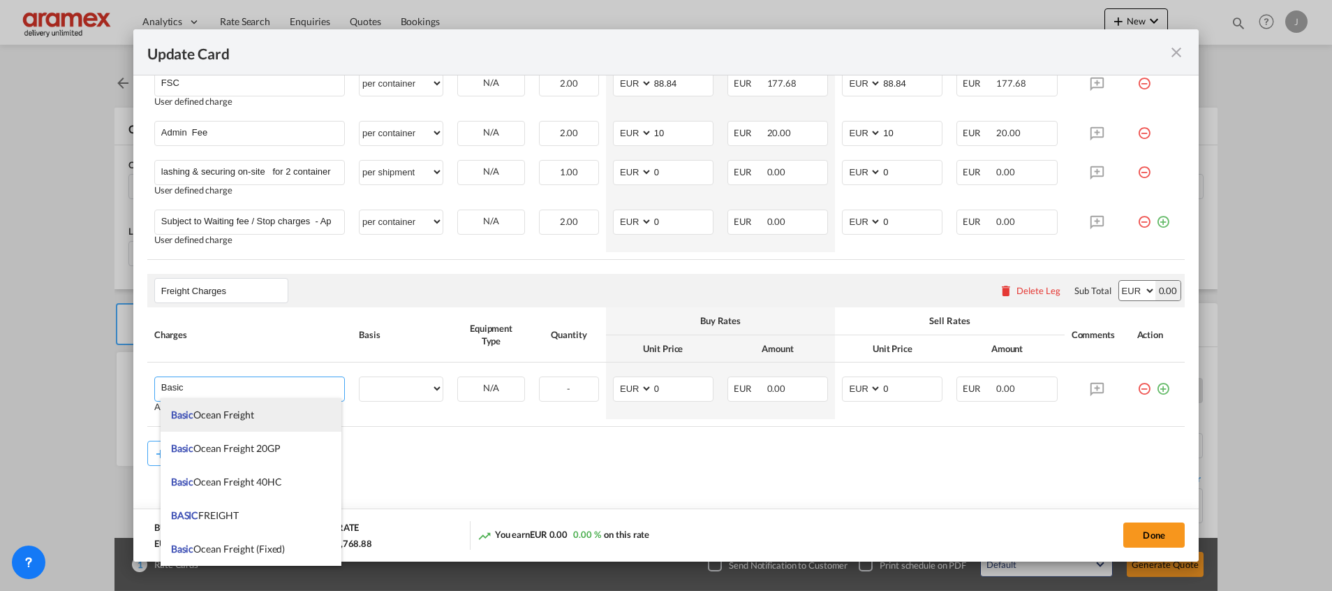
click at [221, 410] on span "Basic Ocean Freight" at bounding box center [212, 414] width 83 height 12
type input "Basic Ocean Freight"
select select "per equipment"
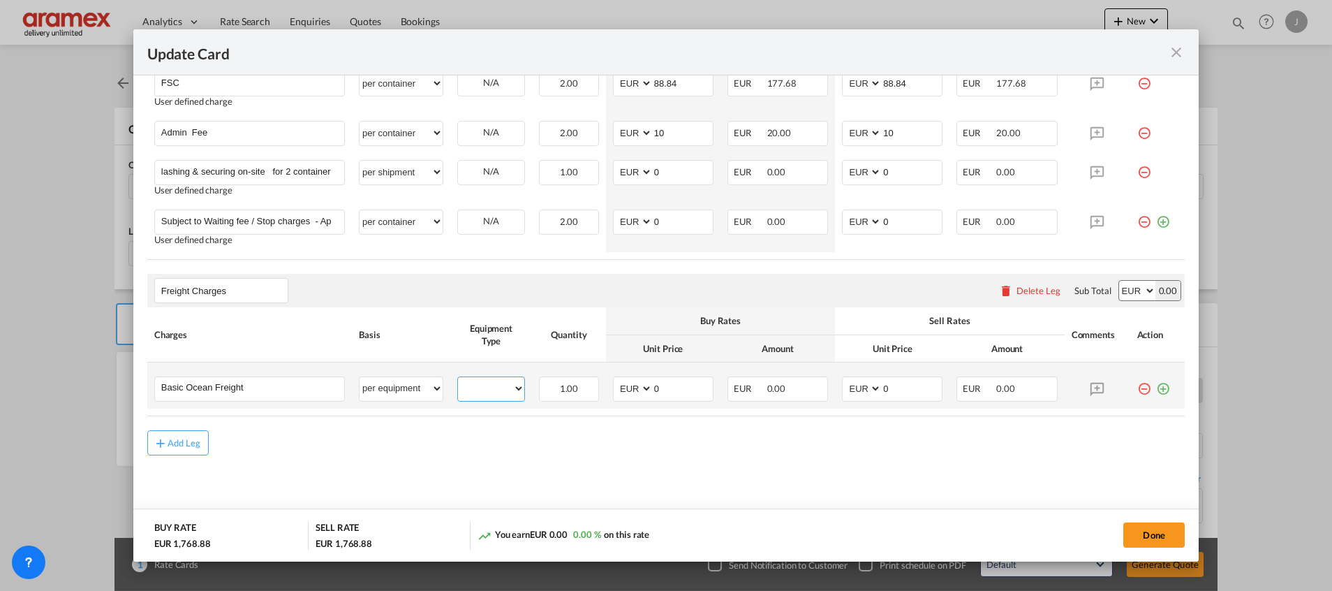
drag, startPoint x: 503, startPoint y: 391, endPoint x: 498, endPoint y: 400, distance: 10.0
click at [503, 391] on select "40HC" at bounding box center [491, 388] width 66 height 19
select select "40HC"
click at [458, 379] on select "40HC" at bounding box center [491, 388] width 66 height 19
click at [637, 390] on md-input-container "AED AFN ALL AMD ANG AOA ARS AUD AWG AZN BAM BBD BDT BGN BHD BIF BMD BND BOB BRL…" at bounding box center [663, 388] width 101 height 25
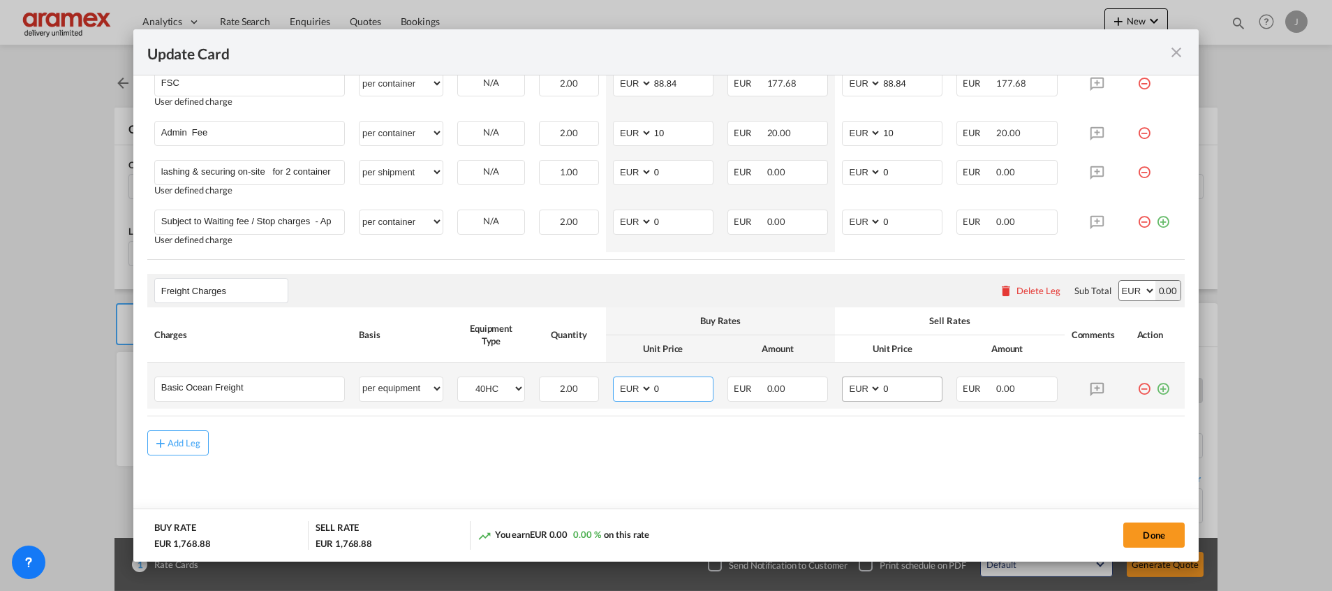
paste input "579.0"
type input "579.00"
drag, startPoint x: 852, startPoint y: 384, endPoint x: 826, endPoint y: 384, distance: 26.5
click at [835, 384] on td "AED AFN ALL AMD ANG AOA ARS AUD AWG AZN BAM BBD BDT BGN BHD BIF BMD BND [PERSON…" at bounding box center [892, 385] width 114 height 46
paste input "579.0"
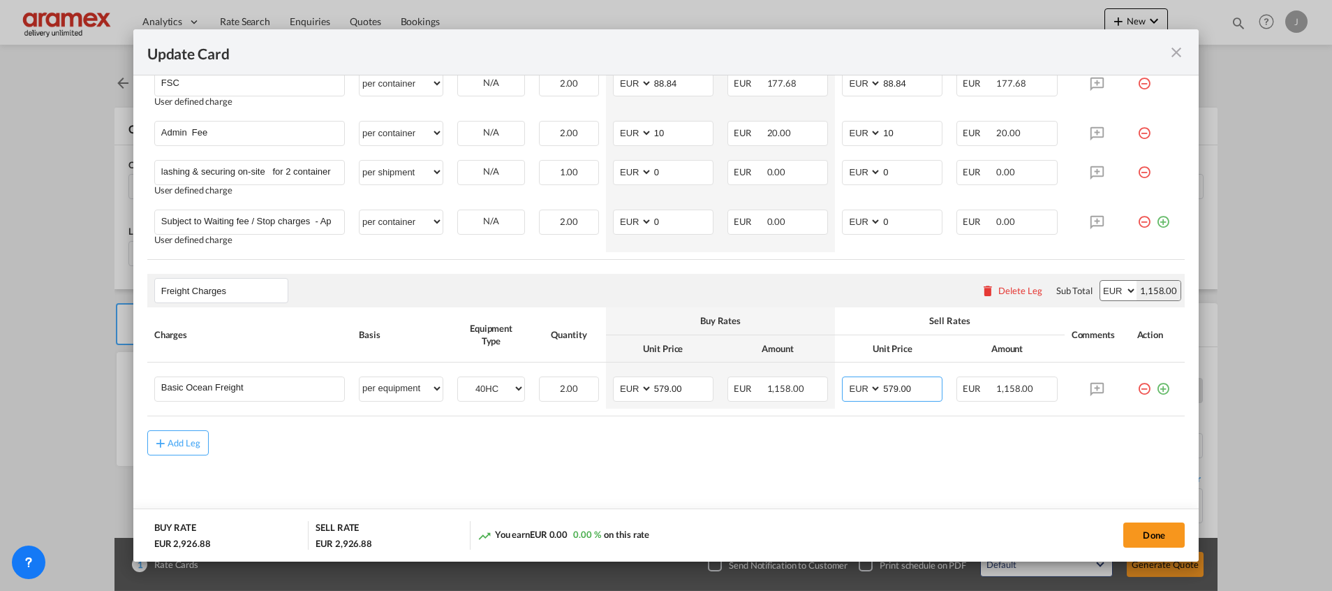
type input "579.00"
click at [1100, 292] on select "AED AFN ALL AMD ANG AOA ARS AUD AWG AZN BAM BBD BDT BGN BHD BIF BMD BND BOB BRL…" at bounding box center [1118, 291] width 36 height 20
select select "string:USD"
click at [1100, 281] on select "AED AFN ALL AMD ANG AOA ARS AUD AWG AZN BAM BBD BDT BGN BHD BIF BMD BND BOB BRL…" at bounding box center [1118, 291] width 36 height 20
click at [625, 388] on select "AED AFN ALL AMD ANG AOA ARS AUD AWG AZN BAM BBD BDT BGN BHD BIF BMD BND BOB BRL…" at bounding box center [634, 388] width 36 height 19
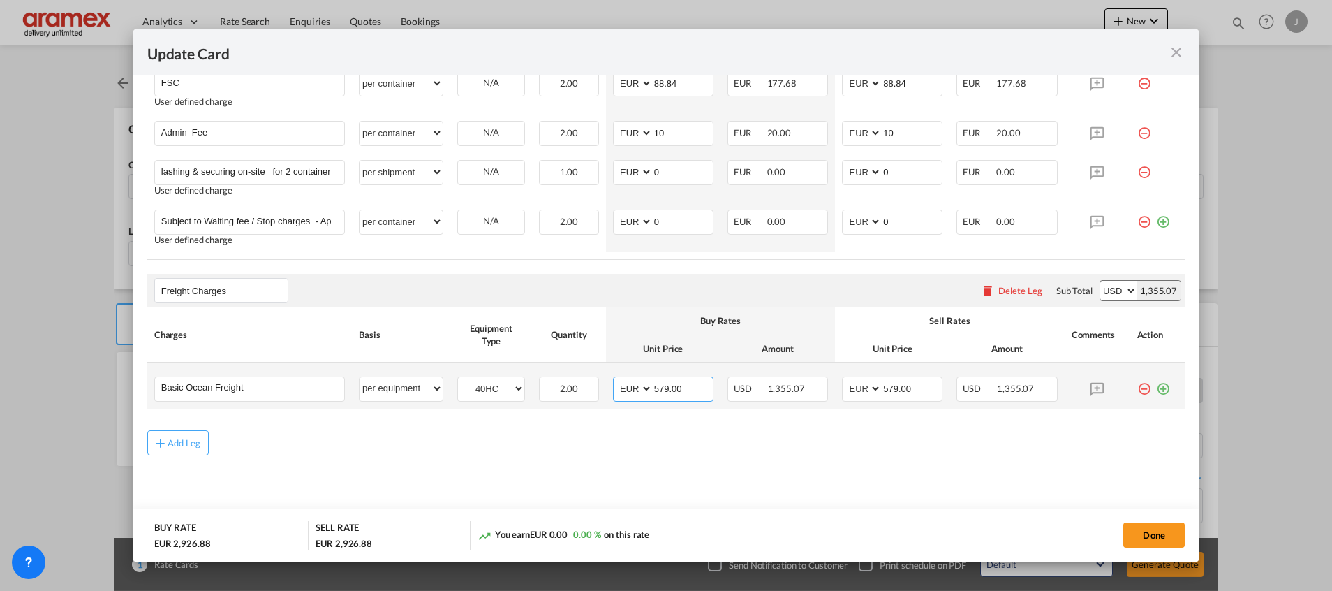
select select "string:USD"
click at [616, 379] on select "AED AFN ALL AMD ANG AOA ARS AUD AWG AZN BAM BBD BDT BGN BHD BIF BMD BND BOB BRL…" at bounding box center [634, 388] width 36 height 19
click at [850, 393] on select "AED AFN ALL AMD ANG AOA ARS AUD AWG AZN BAM BBD BDT BGN BHD BIF BMD BND BOB BRL…" at bounding box center [863, 388] width 36 height 19
select select "string:USD"
click at [845, 379] on select "AED AFN ALL AMD ANG AOA ARS AUD AWG AZN BAM BBD BDT BGN BHD BIF BMD BND BOB BRL…" at bounding box center [863, 388] width 36 height 19
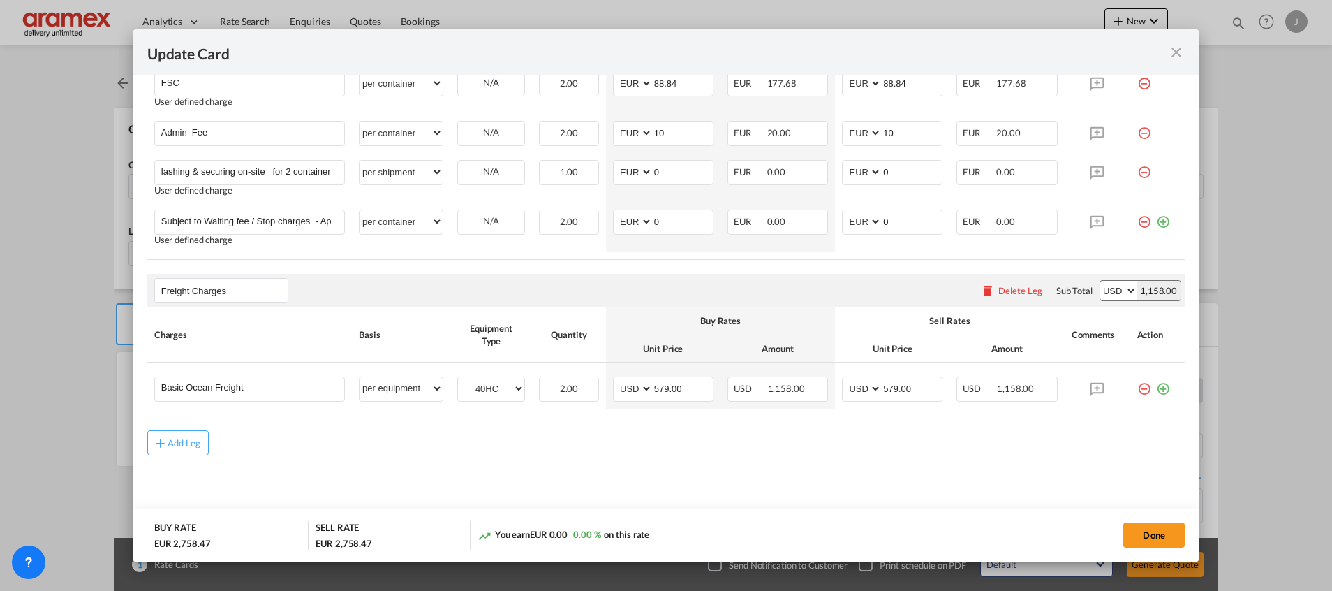
click at [773, 495] on md-content "Origin Charges Please enter leg name Leg Name Already Exists Delete Leg Sub Tot…" at bounding box center [665, 30] width 1037 height 995
click at [1156, 390] on md-icon "icon-plus-circle-outline green-400-fg" at bounding box center [1163, 383] width 14 height 14
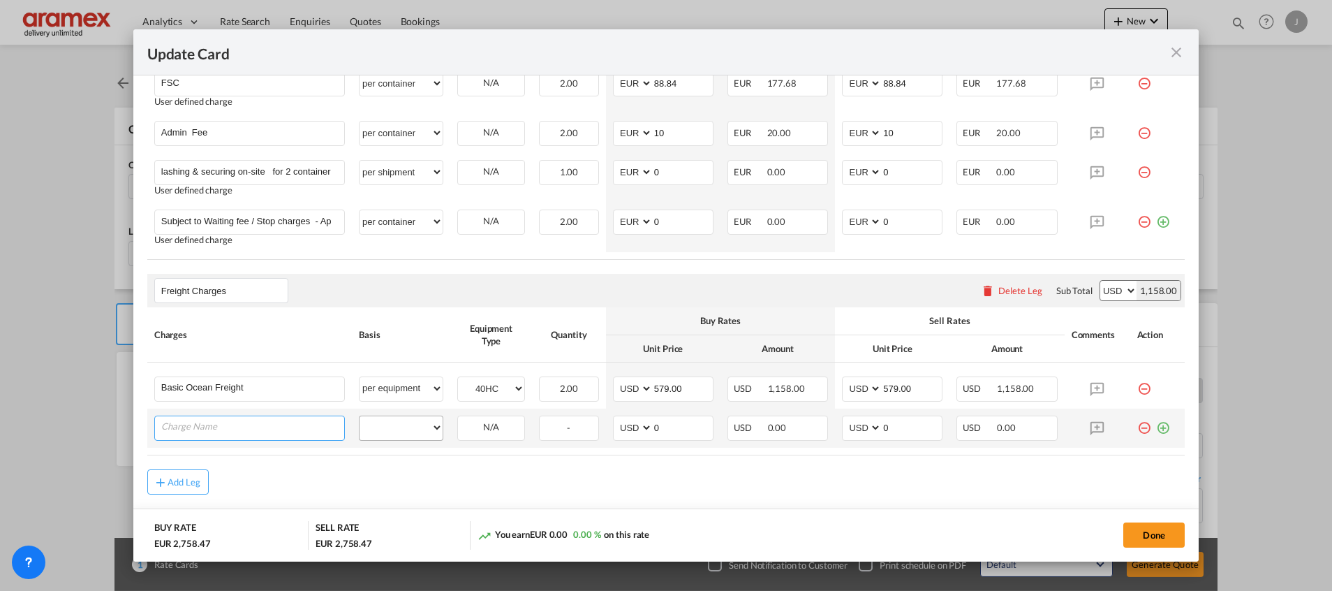
paste input "Emission Surcharge for SPOT Bookings"
type input "Emission Surcharge for SPOT Bookings"
click at [414, 427] on select "per equipment per container per B/L per shipping bill per shipment % on freight…" at bounding box center [400, 427] width 83 height 22
select select "per equipment"
click at [359, 416] on select "per equipment per container per B/L per shipping bill per shipment % on freight…" at bounding box center [400, 427] width 83 height 22
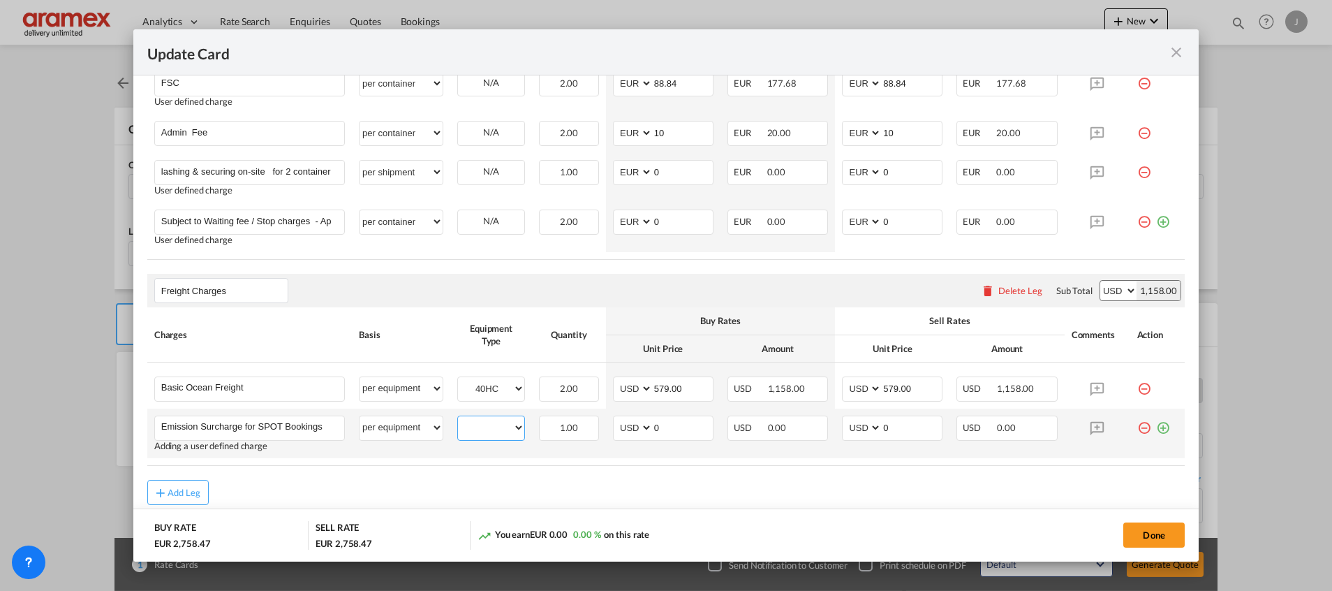
click at [473, 429] on select "40HC" at bounding box center [491, 427] width 66 height 19
select select "40HC"
click at [458, 418] on select "40HC" at bounding box center [491, 427] width 66 height 19
drag, startPoint x: 667, startPoint y: 422, endPoint x: 618, endPoint y: 430, distance: 49.6
click at [618, 430] on md-input-container "AED AFN ALL AMD ANG AOA ARS AUD AWG AZN BAM BBD BDT BGN BHD BIF BMD BND BOB BRL…" at bounding box center [663, 427] width 101 height 25
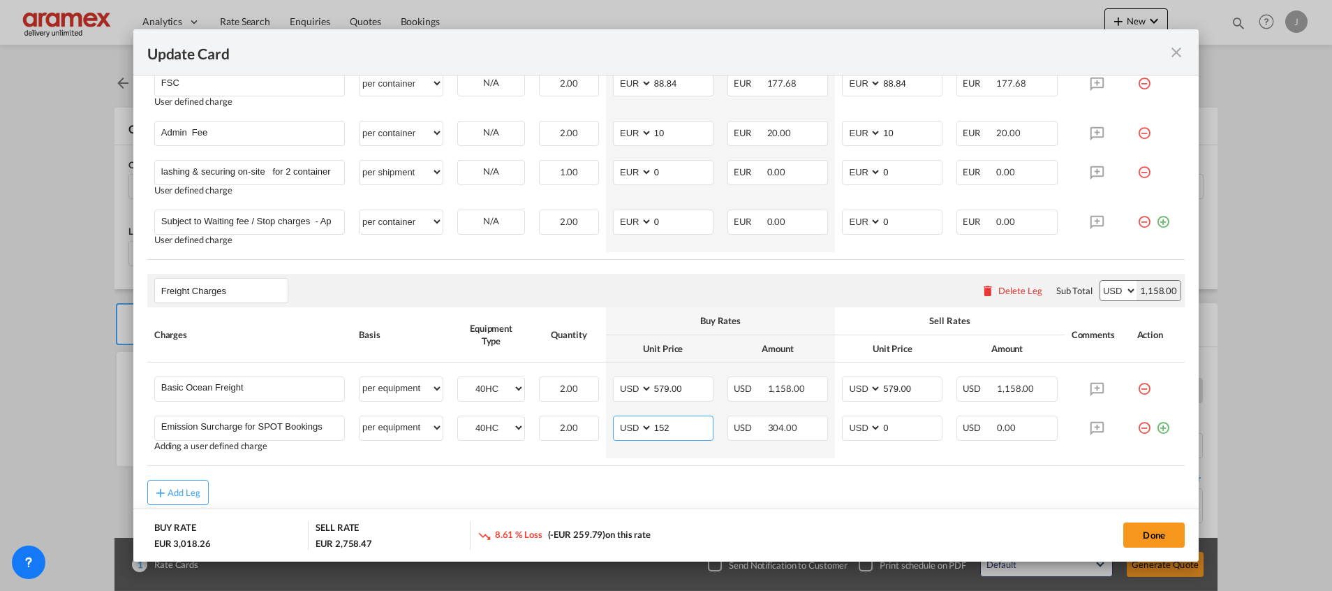
type input "152"
drag, startPoint x: 642, startPoint y: 484, endPoint x: 672, endPoint y: 438, distance: 55.0
click at [649, 480] on div "Add Leg" at bounding box center [665, 492] width 1037 height 25
click at [659, 427] on input "152" at bounding box center [683, 426] width 60 height 21
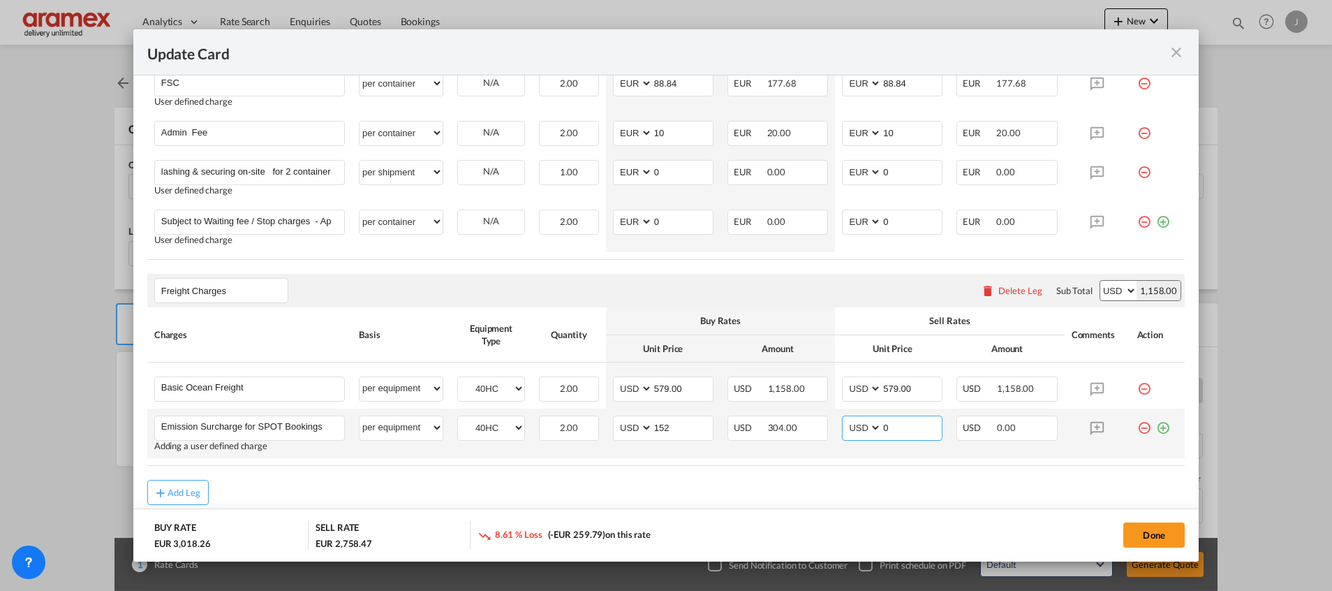
drag, startPoint x: 866, startPoint y: 426, endPoint x: 821, endPoint y: 426, distance: 45.4
click at [821, 426] on tr "Emission Surcharge for SPOT Bookings Please Enter User Defined Charges Cannot B…" at bounding box center [665, 433] width 1037 height 50
paste input "152"
type input "152"
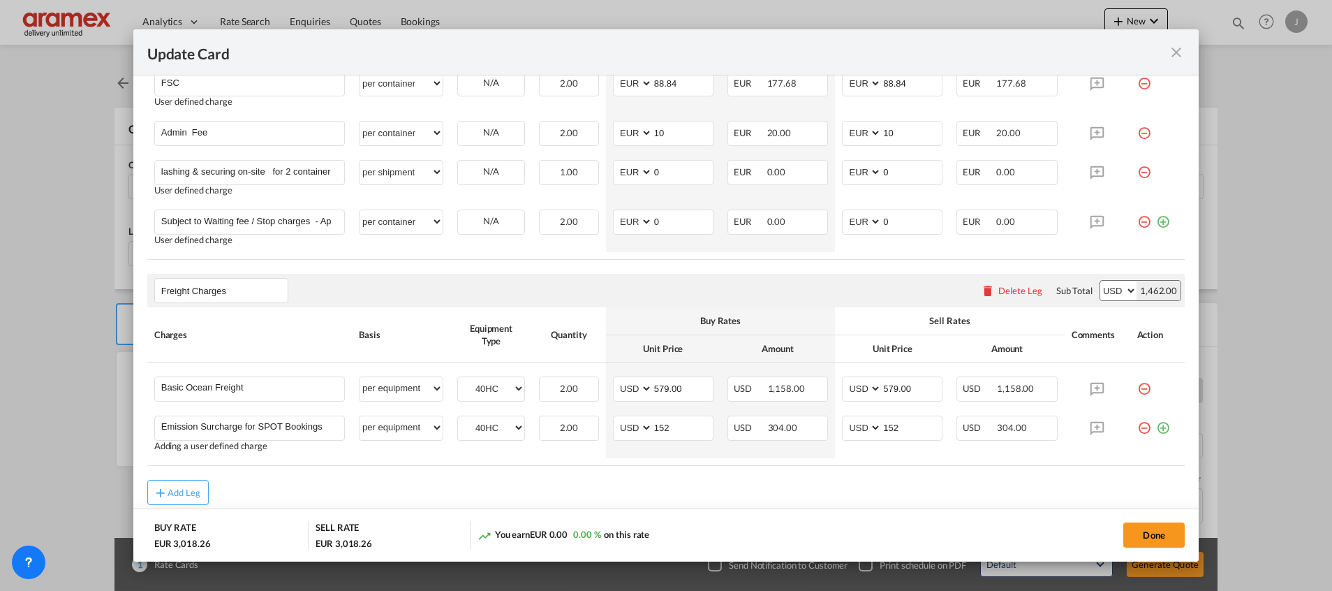
click at [830, 488] on div "Add Leg" at bounding box center [665, 492] width 1037 height 25
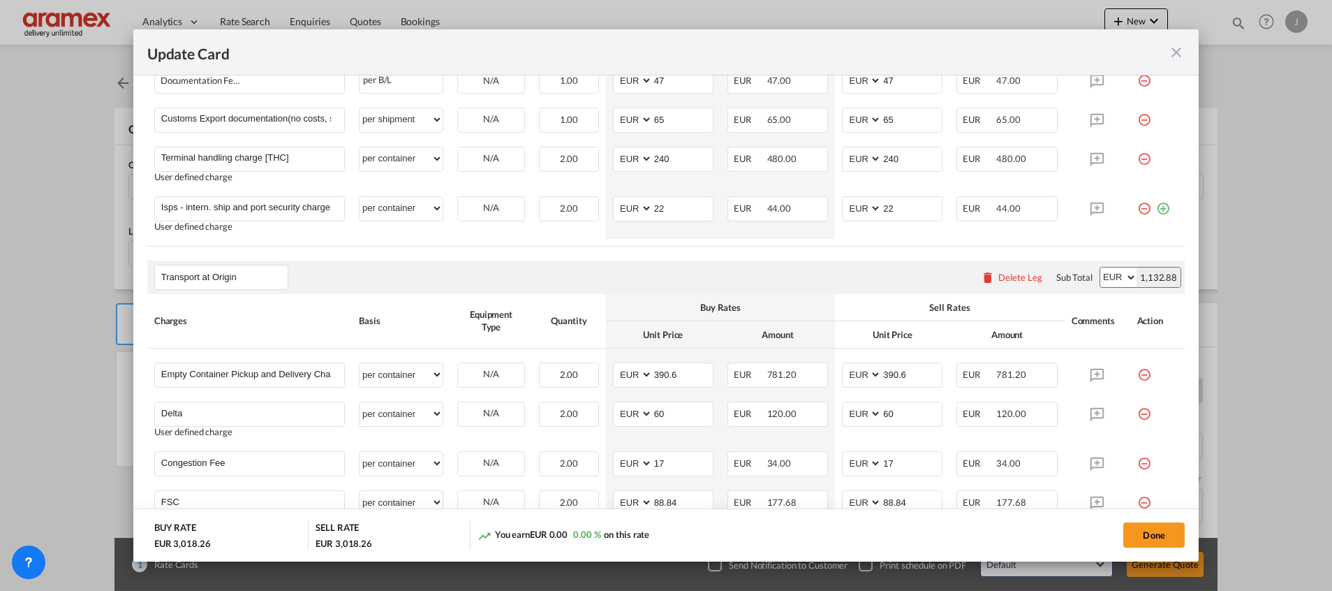
scroll to position [274, 0]
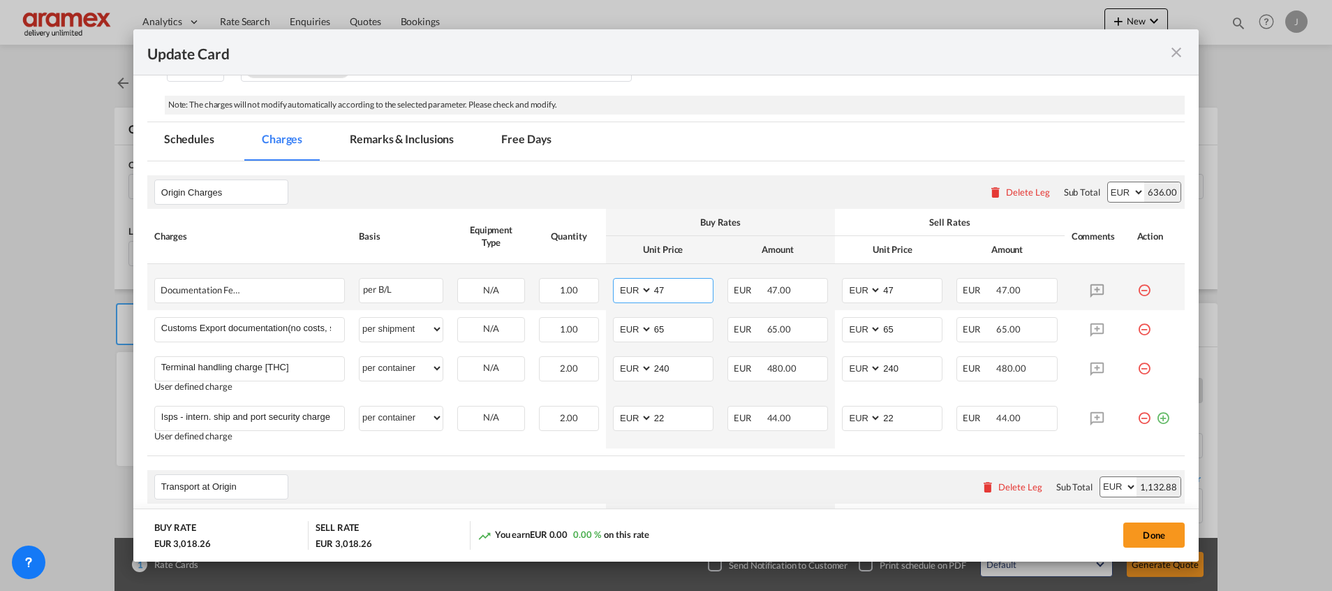
drag, startPoint x: 676, startPoint y: 296, endPoint x: 647, endPoint y: 298, distance: 28.7
click at [621, 295] on md-input-container "AED AFN ALL AMD ANG AOA ARS AUD AWG AZN BAM BBD BDT BGN BHD BIF BMD BND [PERSON…" at bounding box center [663, 290] width 101 height 25
type input "30"
click at [895, 287] on input "47" at bounding box center [912, 289] width 60 height 21
click at [898, 286] on input "47" at bounding box center [912, 289] width 60 height 21
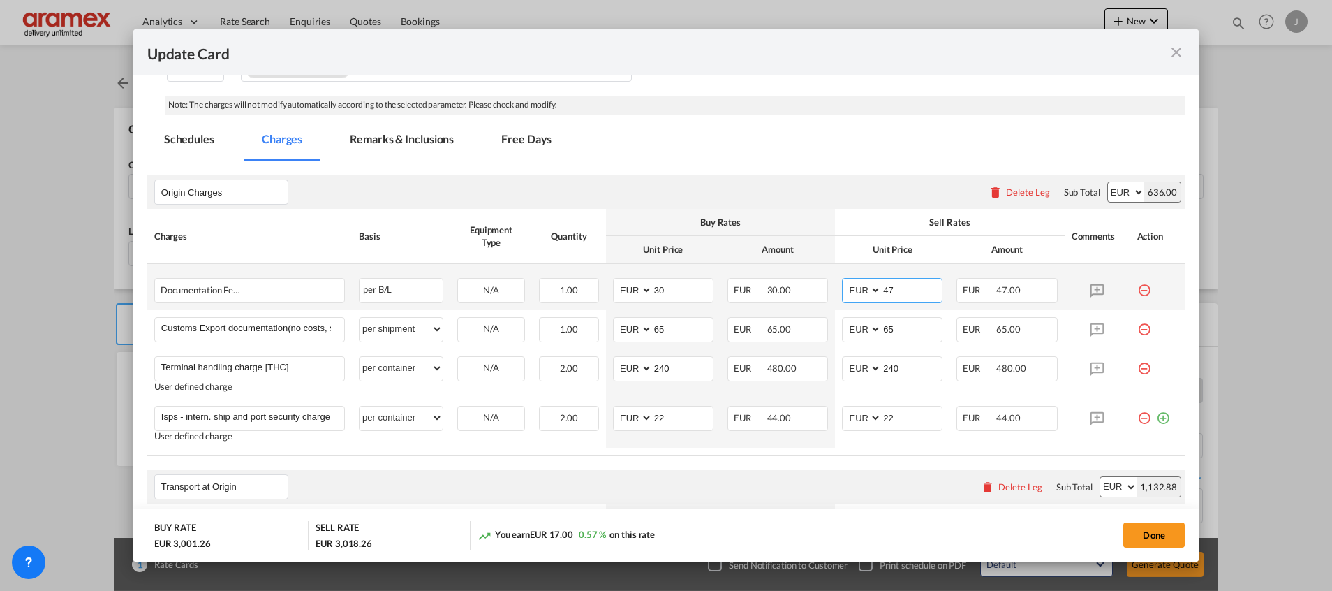
drag, startPoint x: 898, startPoint y: 287, endPoint x: 847, endPoint y: 287, distance: 51.0
click at [847, 287] on md-input-container "AED AFN ALL AMD ANG AOA ARS AUD AWG AZN BAM BBD BDT BGN BHD BIF BMD BND [PERSON…" at bounding box center [892, 290] width 101 height 25
type input "30"
click at [641, 538] on div "You earn EUR 0.00 0.00 % on this rate" at bounding box center [563, 535] width 172 height 15
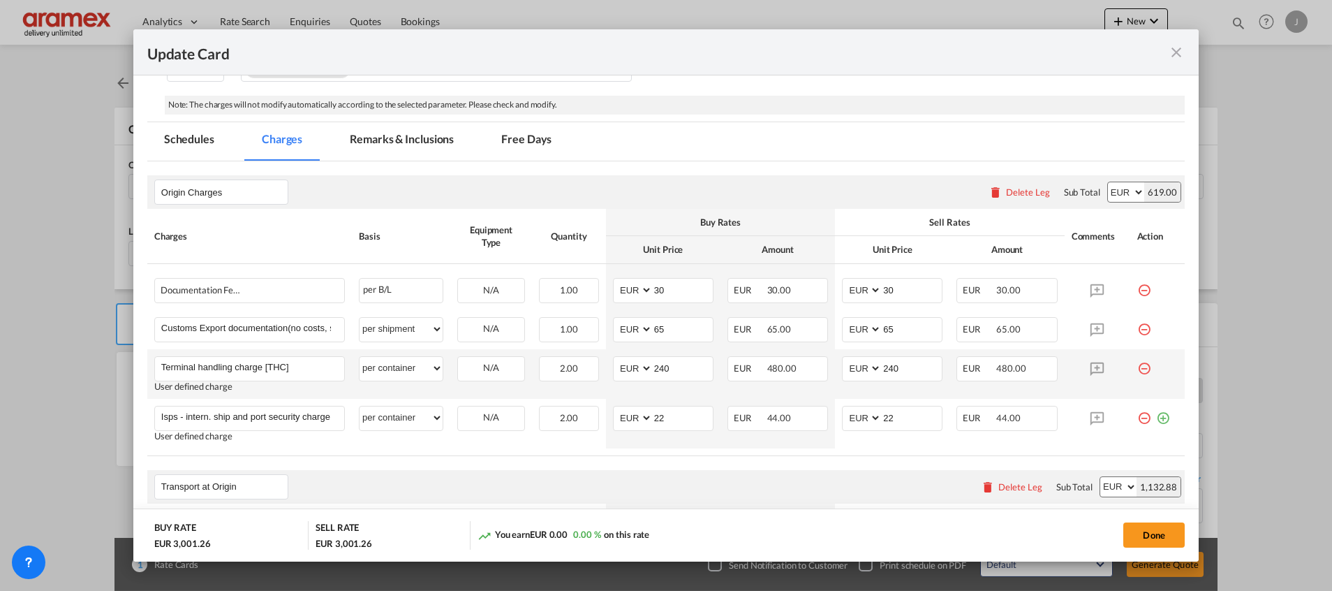
click at [1137, 370] on md-icon "icon-minus-circle-outline red-400-fg" at bounding box center [1144, 363] width 14 height 14
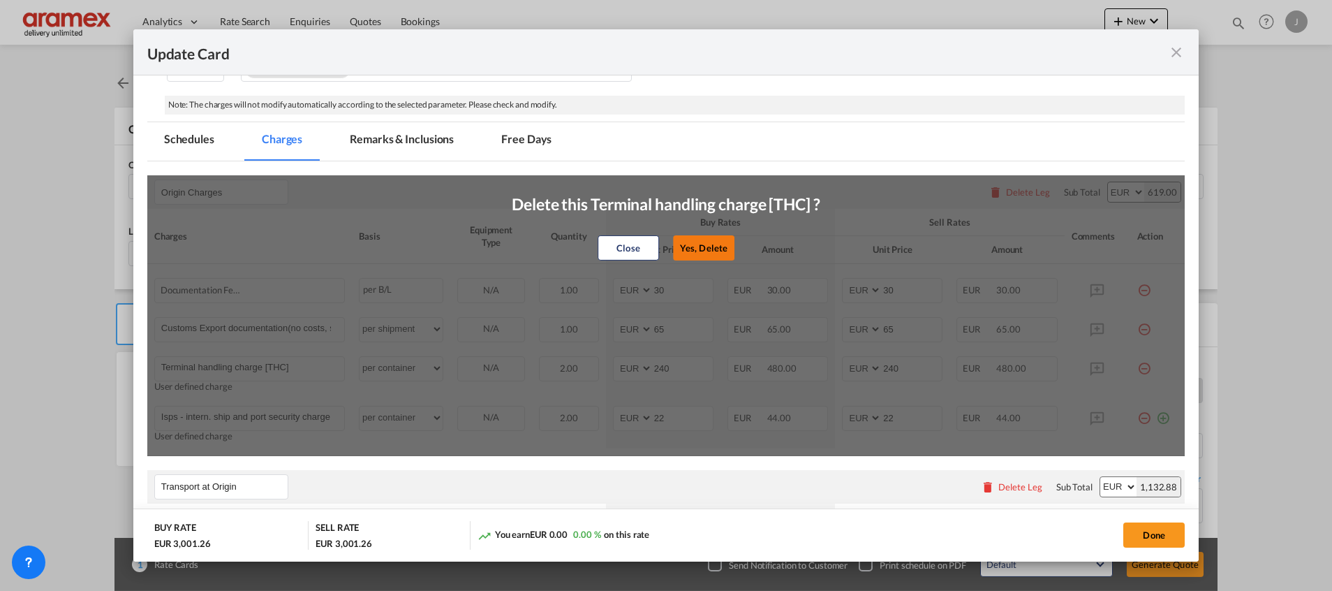
click at [696, 244] on button "Yes, Delete" at bounding box center [703, 247] width 61 height 25
type input "Isps - intern. ship and port security charge (pol) [SPS]"
type input "22"
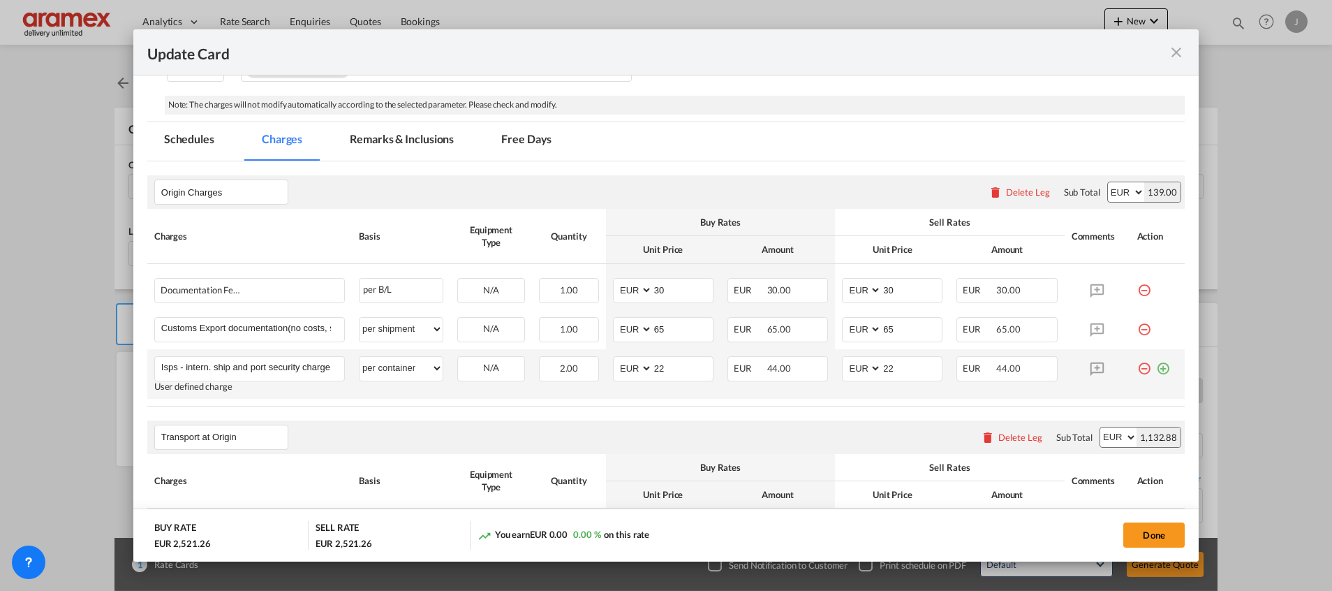
click at [1137, 366] on md-icon "icon-minus-circle-outline red-400-fg" at bounding box center [1144, 363] width 14 height 14
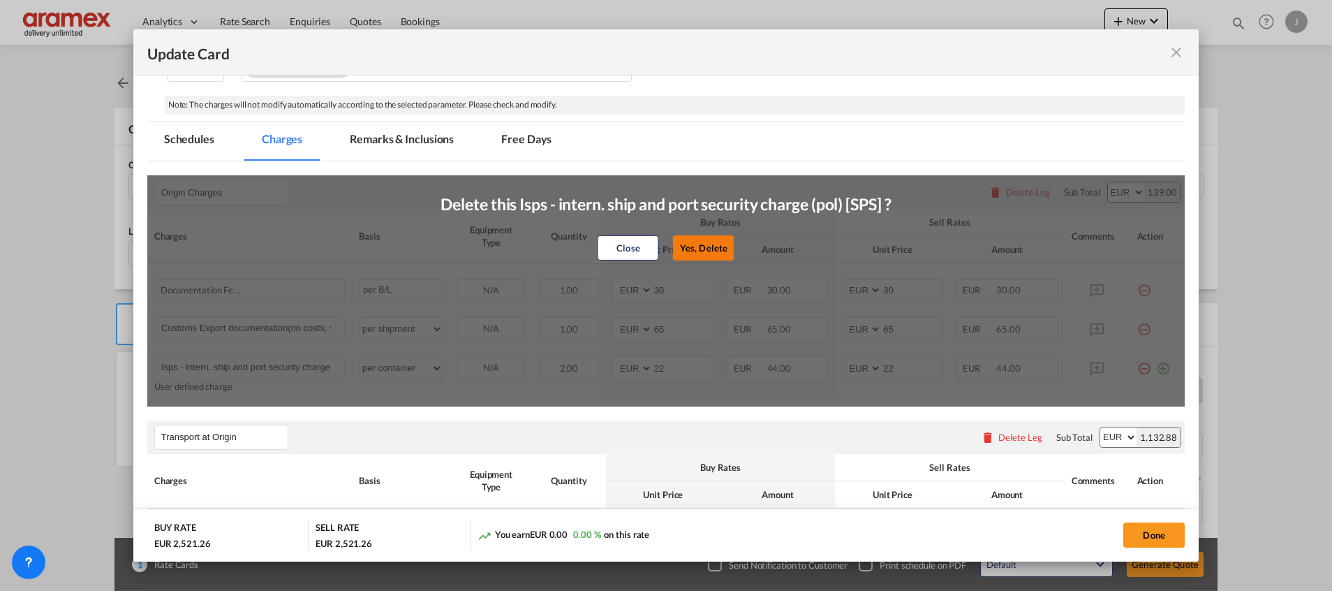
click at [700, 247] on button "Yes, Delete" at bounding box center [703, 247] width 61 height 25
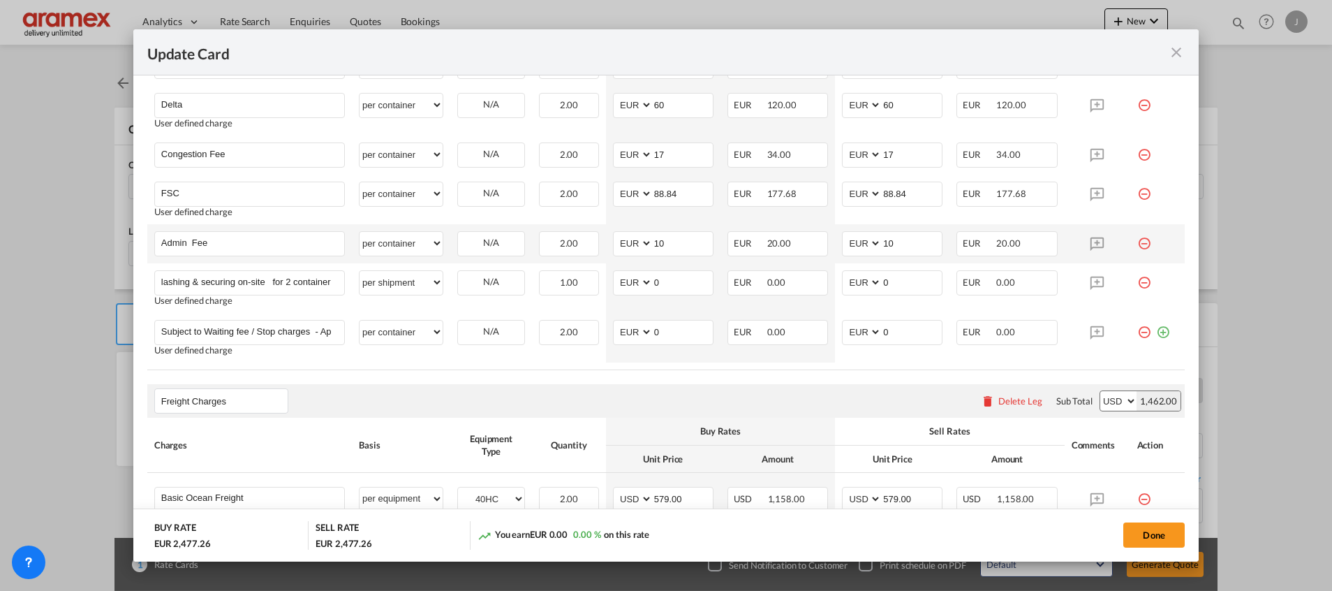
scroll to position [852, 0]
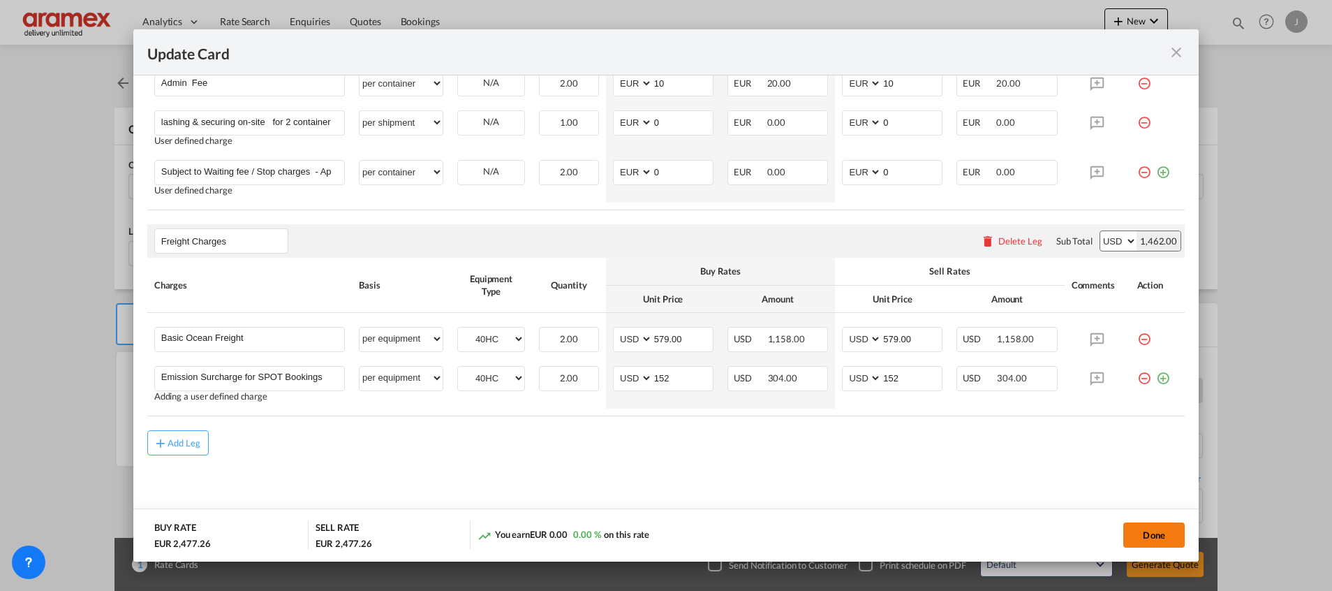
click at [1159, 530] on button "Done" at bounding box center [1153, 534] width 61 height 25
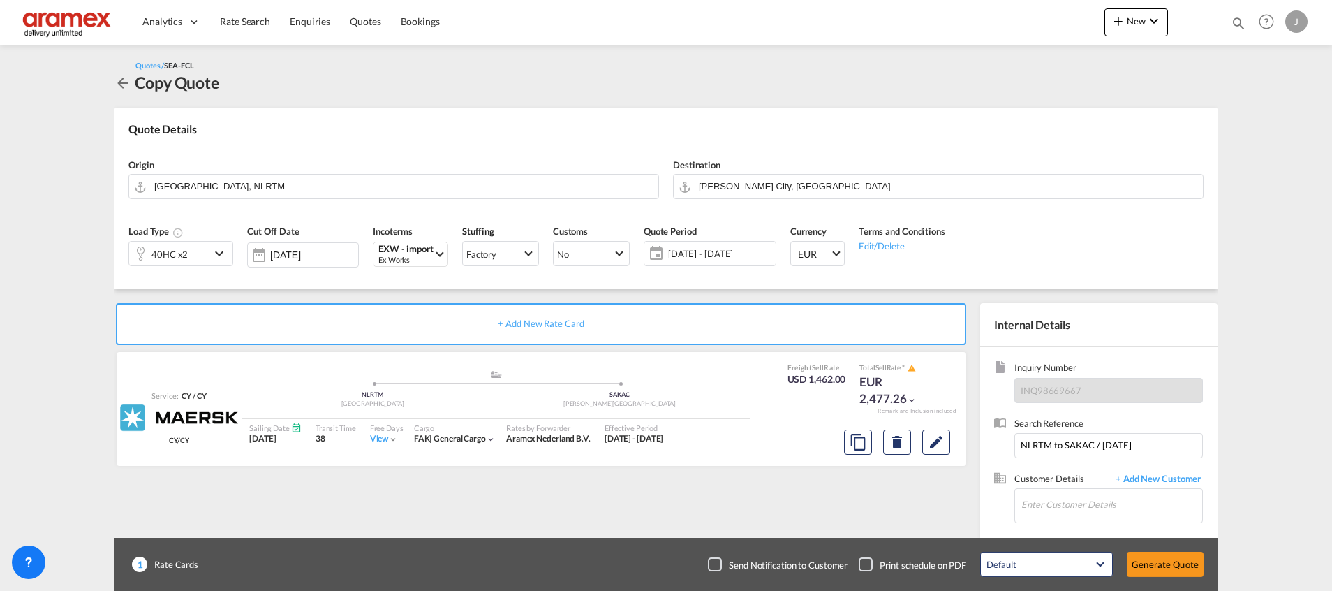
scroll to position [853, 0]
click at [1069, 508] on input "Enter Customer Details" at bounding box center [1111, 504] width 181 height 31
click at [1065, 464] on div "[PERSON_NAME] [PERSON_NAME][EMAIL_ADDRESS][DOMAIN_NAME] | Aramex International …" at bounding box center [1111, 470] width 181 height 38
type input "Aramex International – [GEOGRAPHIC_DATA], [GEOGRAPHIC_DATA], [PERSON_NAME], [EM…"
click at [1176, 566] on button "Generate Quote" at bounding box center [1165, 563] width 77 height 25
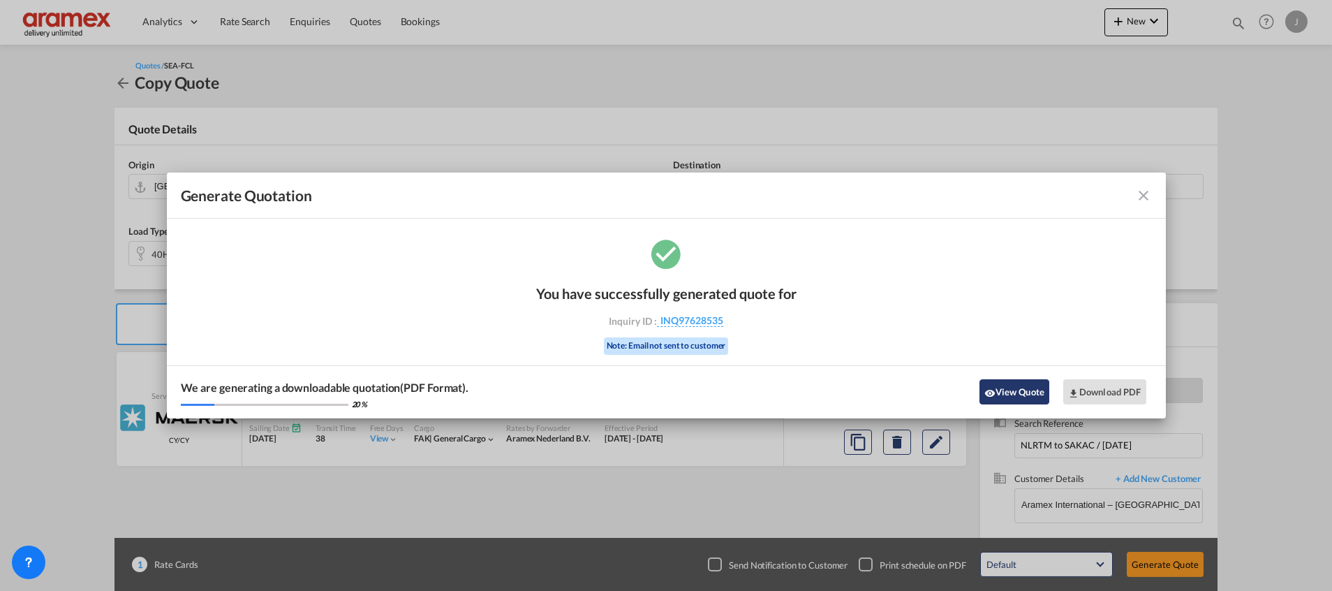
click at [1005, 386] on button "View Quote" at bounding box center [1014, 391] width 70 height 25
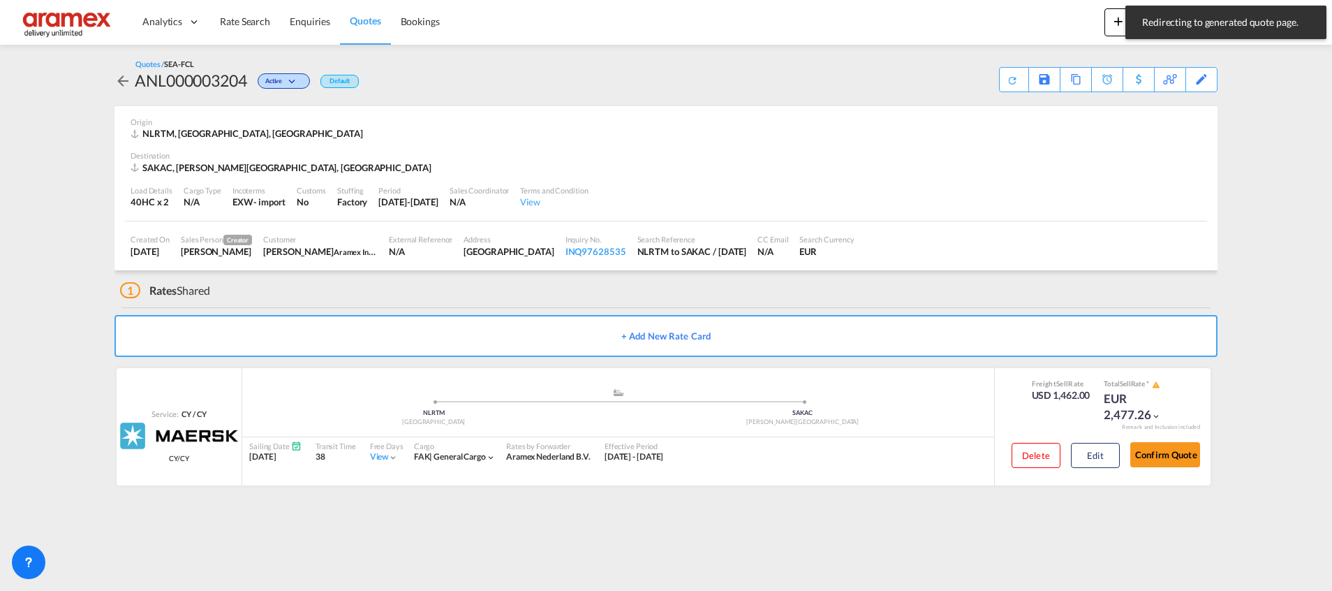
click at [365, 21] on span "Quotes" at bounding box center [365, 21] width 31 height 12
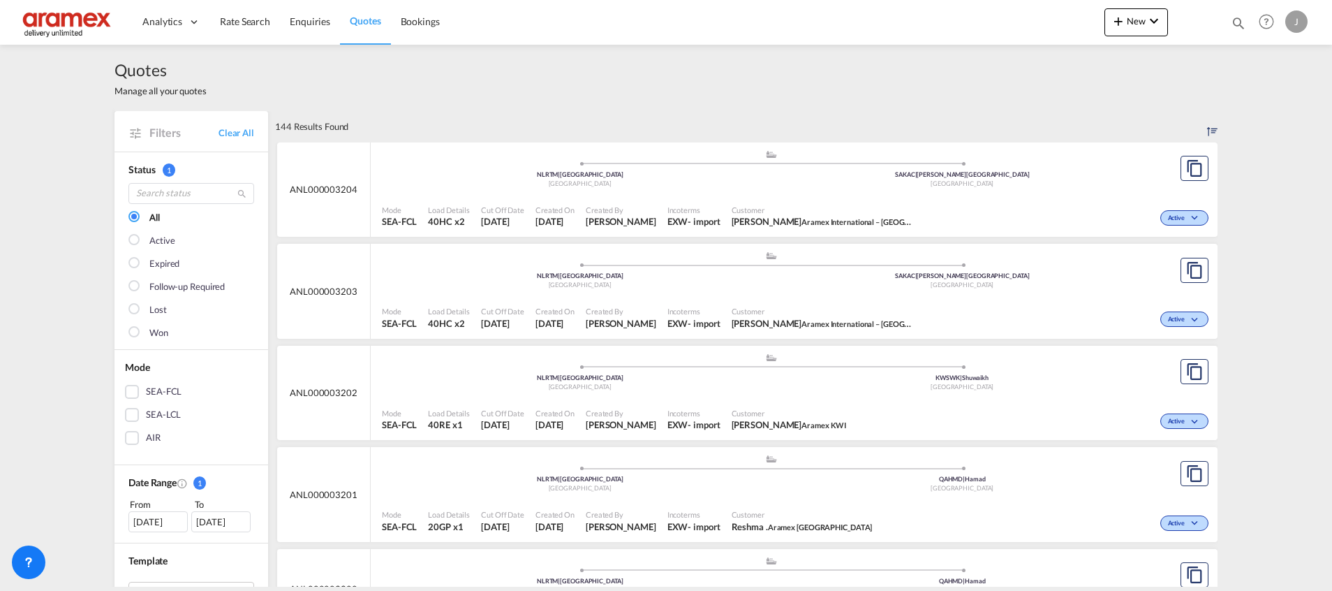
click at [1002, 295] on div ".a{fill:#aaa8ad;} .a{fill:#aaa8ad;} NLRTM | [GEOGRAPHIC_DATA] [GEOGRAPHIC_DATA]…" at bounding box center [771, 273] width 778 height 45
click at [991, 201] on div "Active" at bounding box center [1065, 216] width 293 height 35
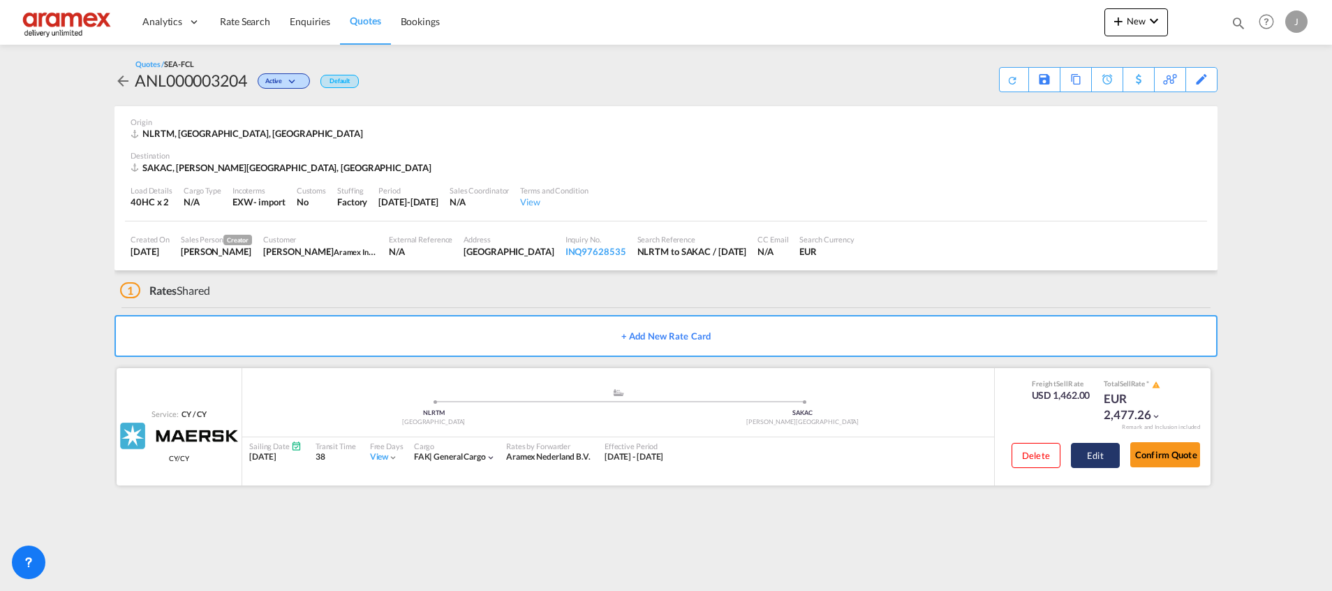
click at [1087, 457] on button "Edit" at bounding box center [1095, 455] width 49 height 25
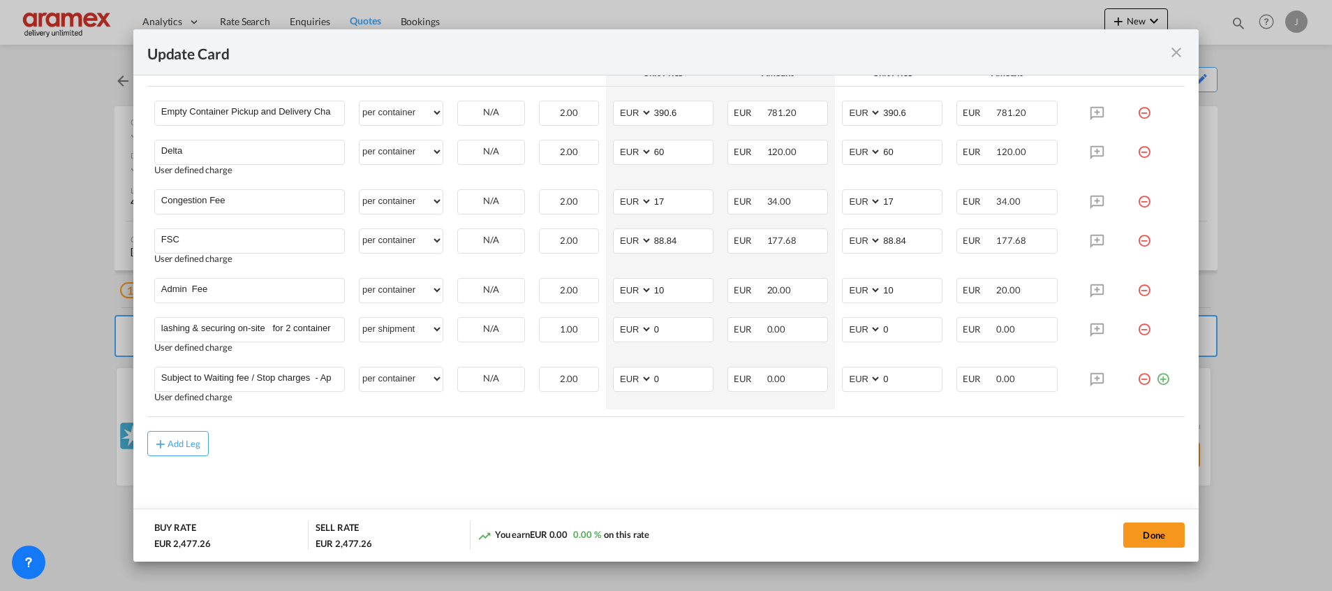
scroll to position [852, 0]
drag, startPoint x: 672, startPoint y: 325, endPoint x: 638, endPoint y: 325, distance: 34.2
click at [638, 325] on md-input-container "AED AFN ALL AMD ANG AOA ARS AUD AWG AZN BAM BBD BDT BGN BHD BIF BMD BND BOB BRL…" at bounding box center [663, 328] width 101 height 25
paste input "1.573,0"
type input "1"
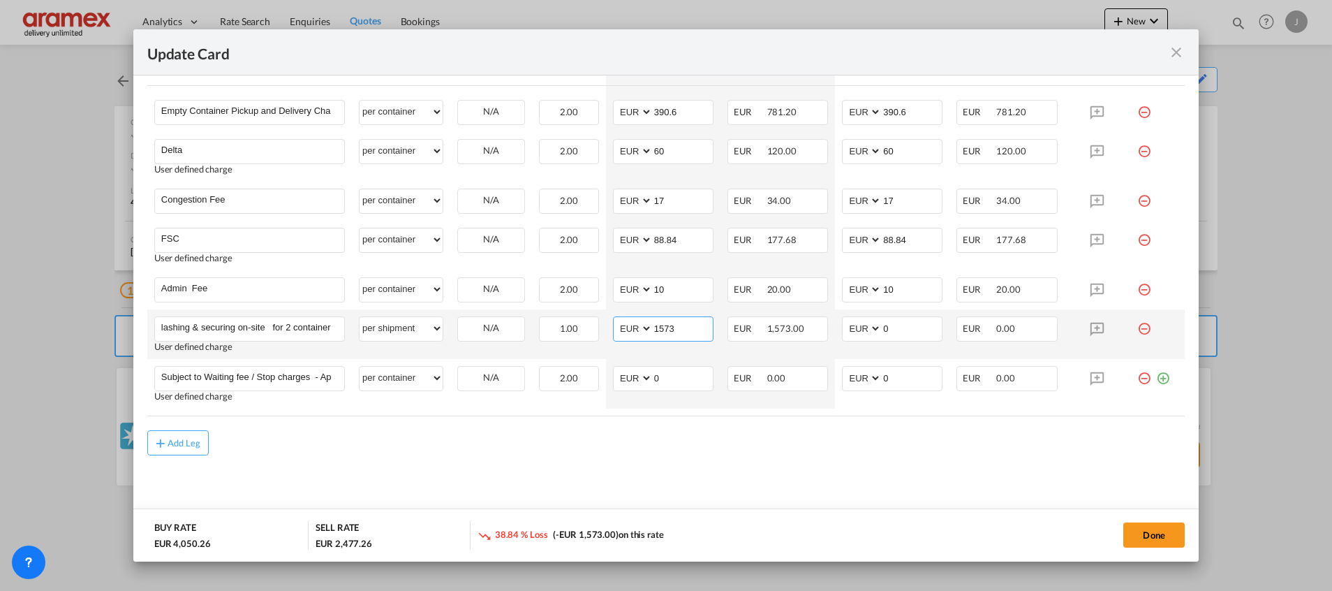
click at [667, 331] on input "1573" at bounding box center [683, 327] width 60 height 21
type input "1573"
drag, startPoint x: 897, startPoint y: 332, endPoint x: 852, endPoint y: 327, distance: 45.6
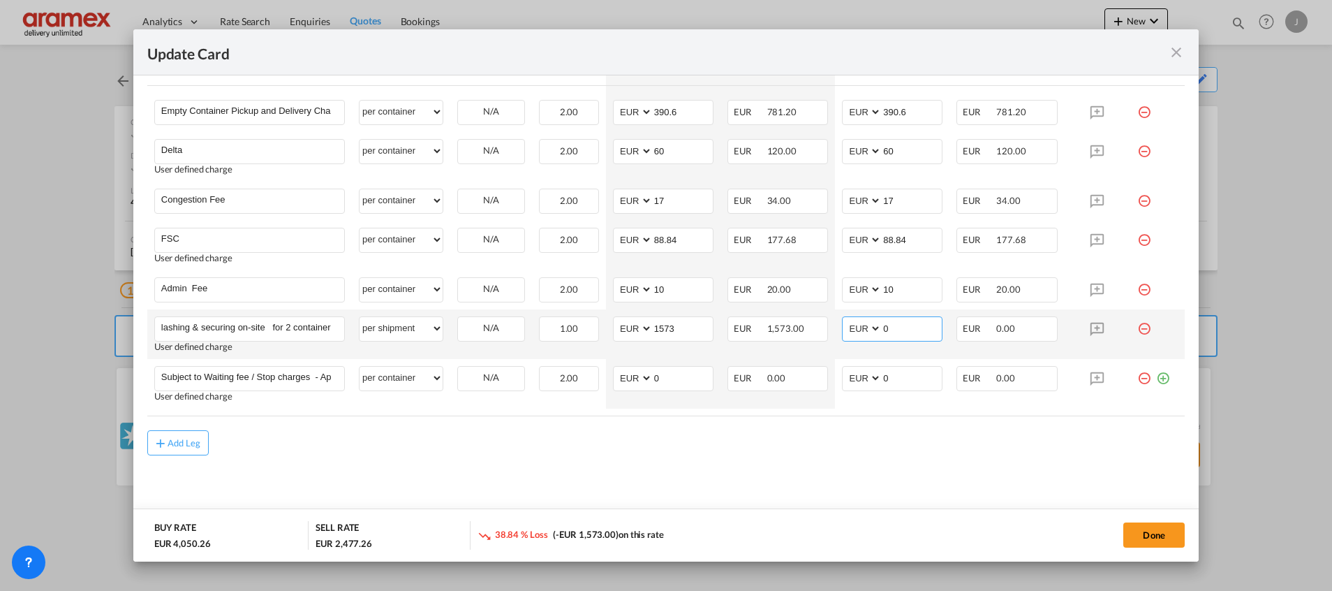
click at [852, 327] on md-input-container "AED AFN ALL AMD ANG AOA ARS AUD AWG AZN BAM BBD BDT BGN BHD BIF BMD BND BOB BRL…" at bounding box center [892, 328] width 101 height 25
paste input "1573"
type input "1573"
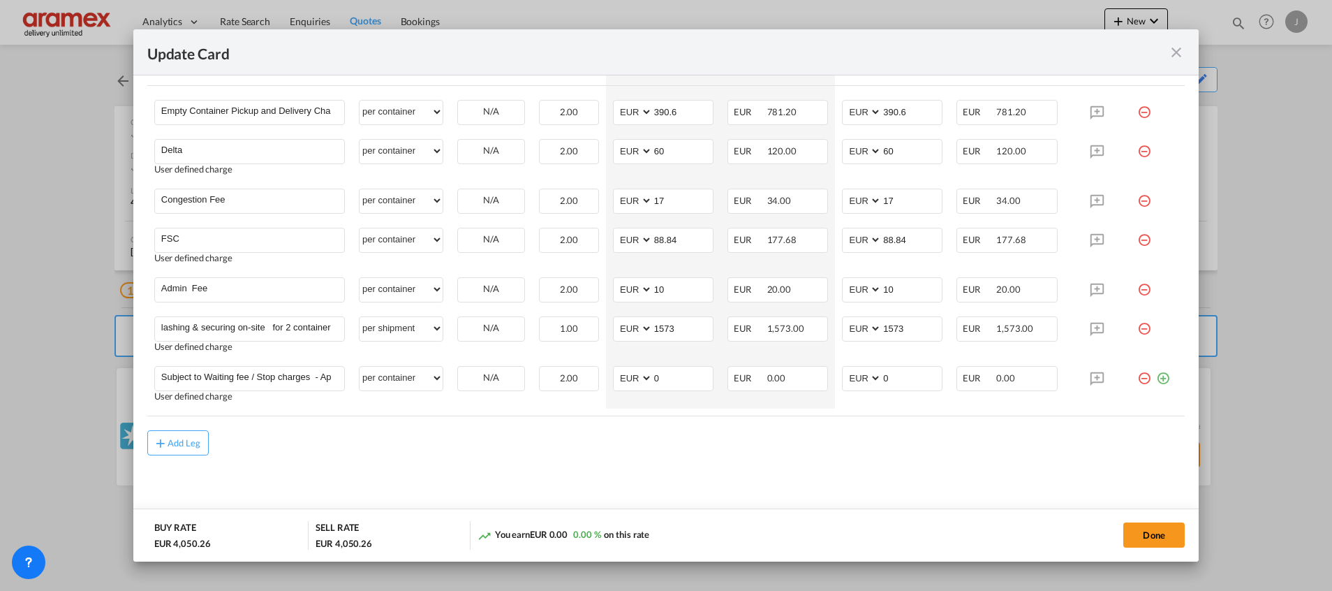
click at [843, 480] on md-content "Freight Charges Please enter leg name Leg Name Already Exists Delete Leg Sub To…" at bounding box center [665, 55] width 1037 height 945
click at [662, 325] on input "1573" at bounding box center [683, 327] width 60 height 21
click at [1157, 526] on button "Done" at bounding box center [1153, 534] width 61 height 25
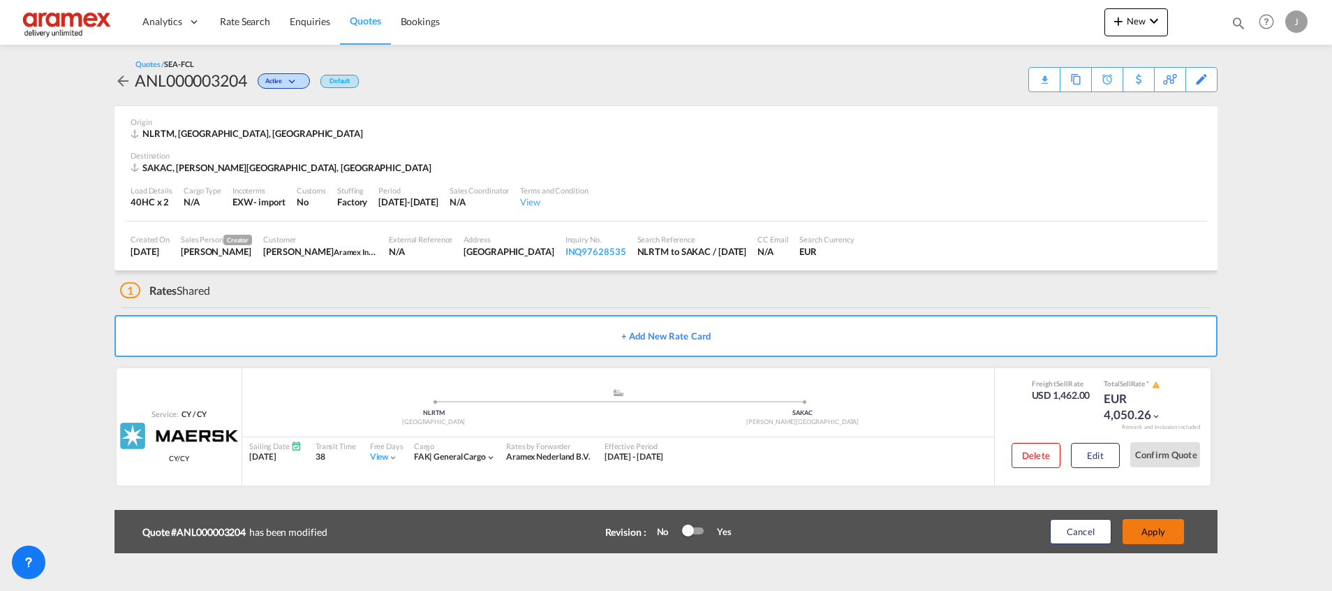
click at [1164, 529] on button "Apply" at bounding box center [1152, 531] width 61 height 25
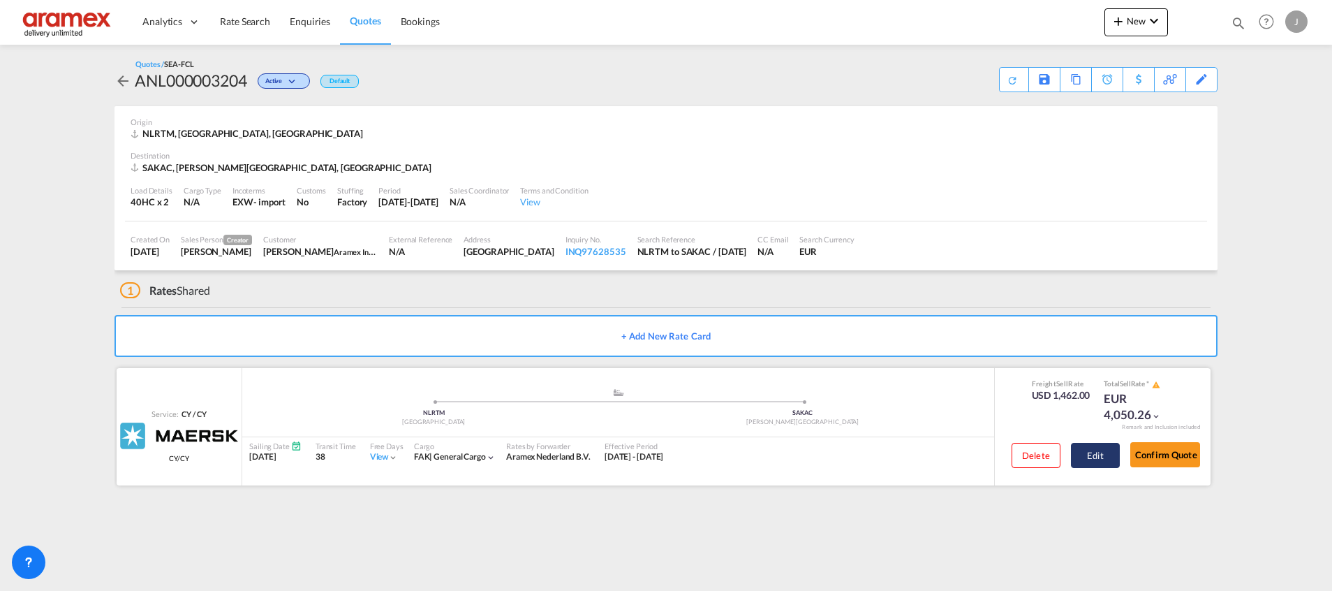
click at [1099, 452] on button "Edit" at bounding box center [1095, 455] width 49 height 25
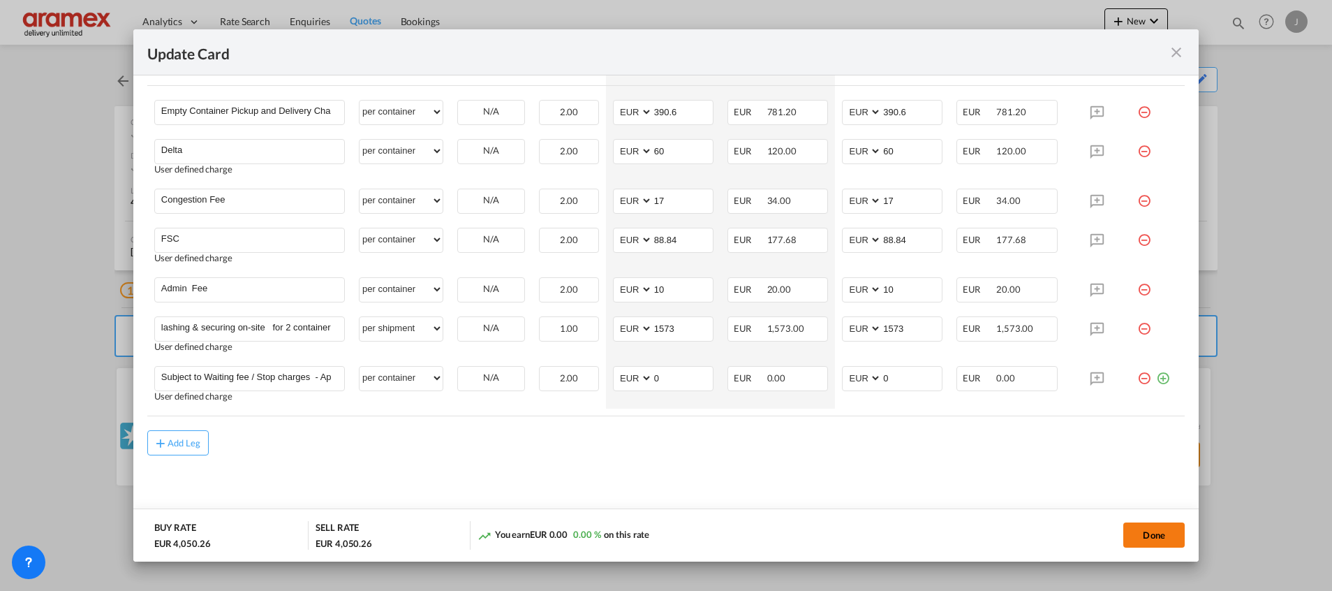
click at [1151, 532] on button "Done" at bounding box center [1153, 534] width 61 height 25
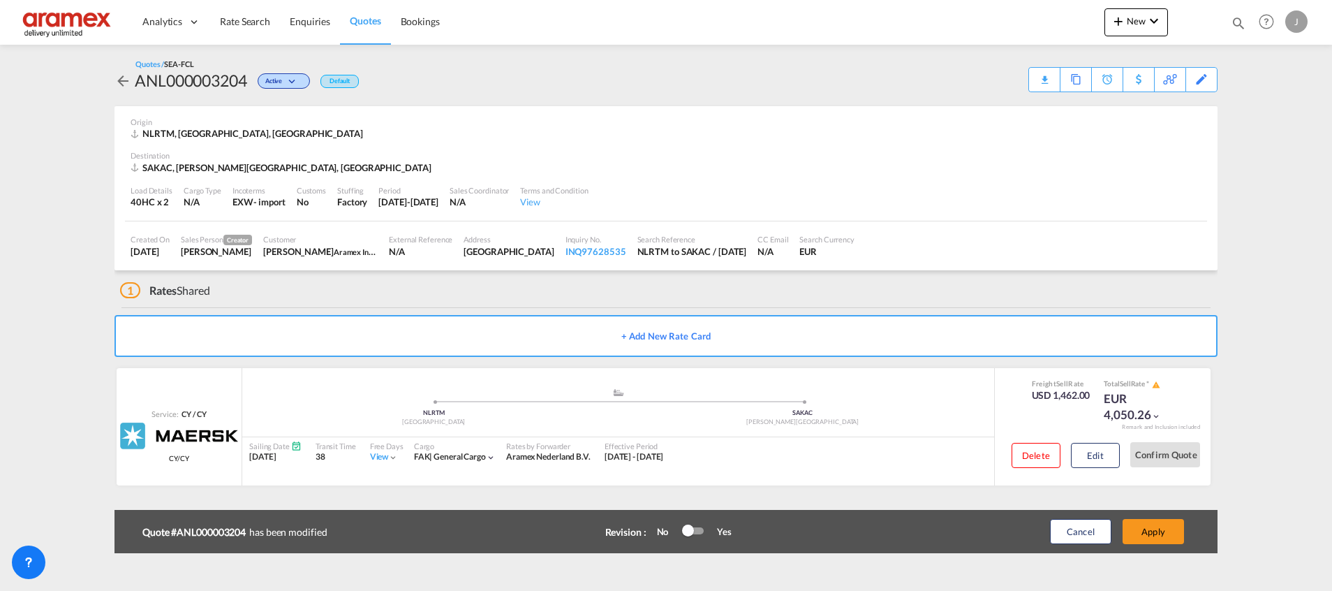
click at [359, 18] on span "Quotes" at bounding box center [365, 21] width 31 height 12
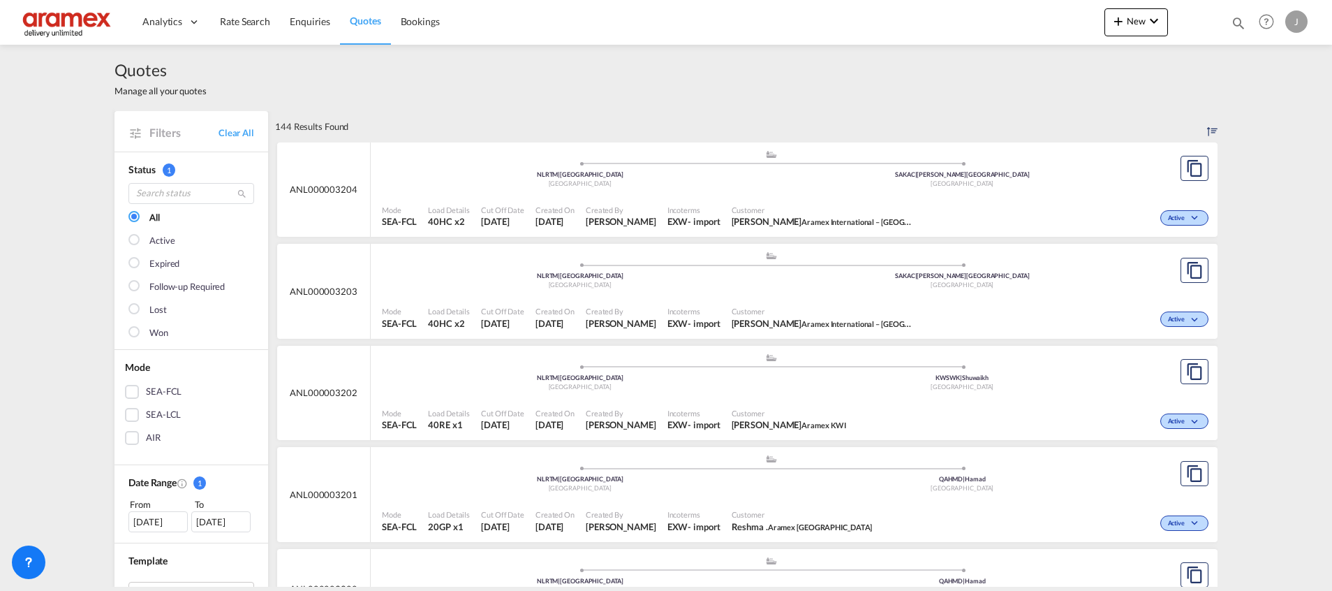
click at [1025, 317] on div "Active" at bounding box center [1065, 317] width 293 height 35
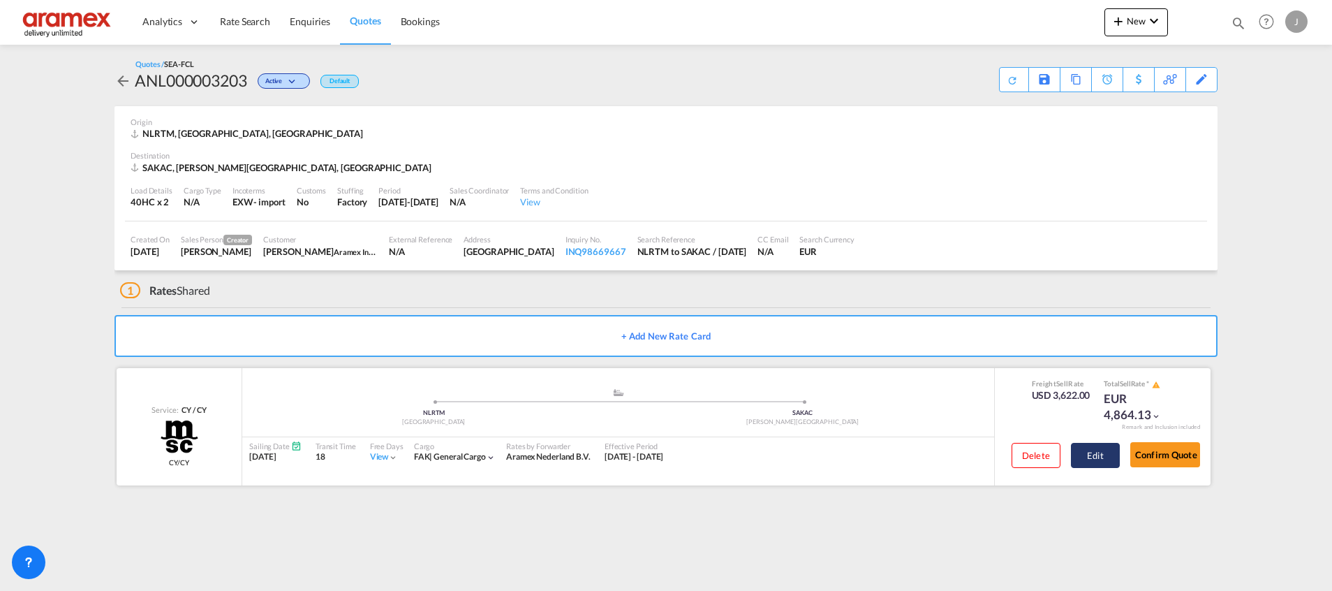
click at [1088, 466] on button "Edit" at bounding box center [1095, 455] width 49 height 25
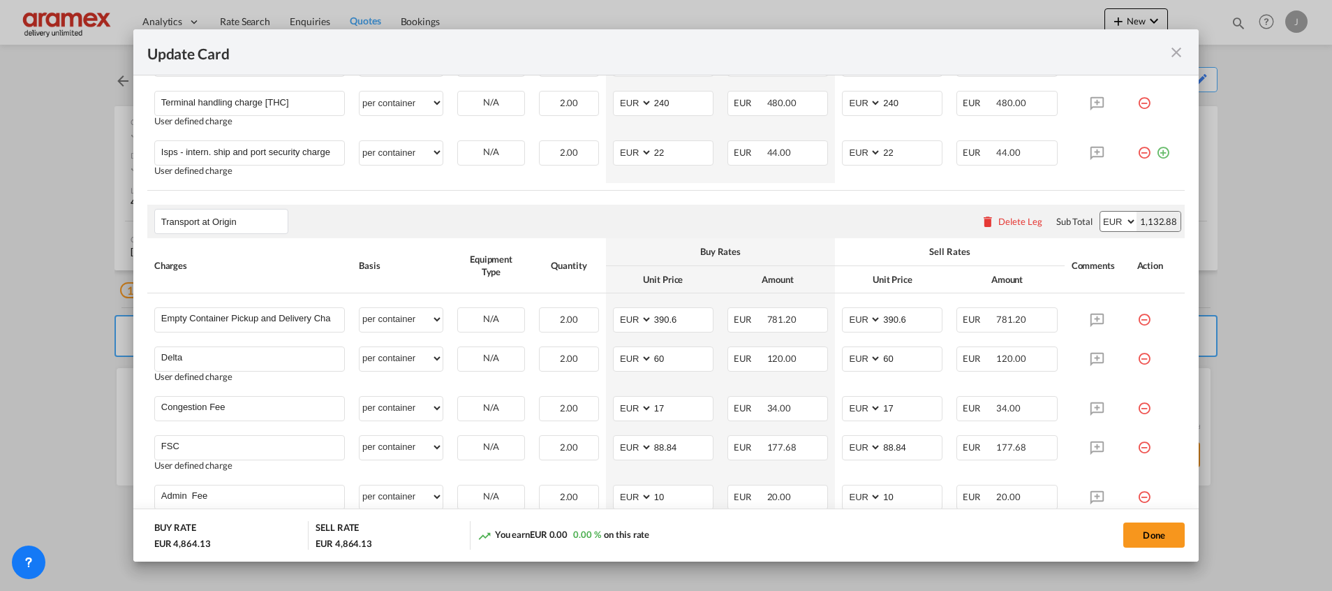
scroll to position [1150, 0]
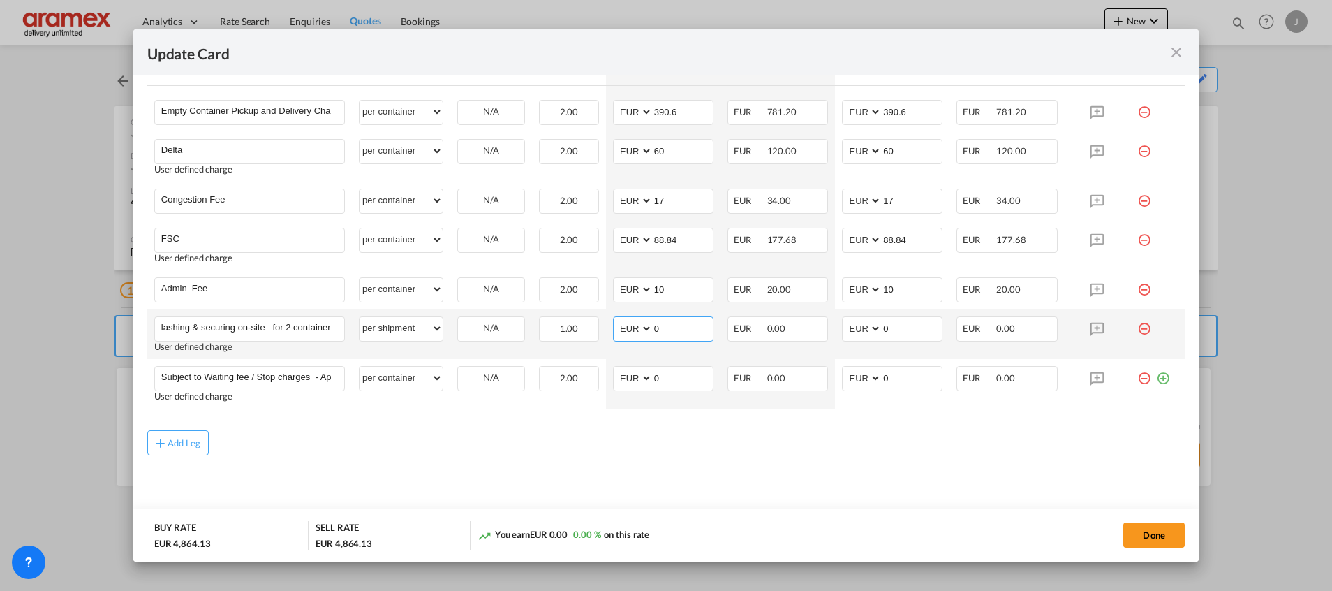
drag, startPoint x: 672, startPoint y: 327, endPoint x: 623, endPoint y: 326, distance: 49.6
click at [623, 326] on md-input-container "AED AFN ALL AMD ANG AOA ARS AUD AWG AZN BAM BBD BDT BGN BHD BIF BMD BND BOB BRL…" at bounding box center [663, 328] width 101 height 25
paste input "1573"
type input "1573"
drag, startPoint x: 882, startPoint y: 331, endPoint x: 851, endPoint y: 331, distance: 30.7
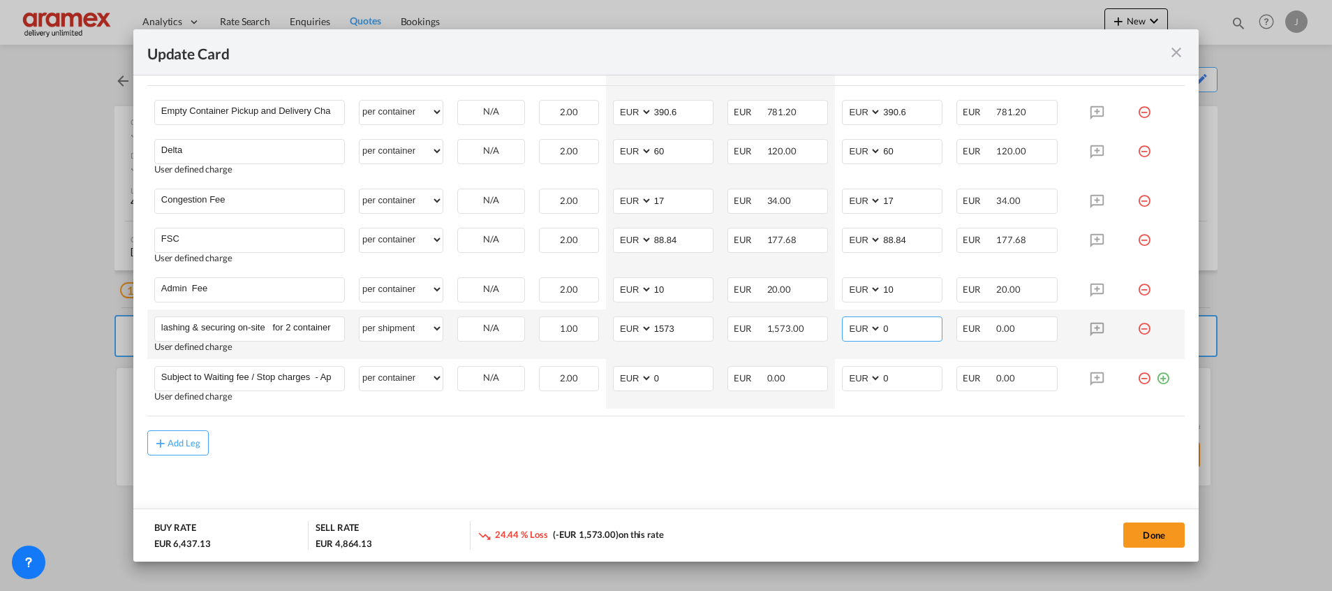
click at [851, 331] on md-input-container "AED AFN ALL AMD ANG AOA ARS AUD AWG AZN BAM BBD BDT BGN BHD BIF BMD BND BOB BRL…" at bounding box center [892, 328] width 101 height 25
paste input "1573"
type input "1573"
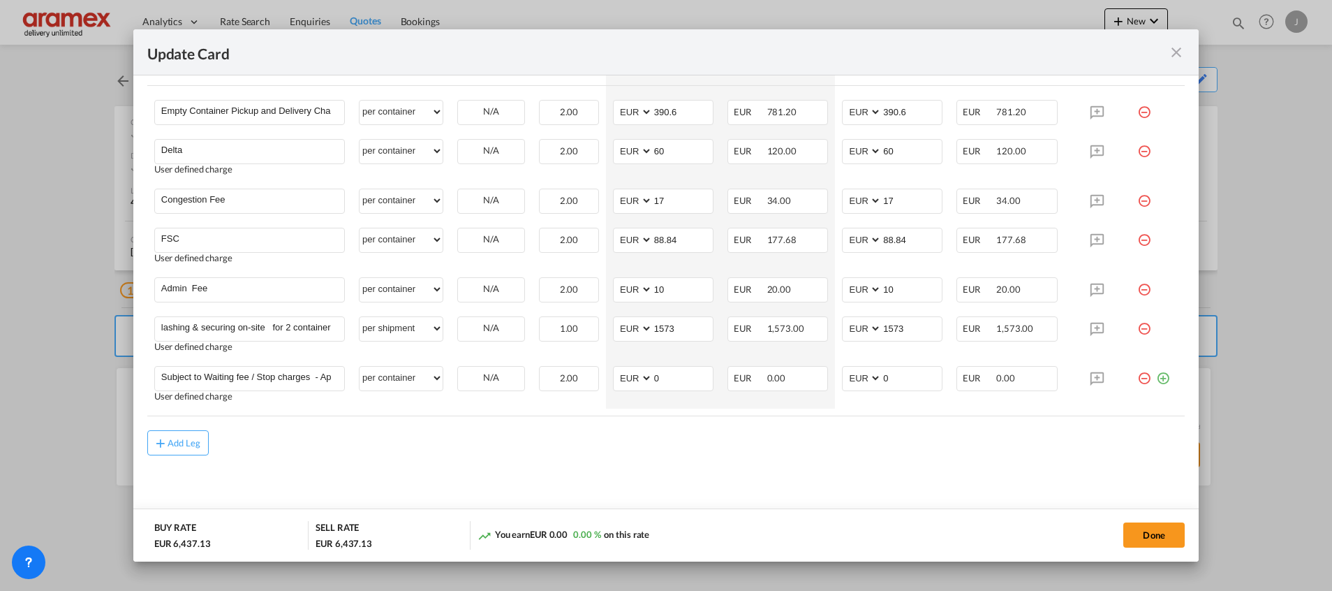
click at [1160, 531] on button "Done" at bounding box center [1153, 534] width 61 height 25
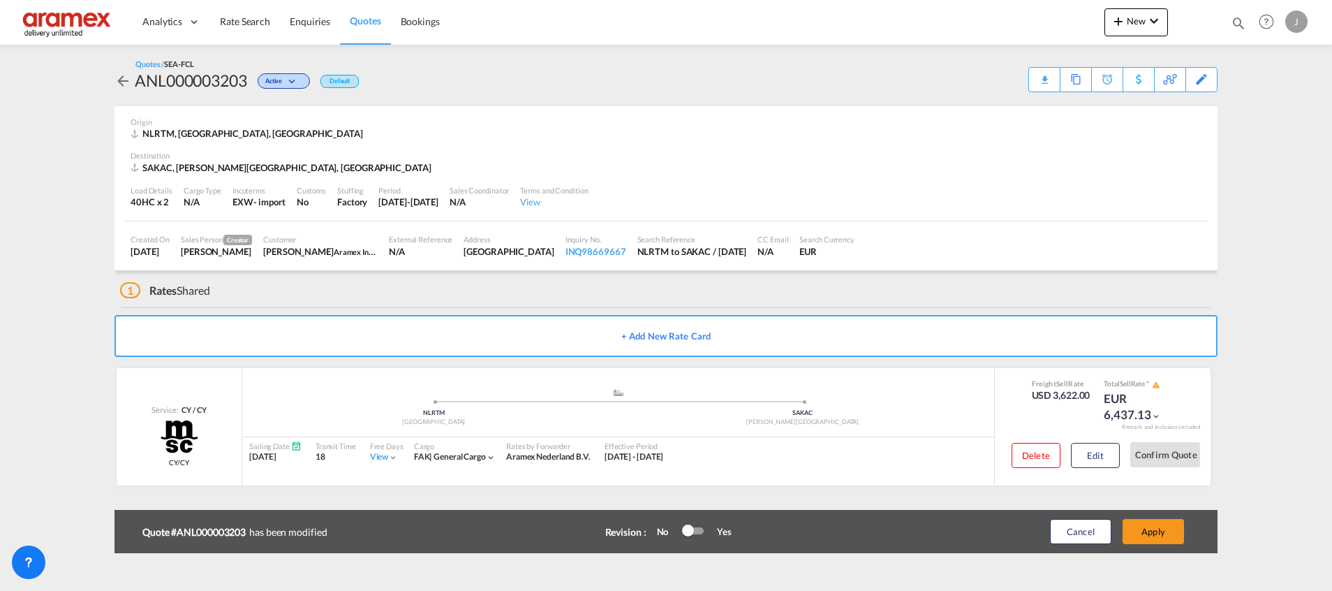
click at [1160, 530] on button "Apply" at bounding box center [1152, 531] width 61 height 25
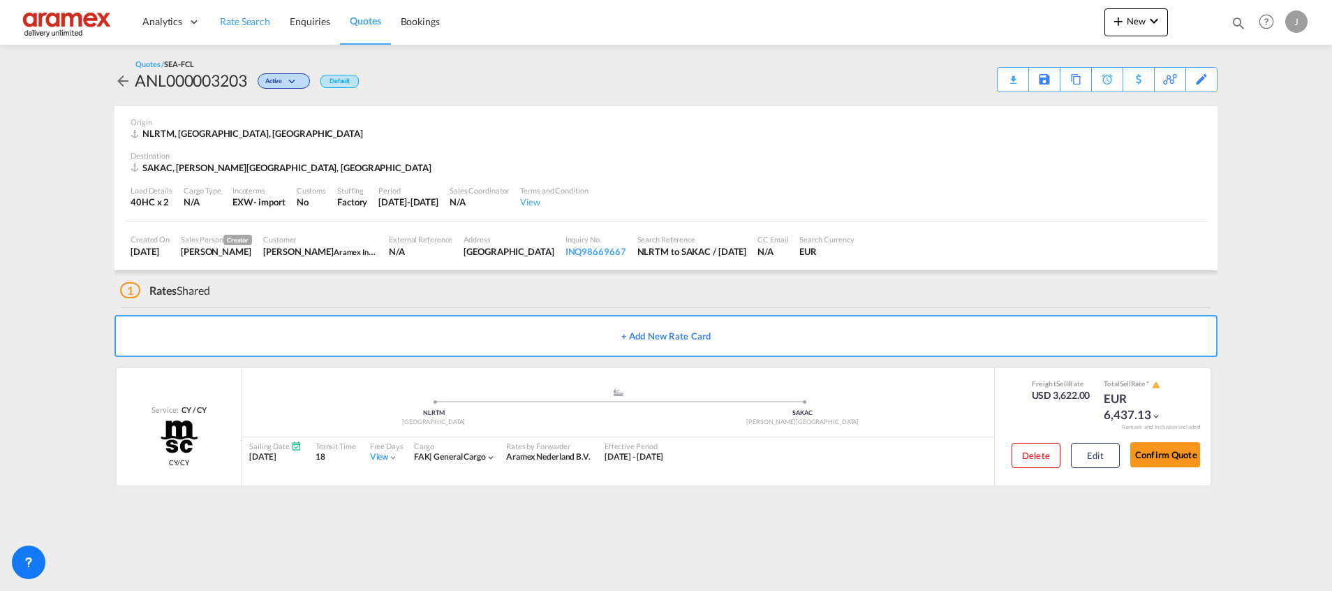
click at [250, 24] on span "Rate Search" at bounding box center [245, 21] width 50 height 12
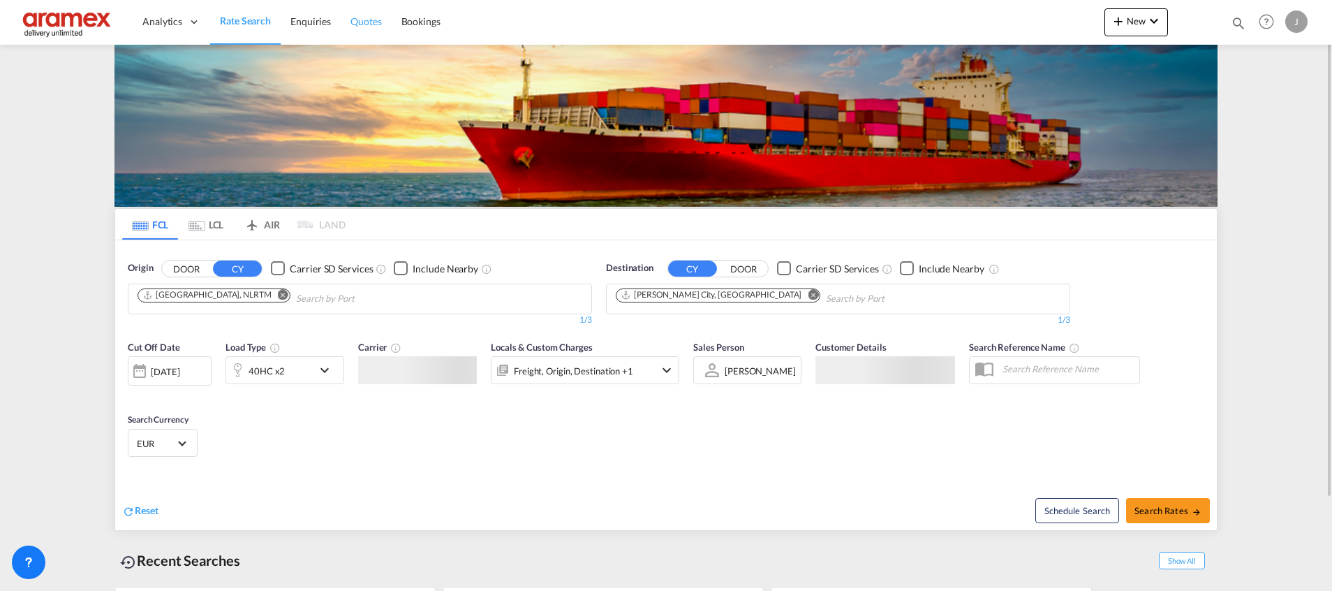
click at [350, 21] on span "Quotes" at bounding box center [365, 21] width 31 height 12
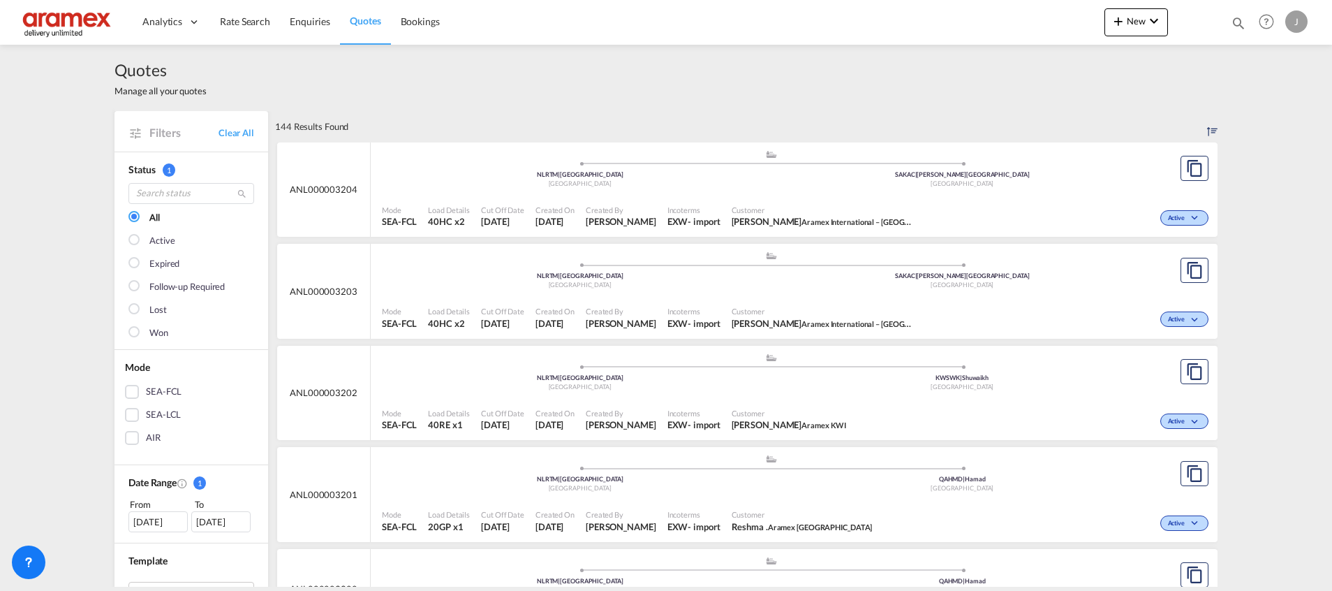
click at [1009, 197] on div "Mode SEA-FCL Load Details 40HC x2 Cut Off Date [DATE] Created On [DATE] Created…" at bounding box center [794, 216] width 847 height 42
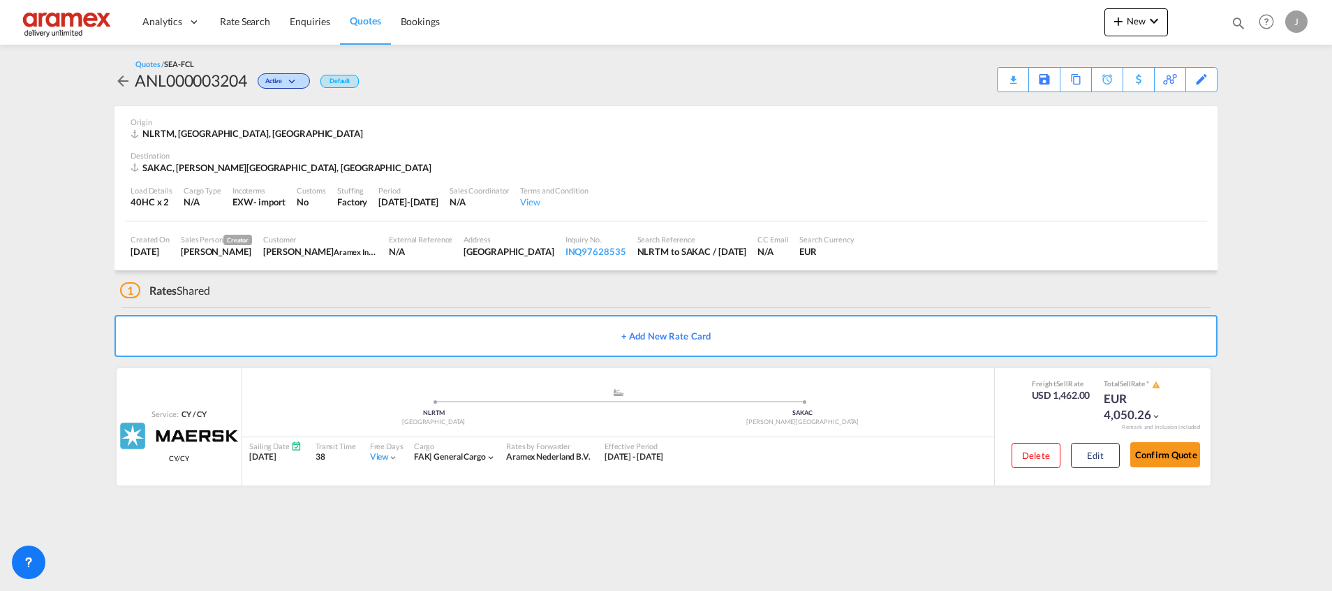
click at [0, 0] on div "Download Quote" at bounding box center [0, 0] width 0 height 0
click at [1113, 454] on button "Edit" at bounding box center [1095, 455] width 49 height 25
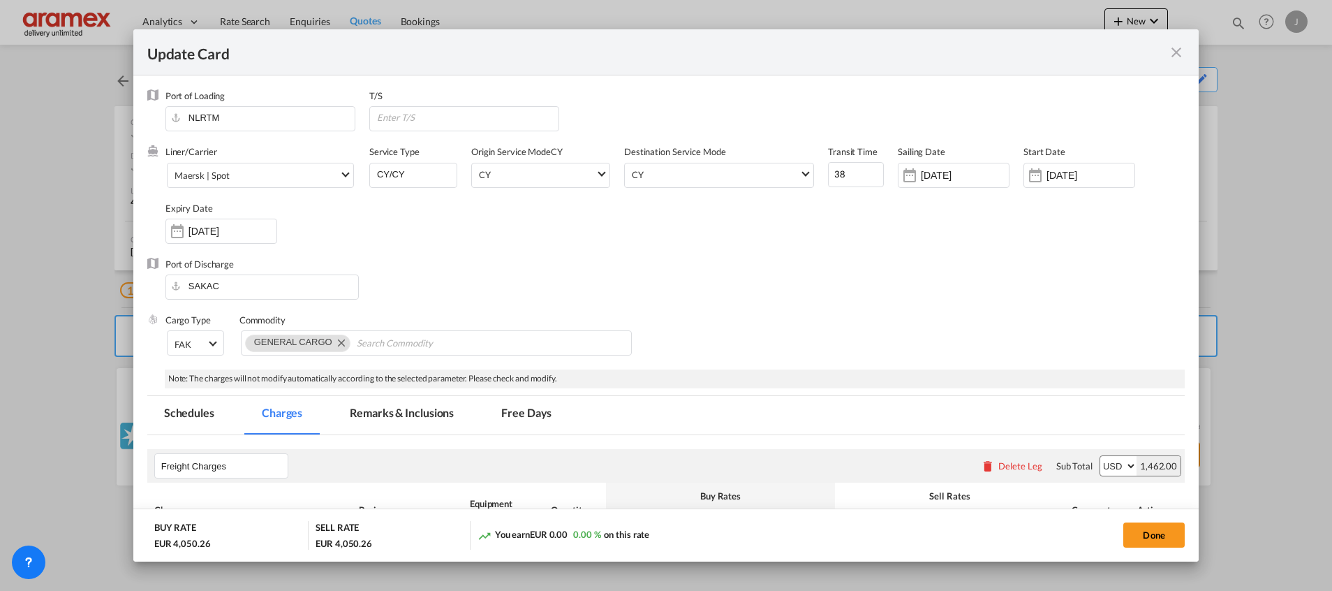
click at [426, 417] on md-tab-item "Remarks & Inclusions" at bounding box center [402, 415] width 138 height 38
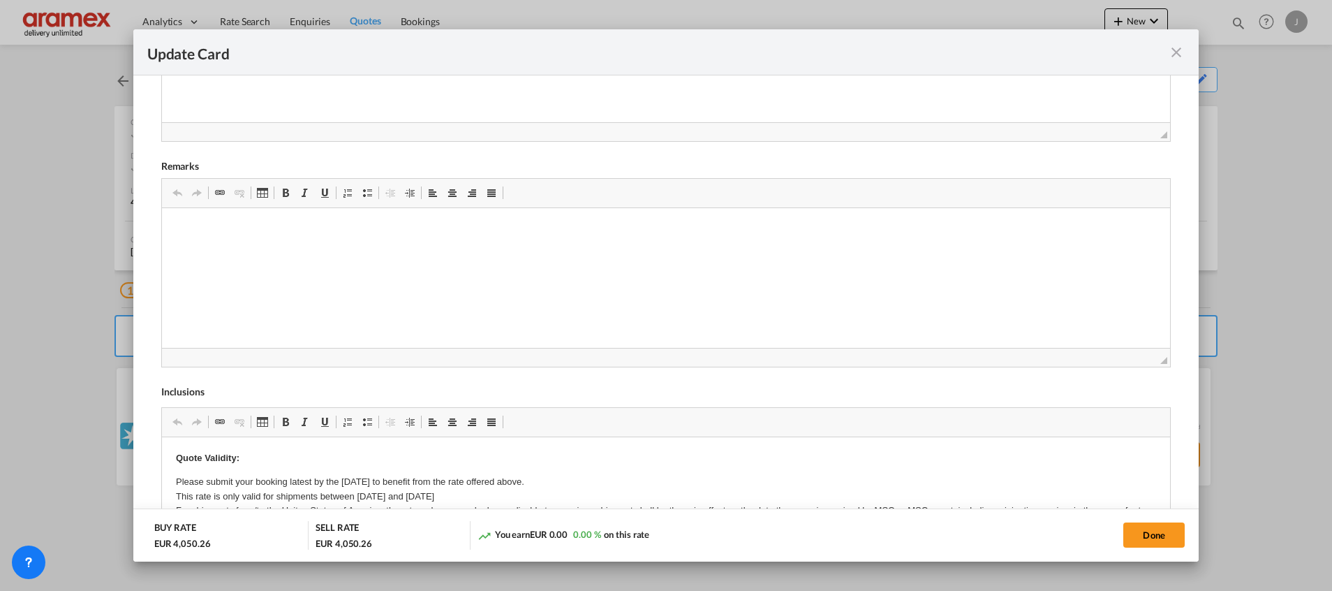
scroll to position [623, 0]
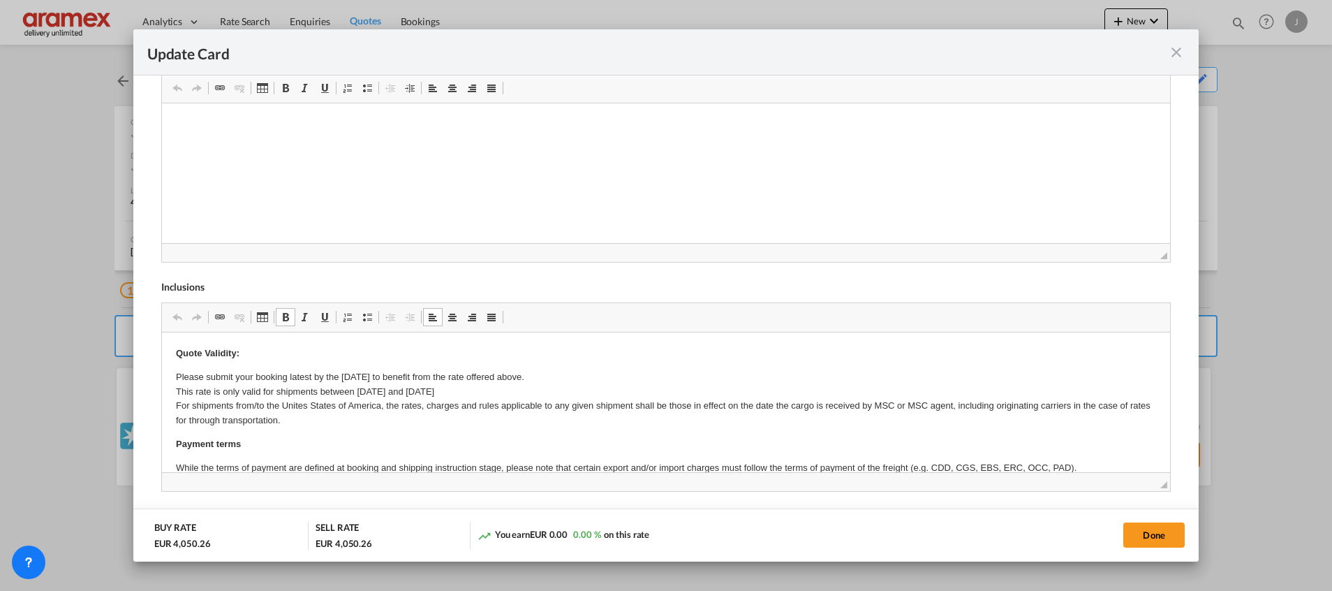
drag, startPoint x: 175, startPoint y: 354, endPoint x: 342, endPoint y: 443, distance: 189.5
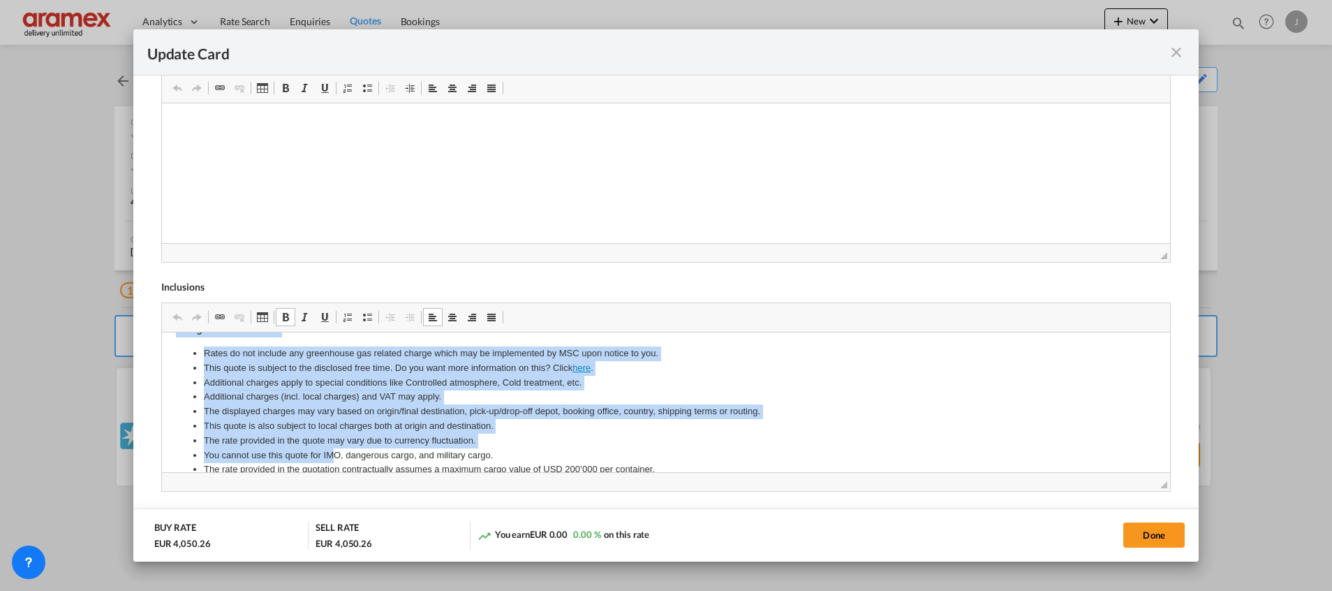
scroll to position [444, 0]
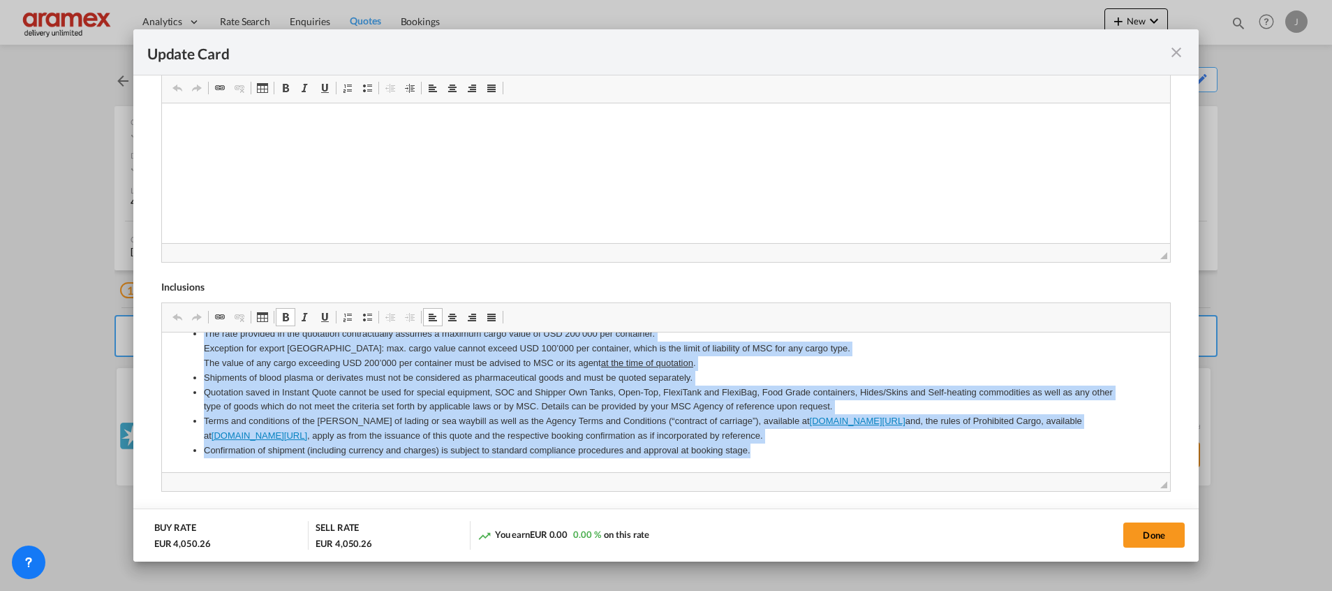
drag, startPoint x: 176, startPoint y: 355, endPoint x: 1115, endPoint y: 847, distance: 1060.4
click at [953, 472] on html "Quote Validity: Please submit your booking latest by the [DATE] to benefit from…" at bounding box center [665, 180] width 1008 height 584
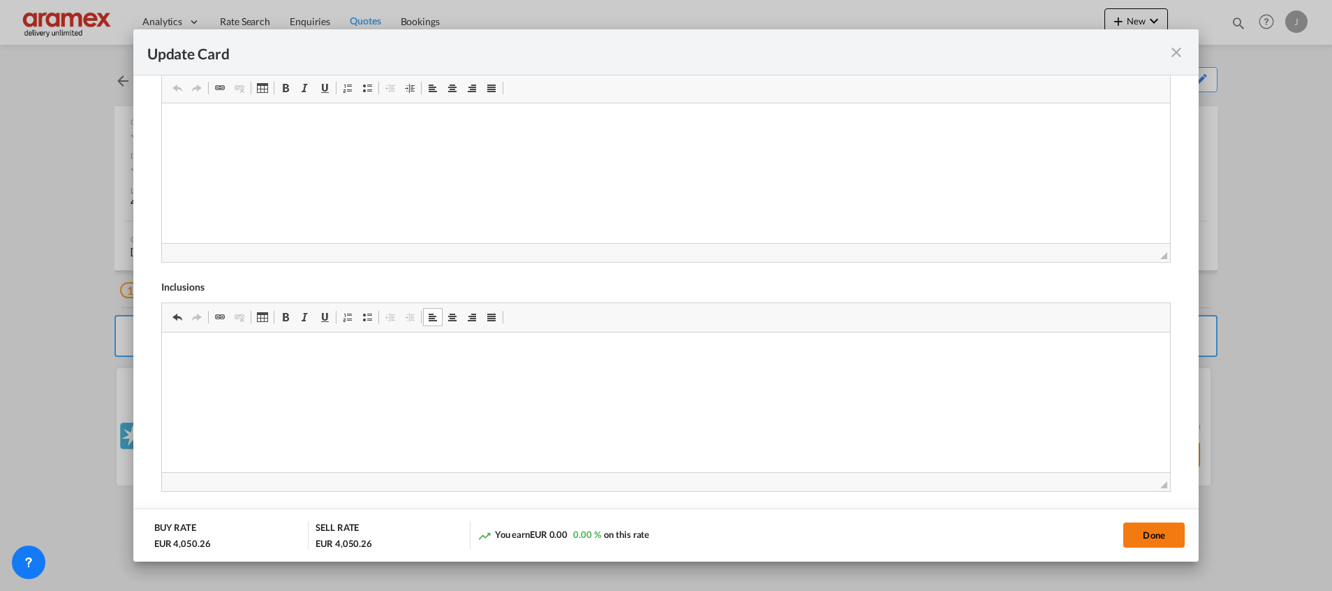
click at [1160, 533] on button "Done" at bounding box center [1153, 534] width 61 height 25
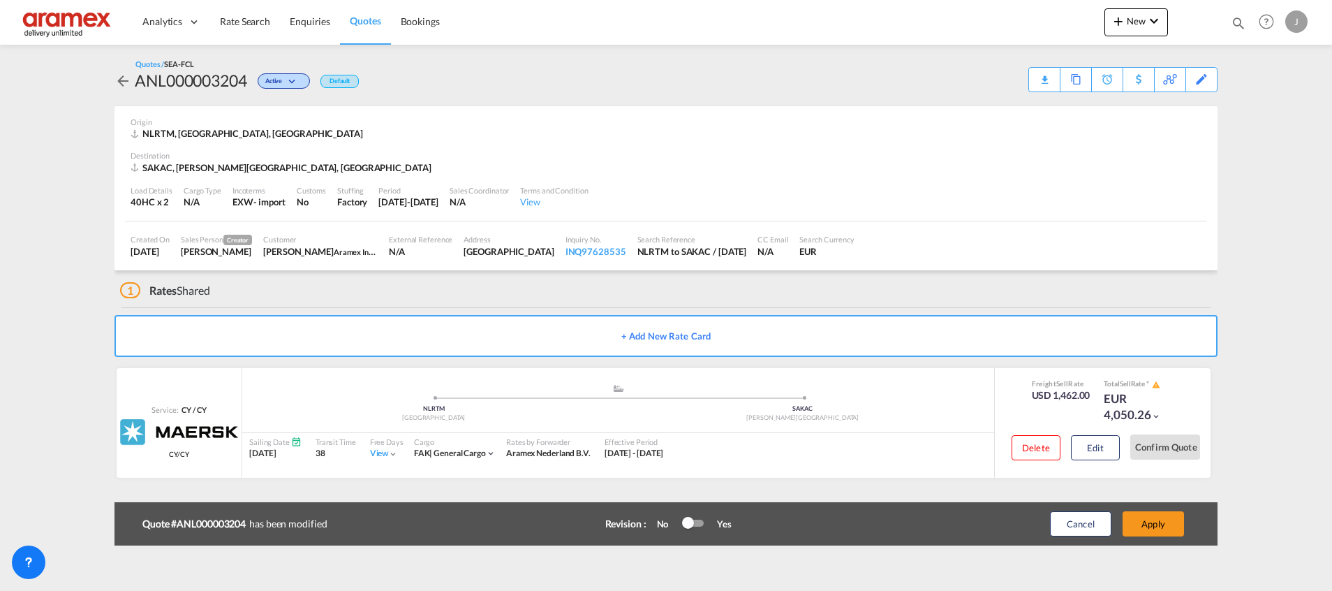
scroll to position [199, 0]
click at [1162, 521] on button "Apply" at bounding box center [1152, 523] width 61 height 25
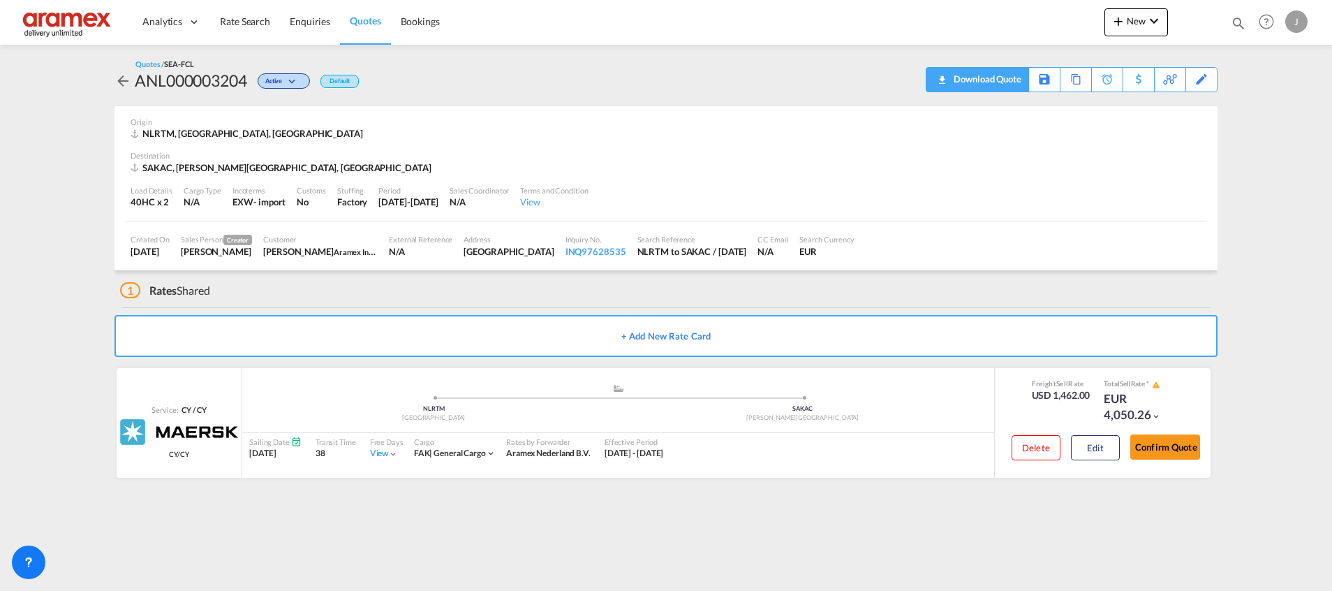
click at [1003, 78] on div "Download Quote" at bounding box center [985, 79] width 71 height 22
click at [357, 20] on span "Quotes" at bounding box center [365, 21] width 31 height 12
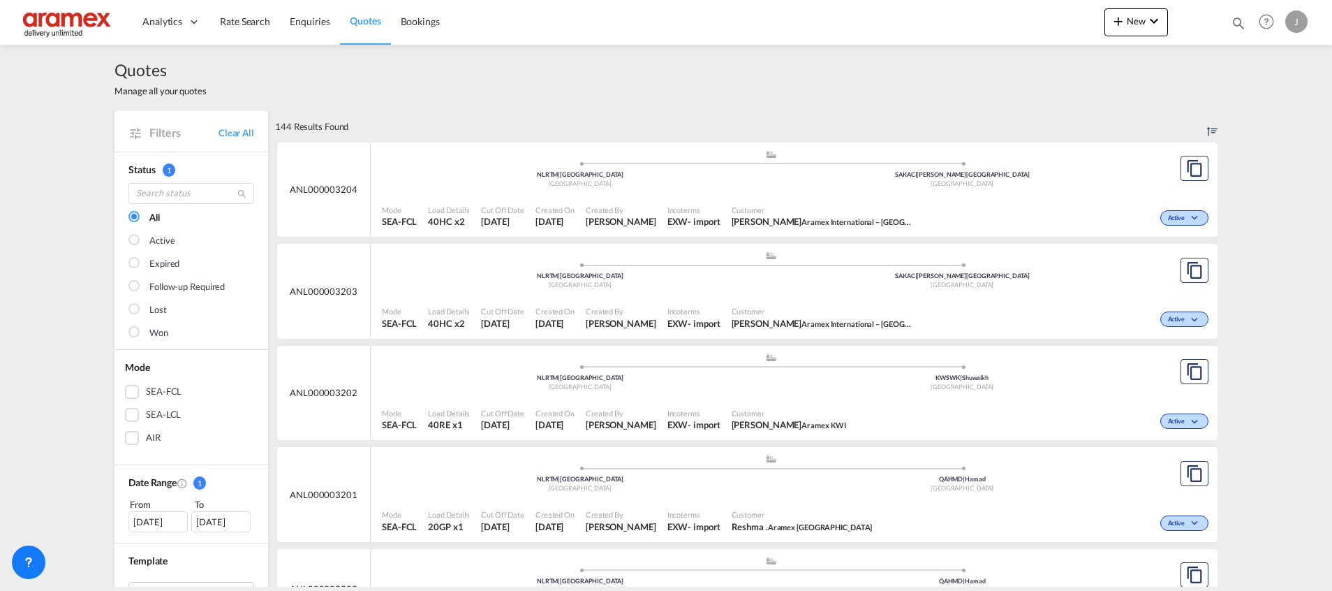
click at [850, 283] on div "[GEOGRAPHIC_DATA]" at bounding box center [962, 285] width 383 height 9
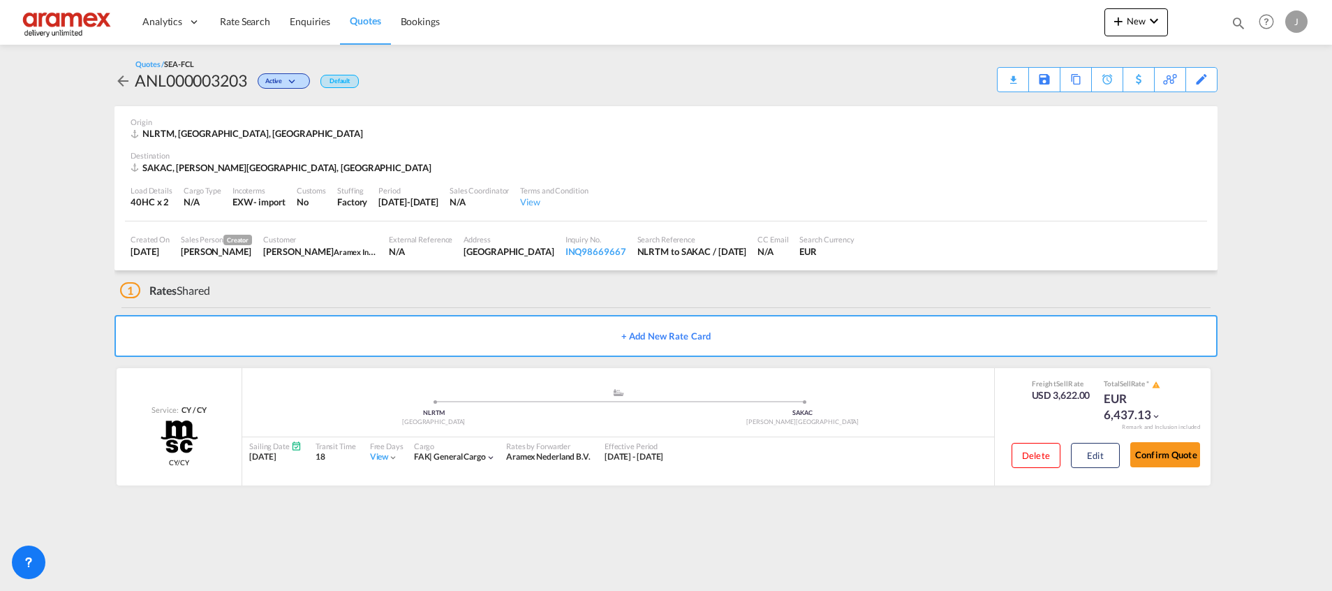
click at [0, 0] on div "Download Quote" at bounding box center [0, 0] width 0 height 0
click at [363, 24] on span "Quotes" at bounding box center [365, 21] width 31 height 12
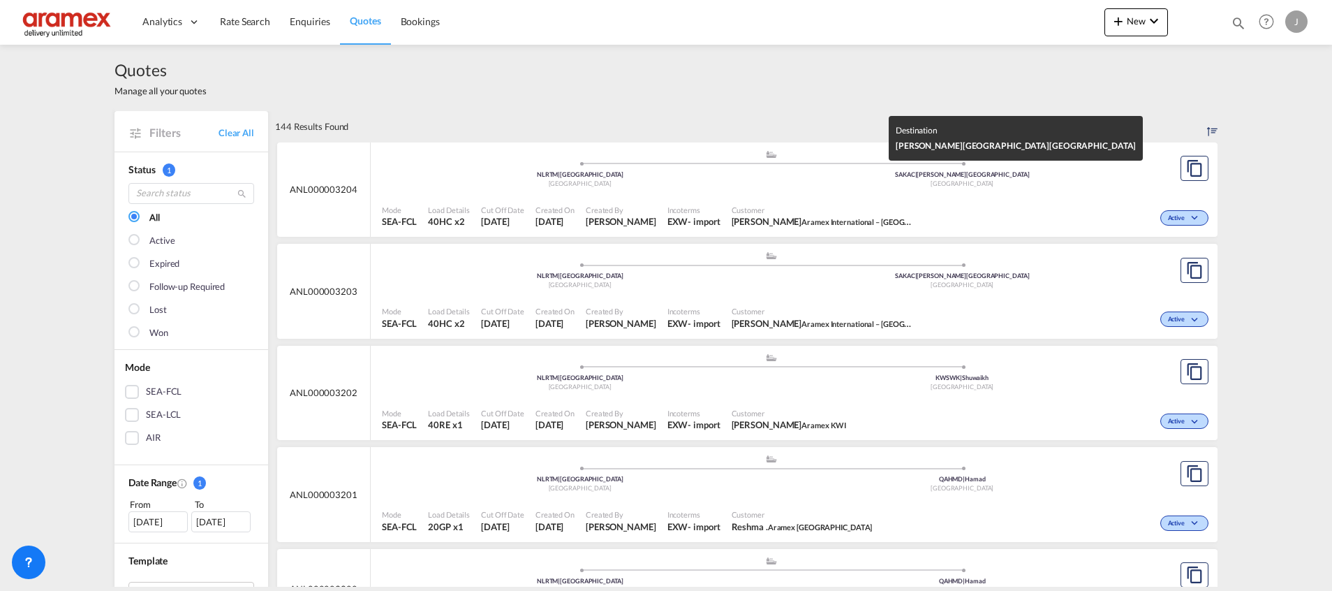
click at [923, 169] on ul ".a{fill:#aaa8ad;} .a{fill:#aaa8ad;} NLRTM | [GEOGRAPHIC_DATA] [GEOGRAPHIC_DATA]…" at bounding box center [771, 166] width 764 height 7
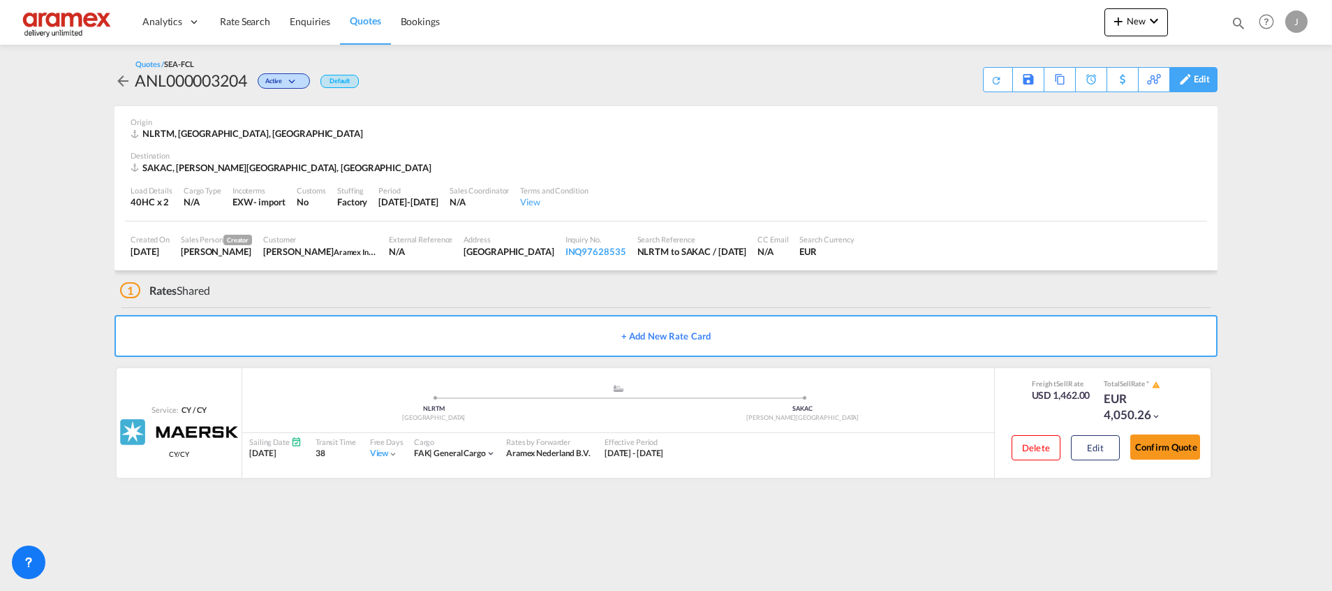
click at [1210, 68] on div "Edit" at bounding box center [1193, 79] width 48 height 25
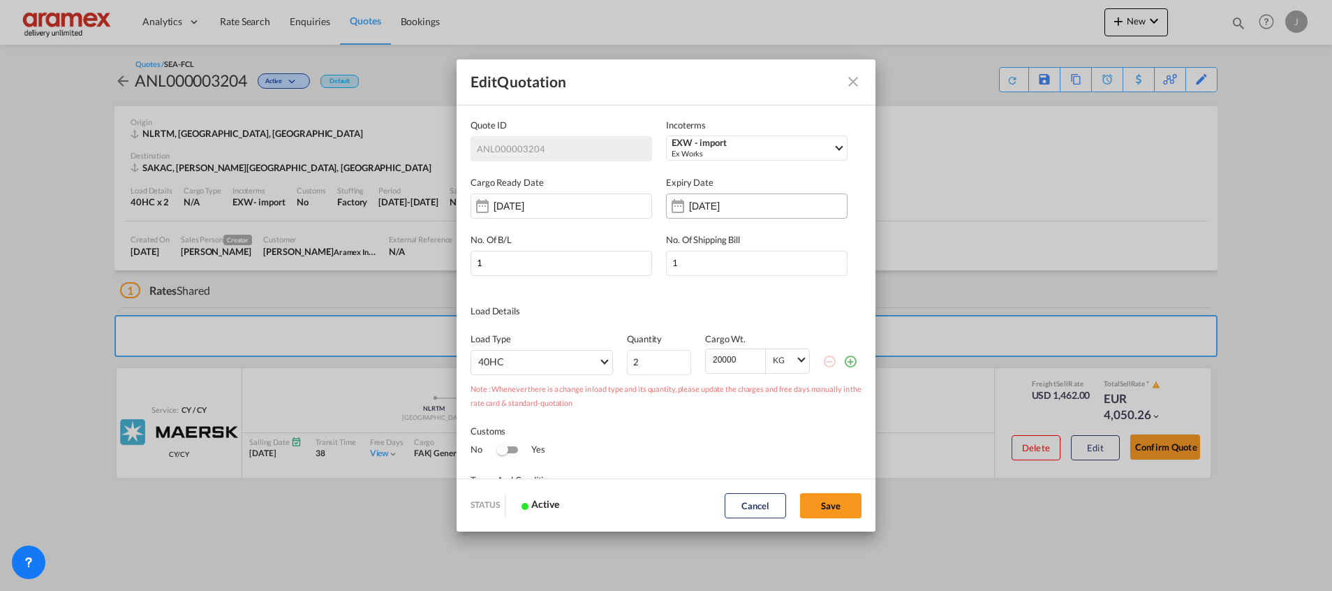
click at [749, 209] on input "[DATE]" at bounding box center [733, 205] width 88 height 11
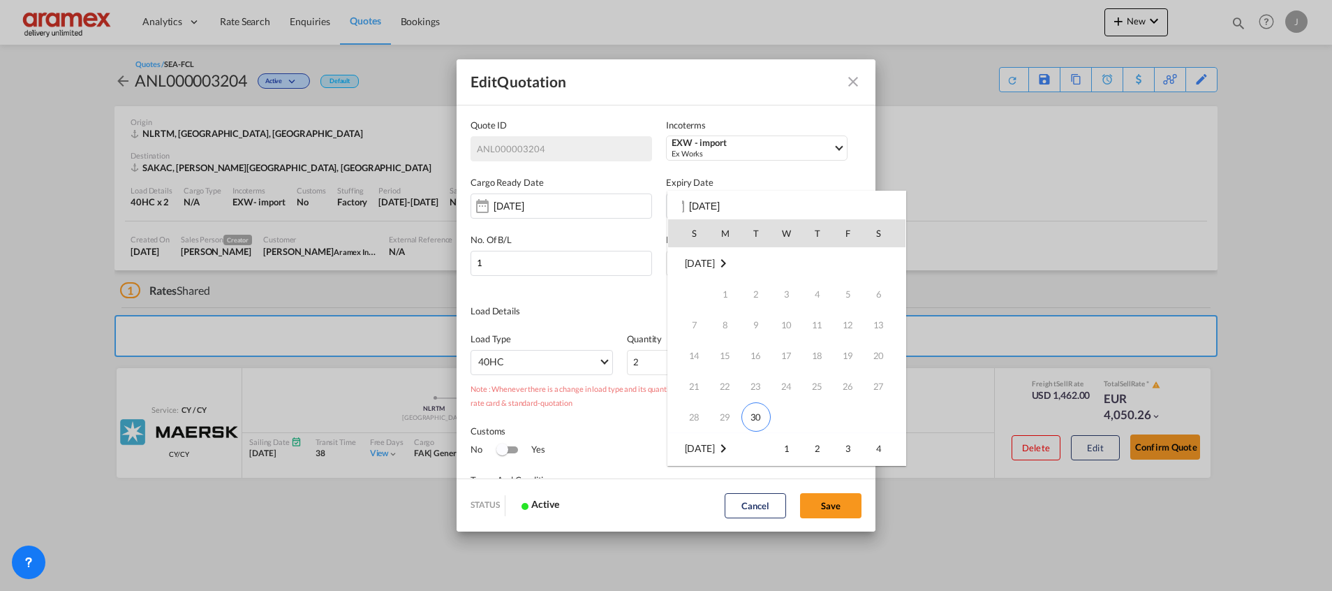
scroll to position [105, 0]
click at [758, 308] on span "30" at bounding box center [755, 311] width 29 height 29
type input "[DATE]"
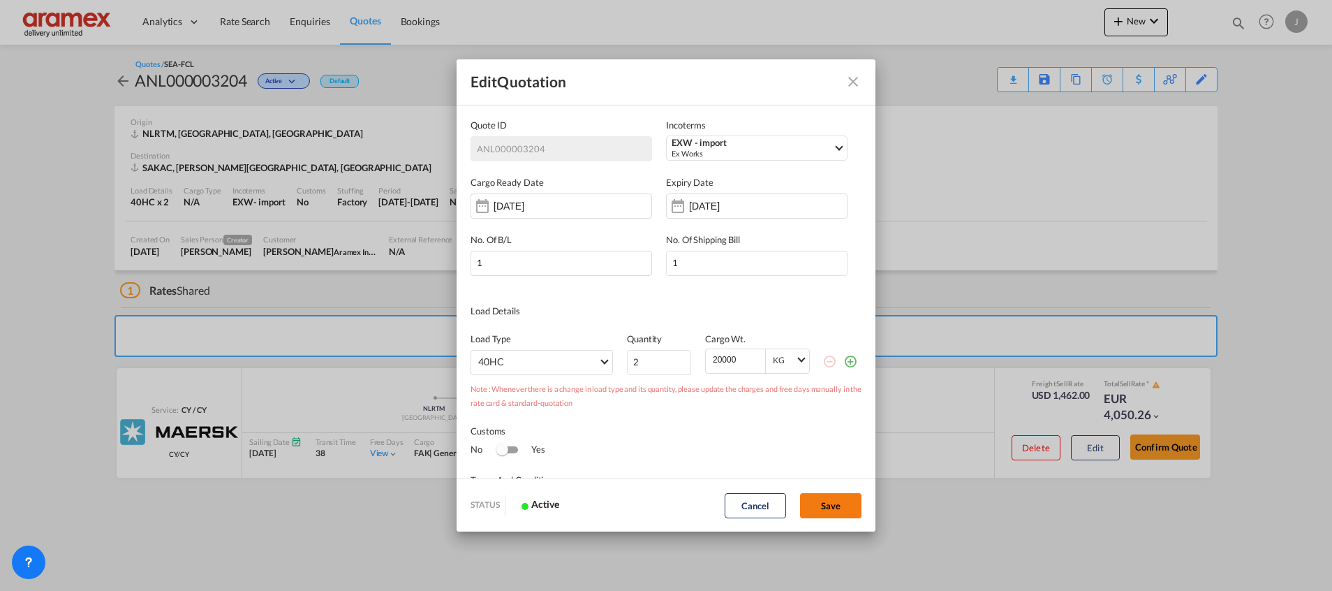
click at [821, 502] on button "Save" at bounding box center [830, 505] width 61 height 25
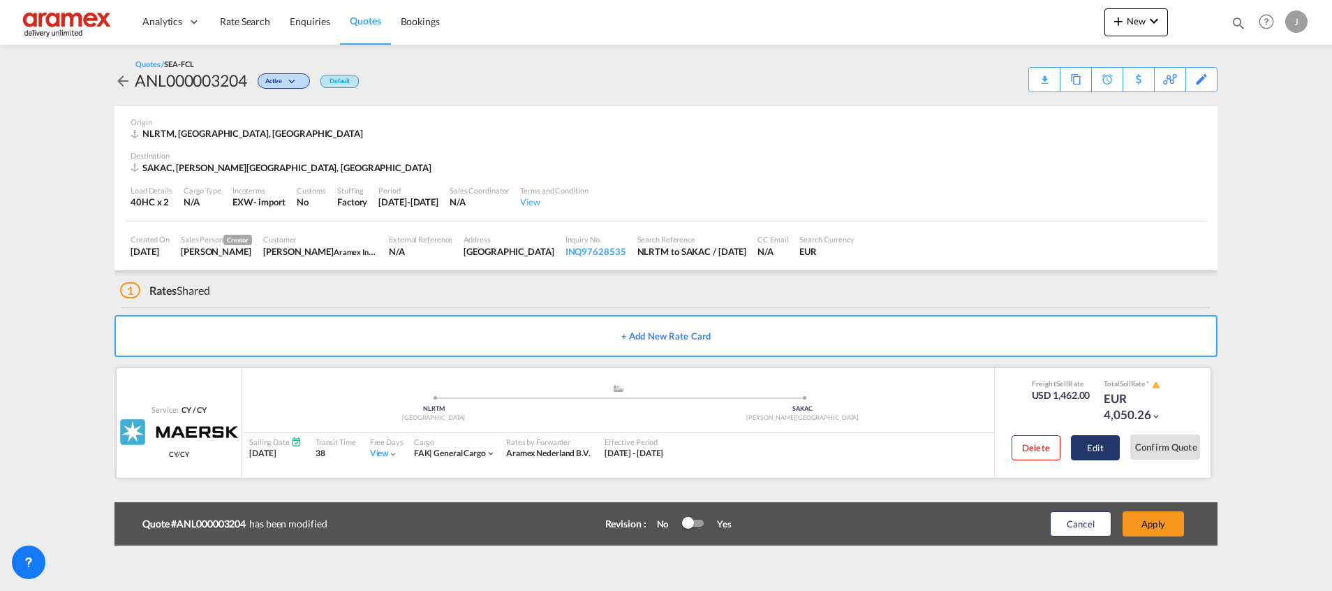
click at [1106, 444] on button "Edit" at bounding box center [1095, 447] width 49 height 25
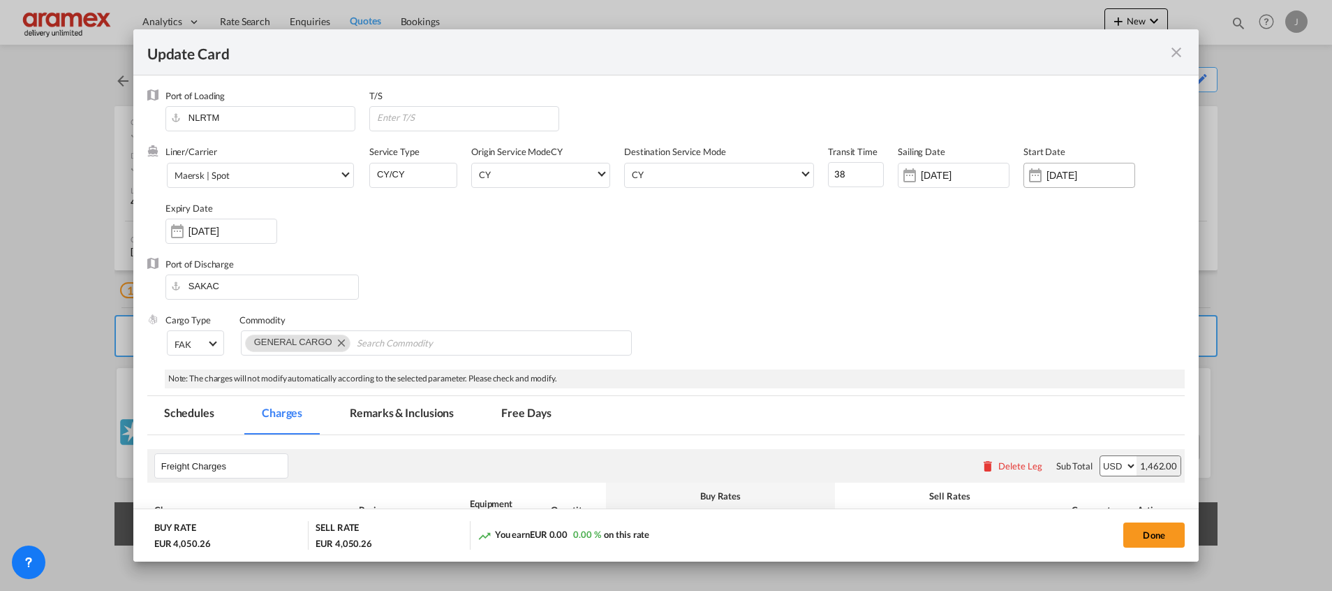
click at [1060, 175] on input "[DATE]" at bounding box center [1090, 175] width 88 height 11
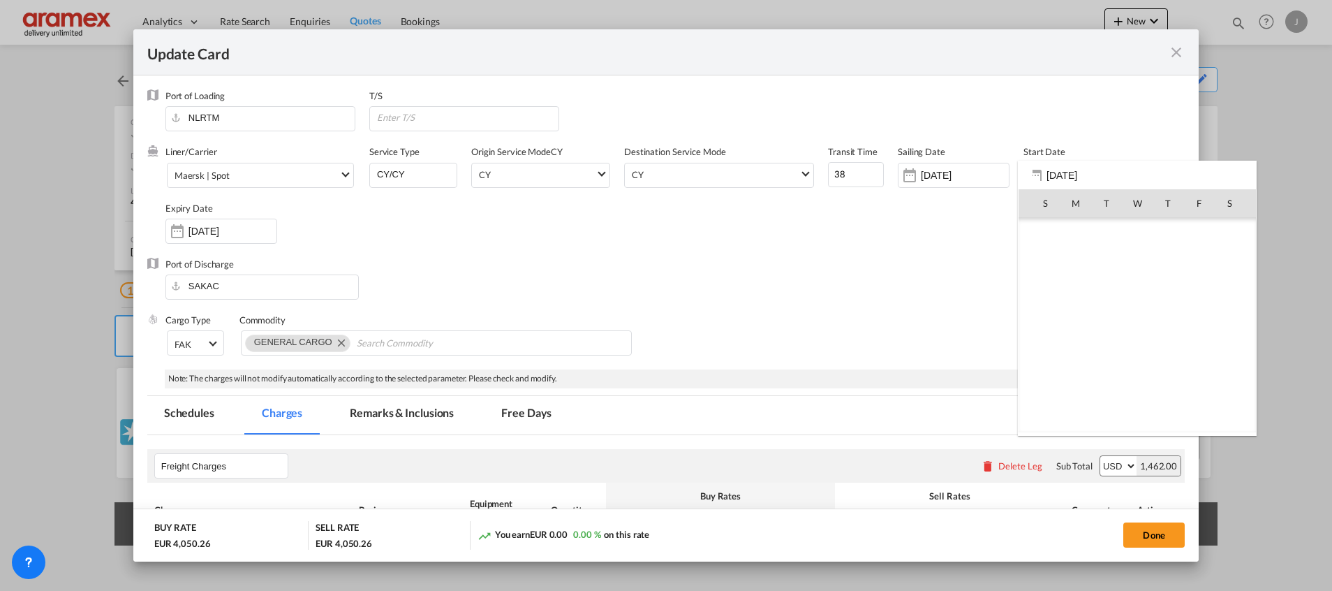
scroll to position [323354, 0]
click at [1104, 383] on span "30" at bounding box center [1106, 386] width 29 height 29
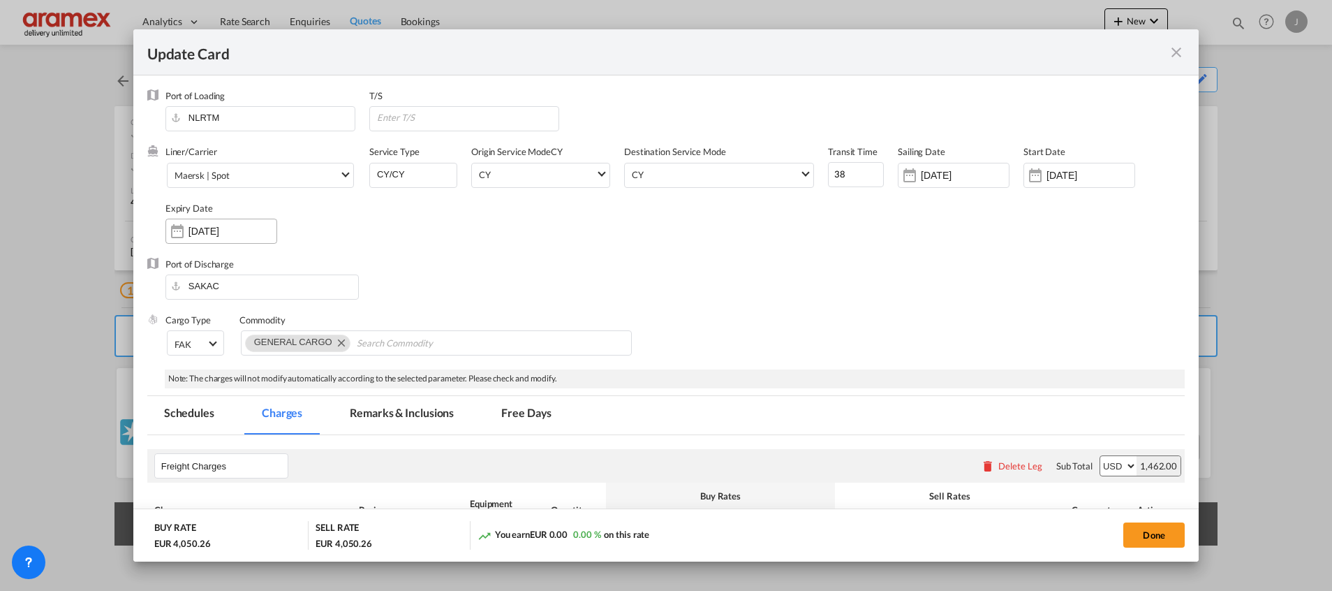
click at [195, 231] on input "[DATE]" at bounding box center [232, 230] width 88 height 11
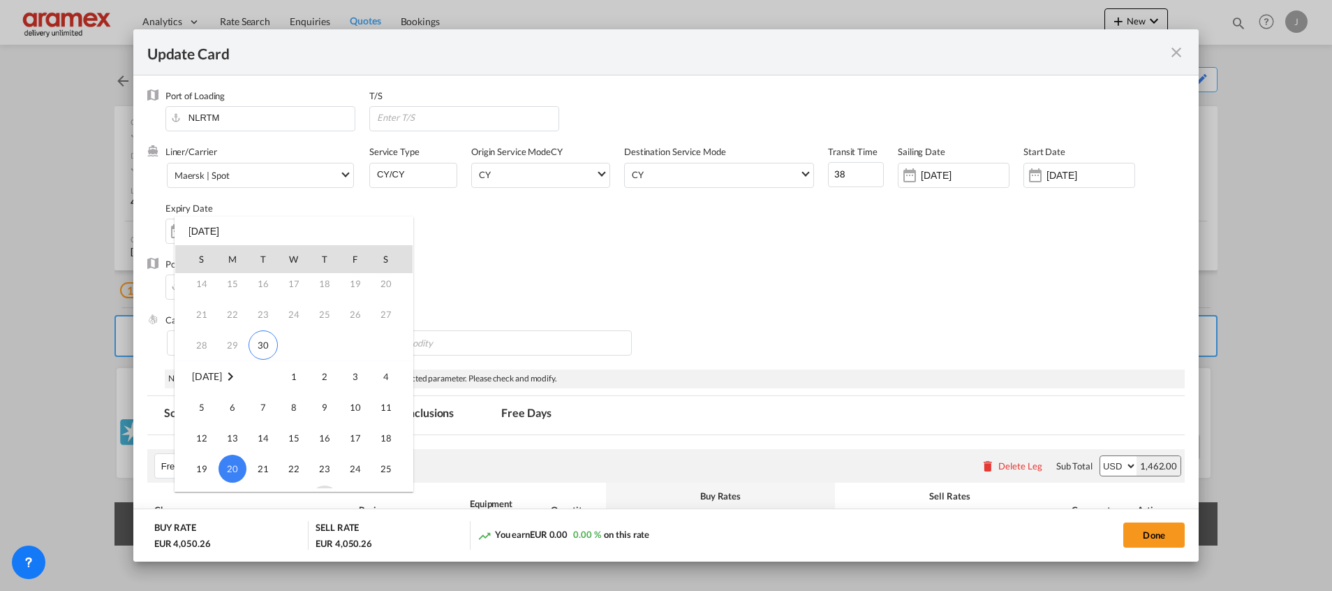
scroll to position [80, 0]
click at [263, 358] on span "30" at bounding box center [263, 362] width 29 height 29
type input "[DATE]"
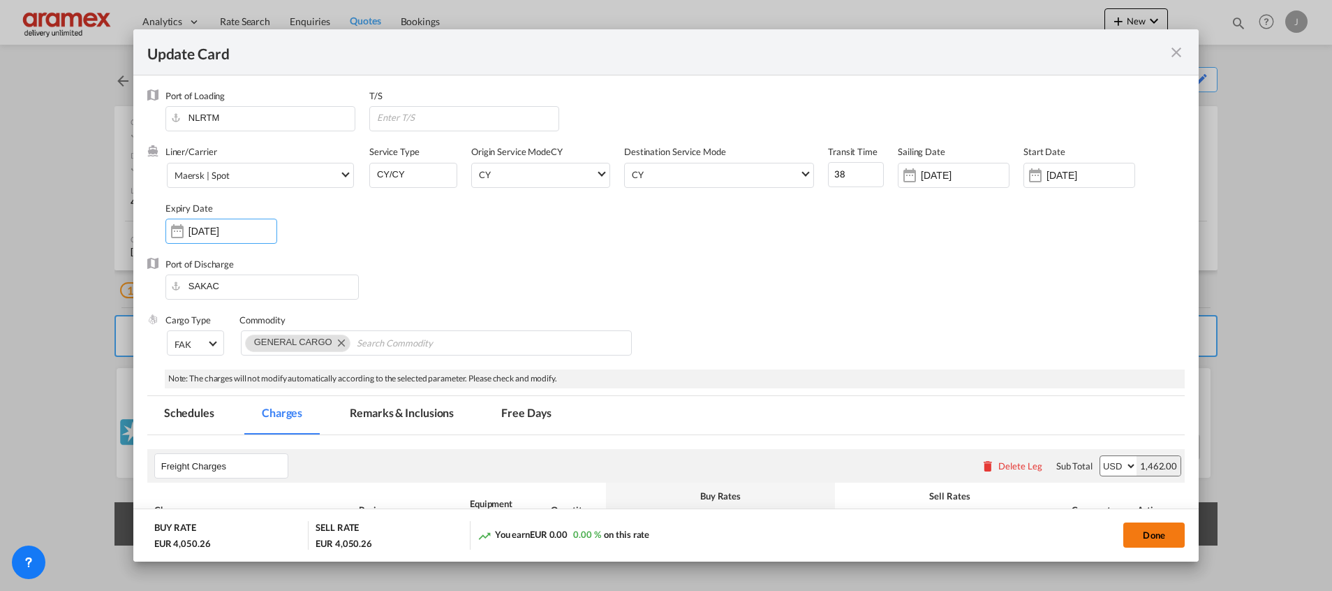
click at [1157, 534] on button "Done" at bounding box center [1153, 534] width 61 height 25
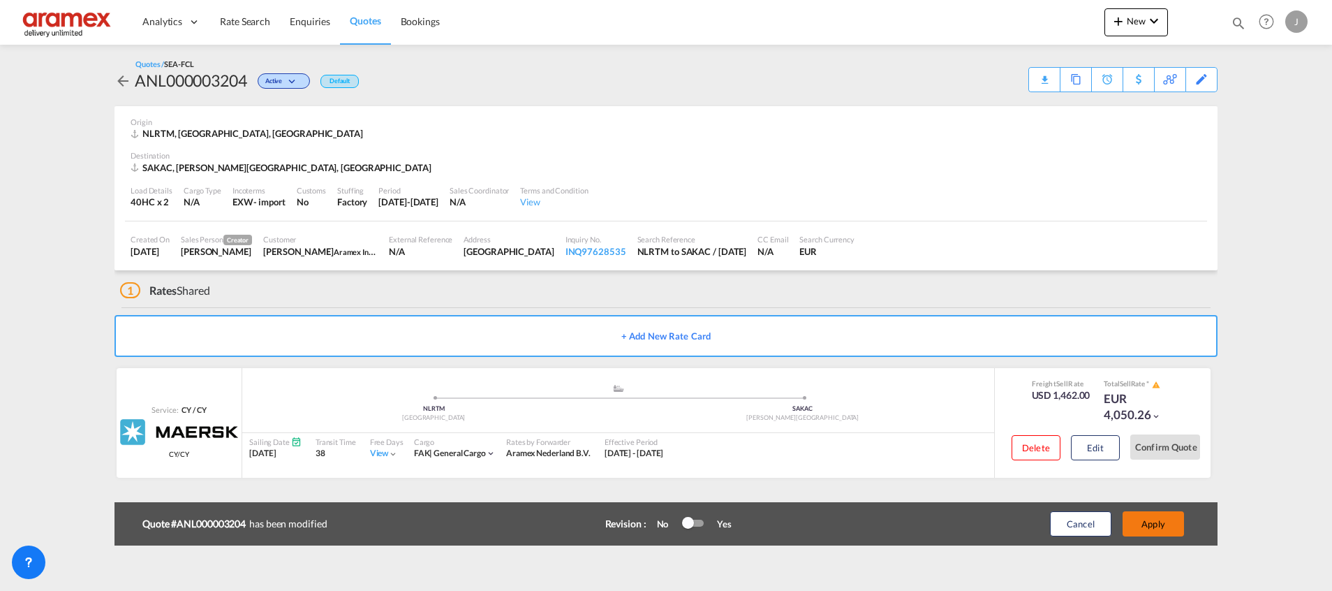
click at [1157, 528] on button "Apply" at bounding box center [1152, 523] width 61 height 25
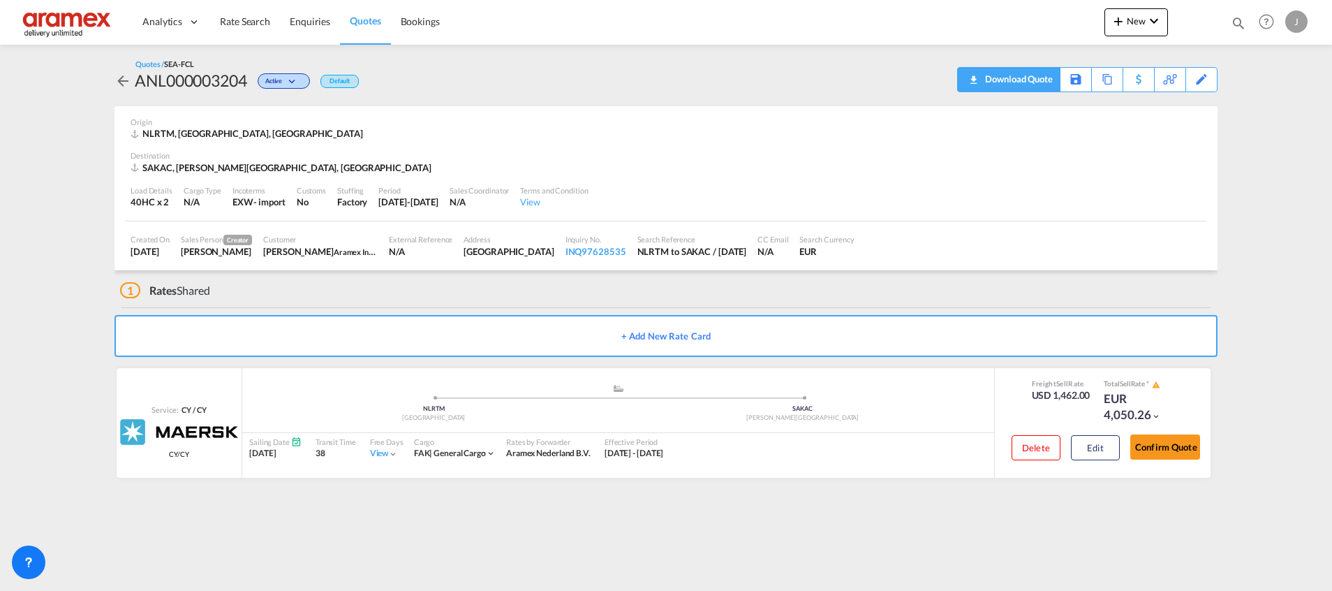
click at [1044, 84] on div "Download Quote" at bounding box center [1016, 79] width 71 height 22
